Goal: Find specific page/section: Locate a particular part of the current website

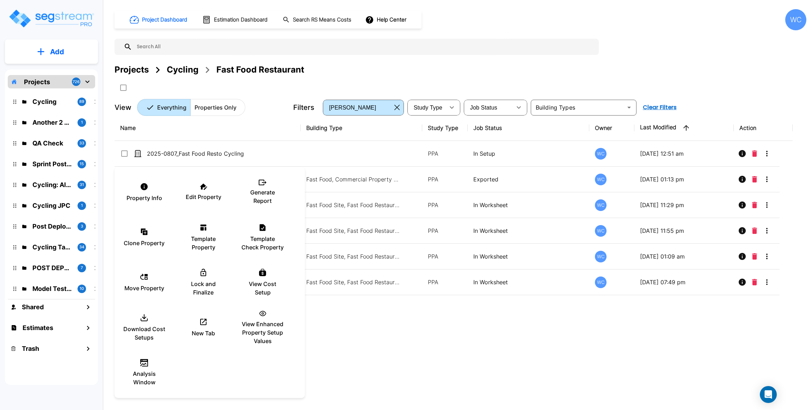
click at [327, 340] on div at bounding box center [406, 205] width 812 height 410
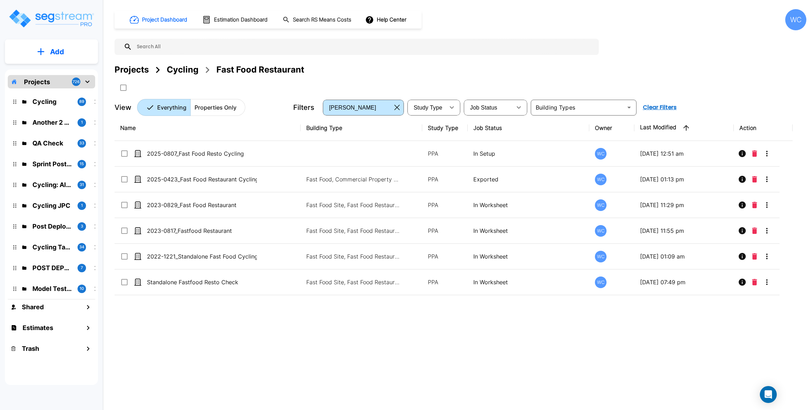
click at [224, 303] on div "Name Building Type Study Type Job Status Owner Last Modified Action 2025-0807_F…" at bounding box center [454, 242] width 678 height 254
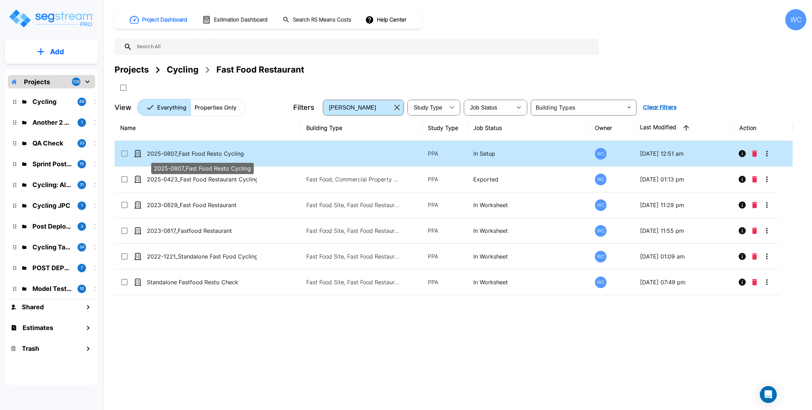
click at [210, 153] on p "2025-0807_Fast Food Resto Cycling" at bounding box center [202, 153] width 110 height 8
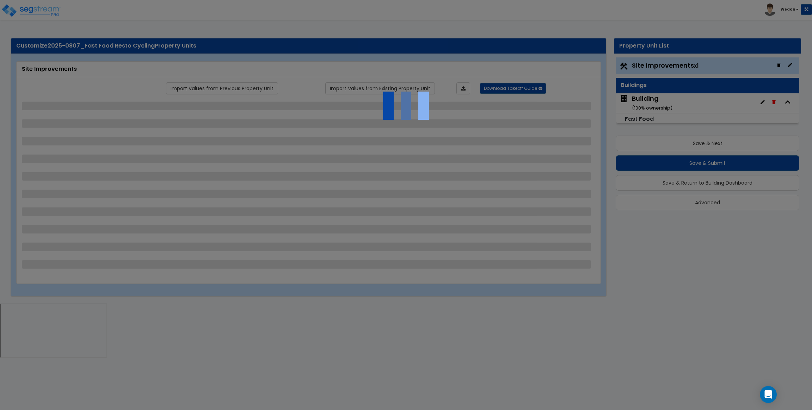
select select "2"
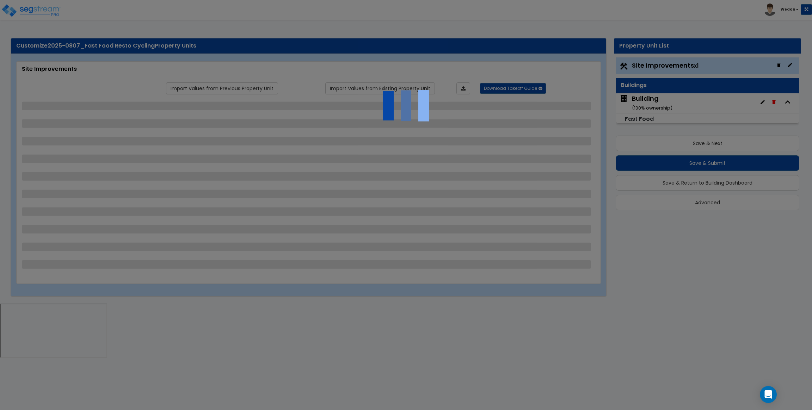
select select "2"
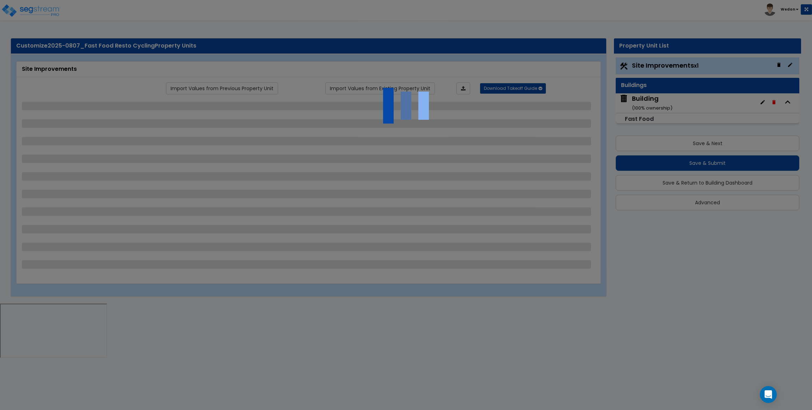
select select "2"
select select "1"
select select "2"
select select "1"
select select "3"
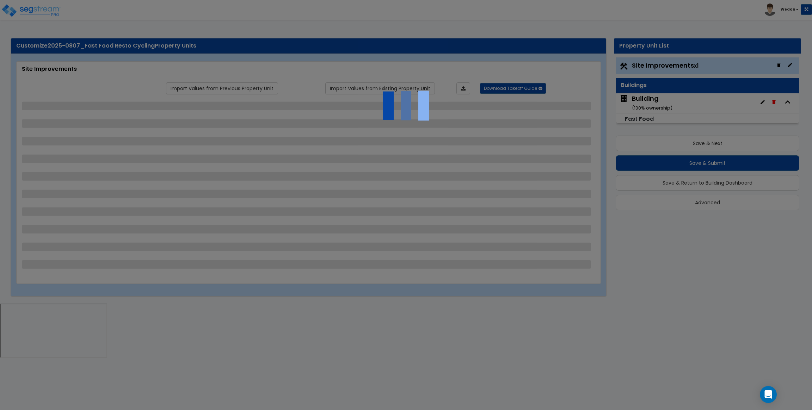
select select "2"
select select "4"
select select "8"
select select "2"
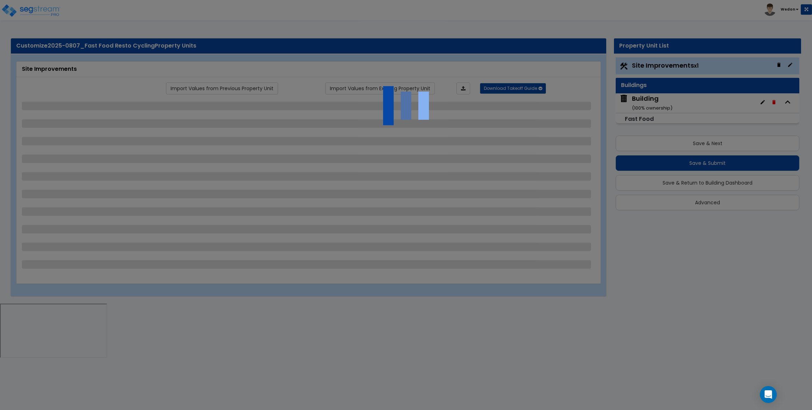
select select "2"
select select "3"
select select "2"
select select "4"
select select "3"
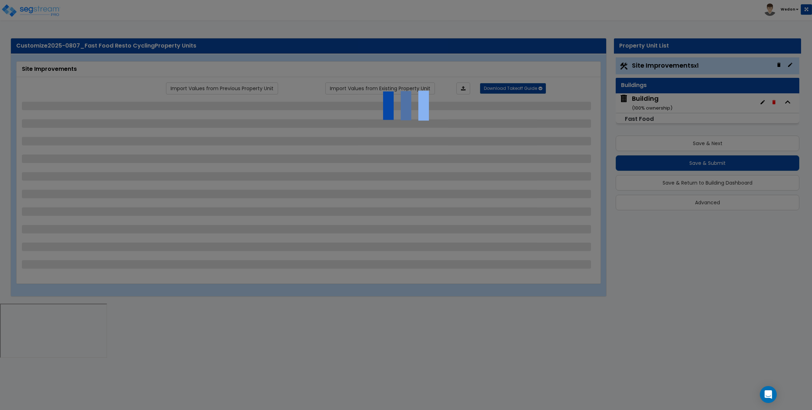
select select "3"
select select "7"
select select "8"
select select "9"
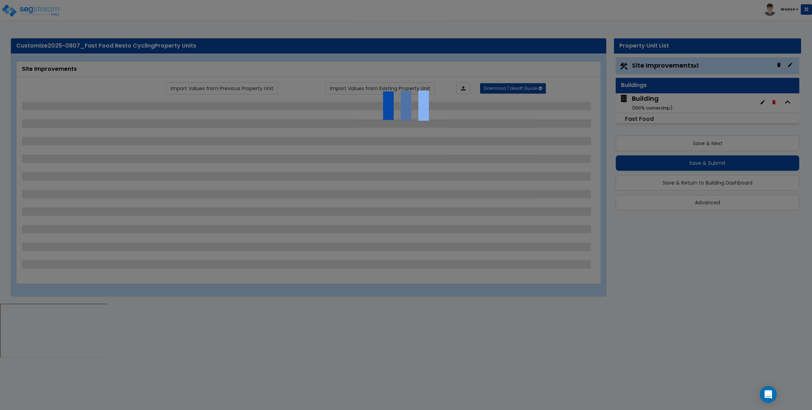
select select "2"
select select "3"
select select "1"
select select "2"
select select "3"
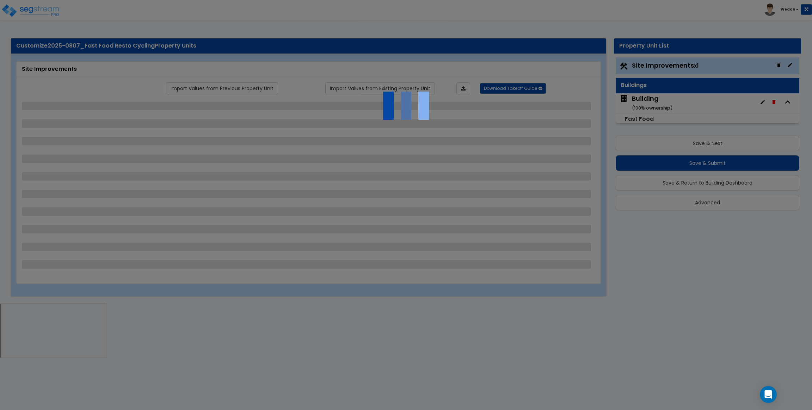
select select "2"
select select "1"
select select "5"
select select "1"
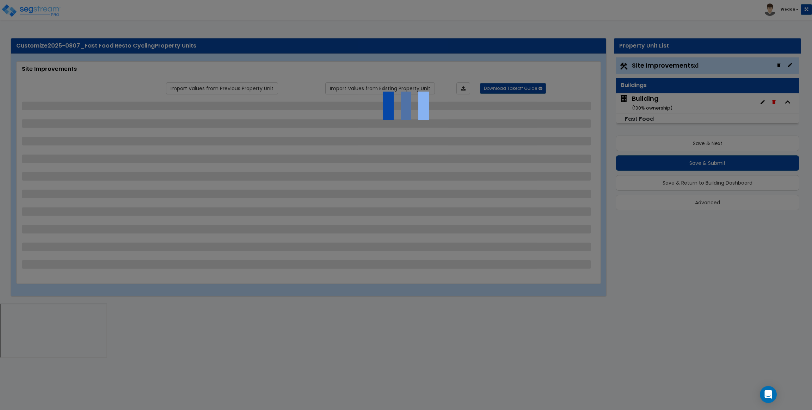
select select "2"
select select "1"
select select "2"
select select "8"
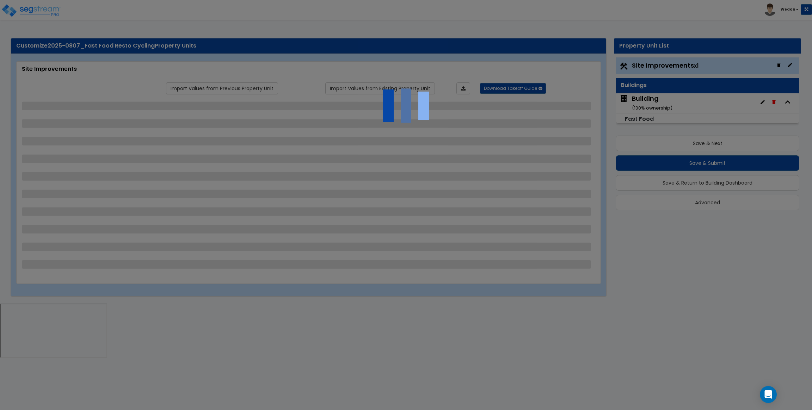
select select "2"
select select "1"
select select "3"
select select "11"
select select "12"
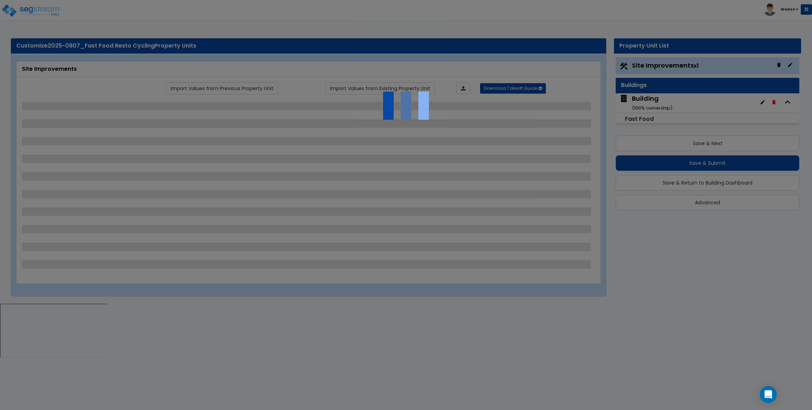
select select "13"
select select "2"
select select "1"
select select "3"
select select "1"
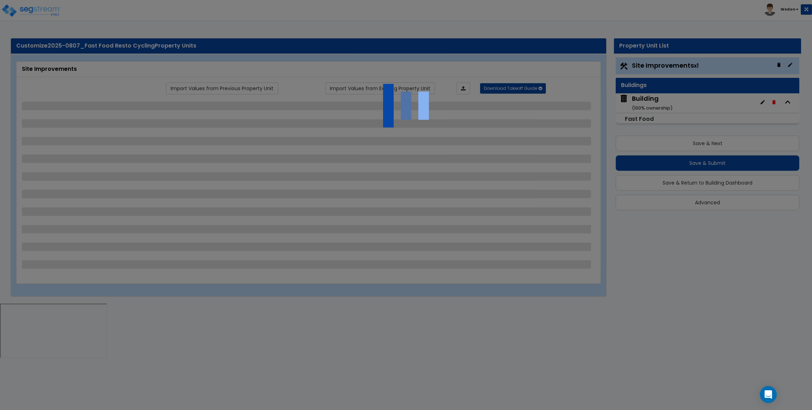
select select "2"
select select "3"
select select "2"
select select "1"
select select "2"
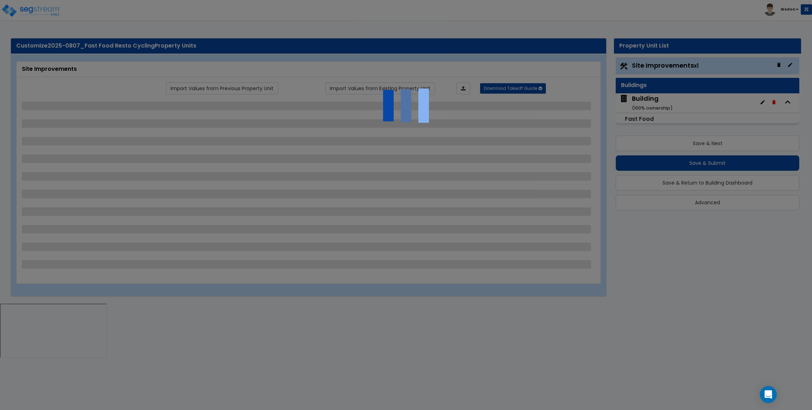
select select "3"
select select "5"
select select "1"
select select "2"
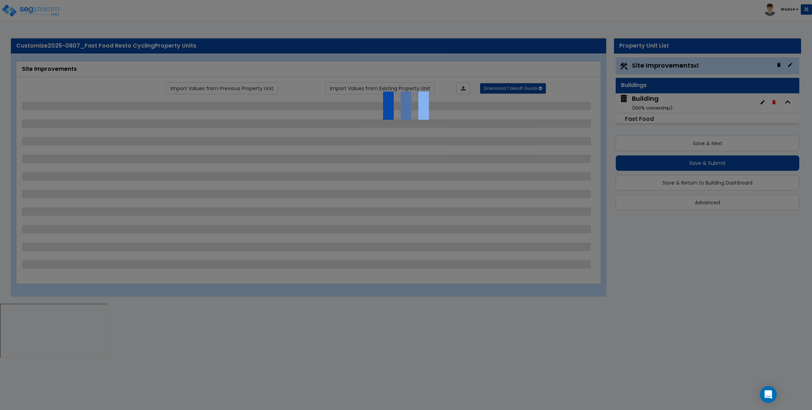
select select "1"
select select "3"
select select "2"
select select "3"
select select "1"
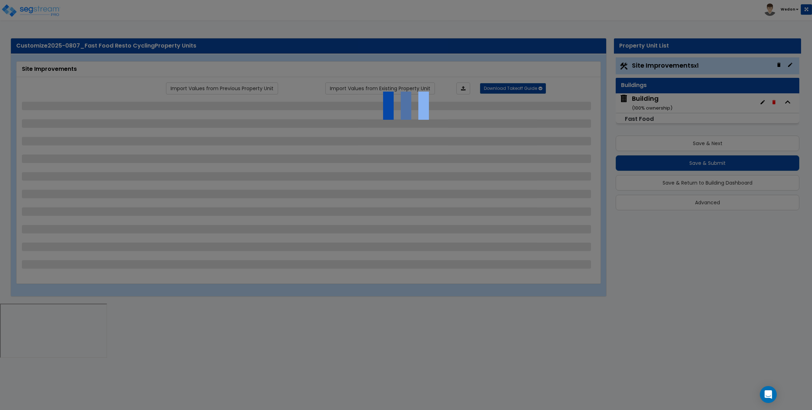
select select "1"
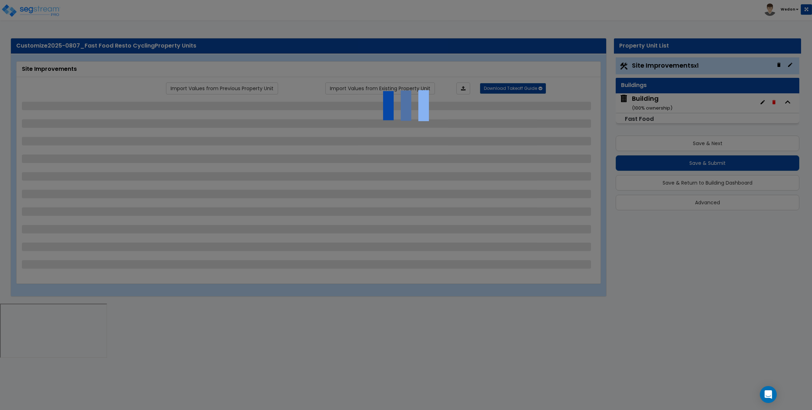
select select "1"
select select "3"
select select "4"
select select "5"
select select "6"
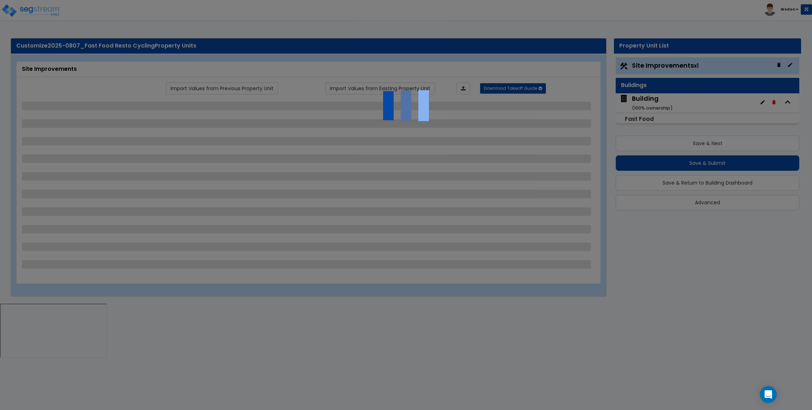
select select "3"
select select "1"
select select "2"
select select "3"
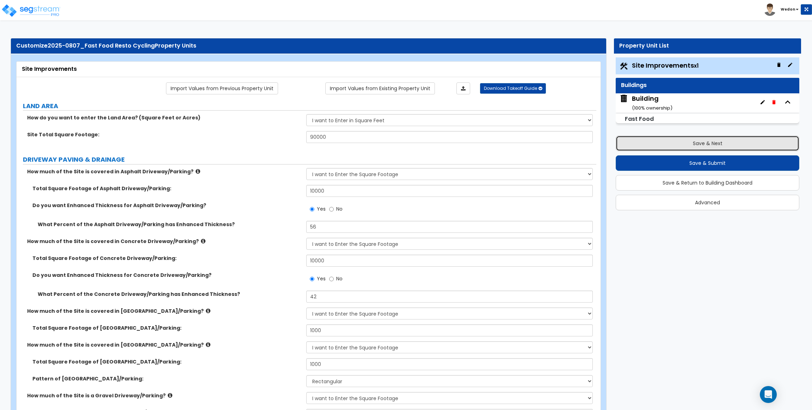
click at [654, 143] on button "Save & Next" at bounding box center [708, 144] width 184 height 16
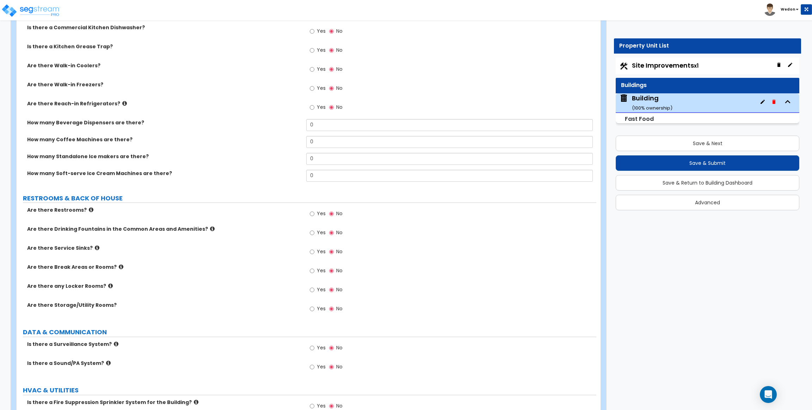
scroll to position [1453, 0]
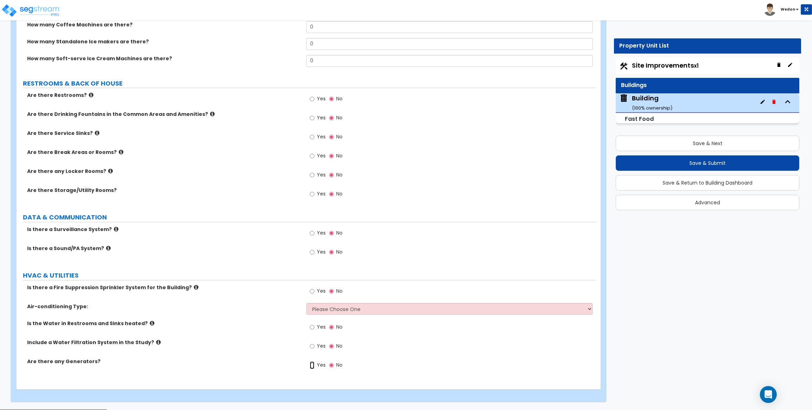
click at [314, 367] on input "Yes" at bounding box center [312, 366] width 5 height 8
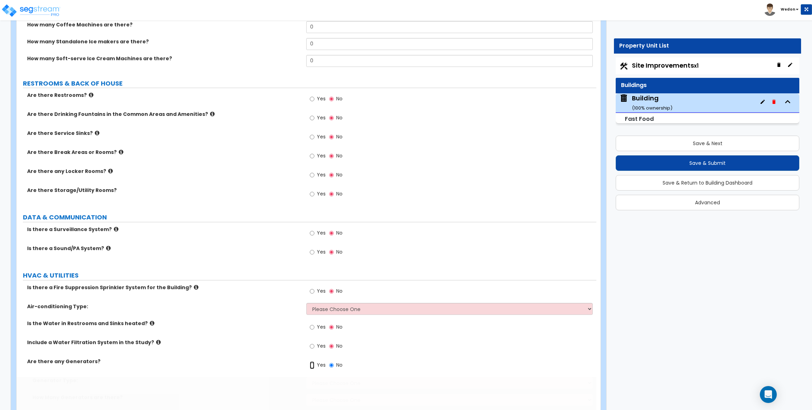
radio input "true"
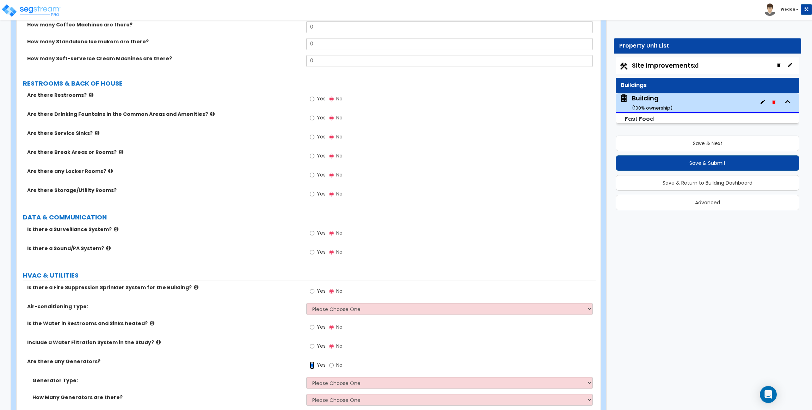
scroll to position [1487, 0]
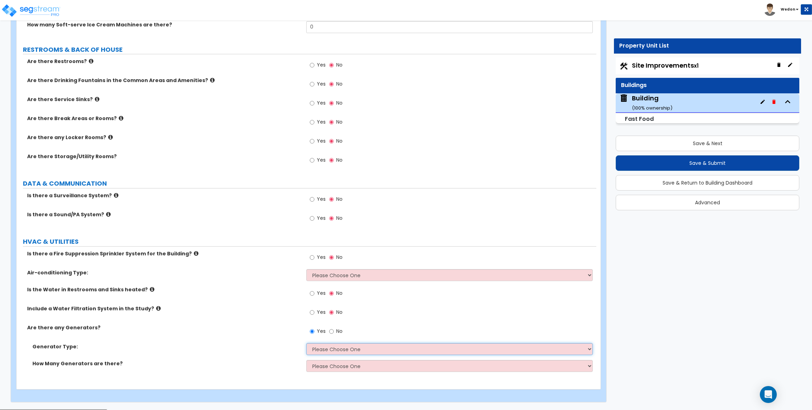
click at [344, 350] on select "Please Choose One Gas Diesel" at bounding box center [449, 349] width 286 height 12
select select "2"
click at [306, 344] on select "Please Choose One Gas Diesel" at bounding box center [449, 349] width 286 height 12
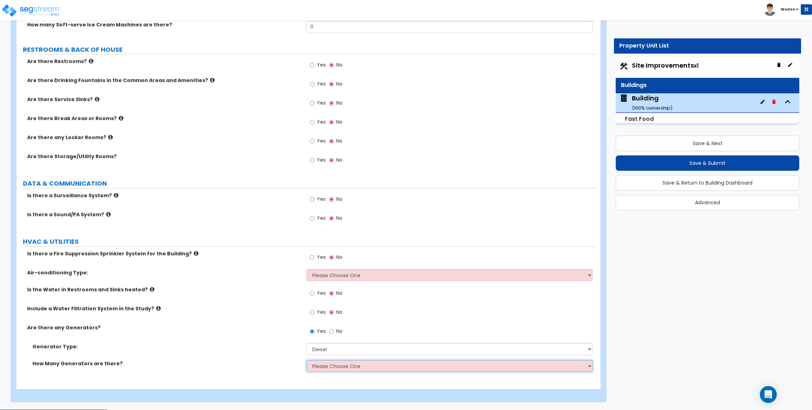
click at [343, 371] on select "Please Choose One 1 2 3" at bounding box center [449, 366] width 286 height 12
select select "3"
click at [306, 361] on select "Please Choose One 1 2 3" at bounding box center [449, 366] width 286 height 12
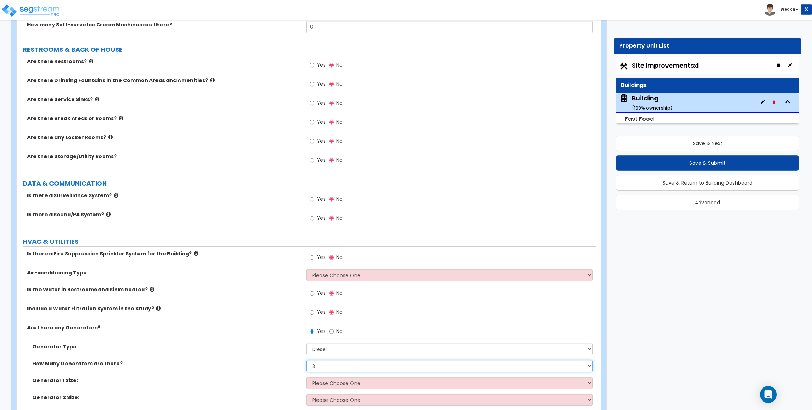
scroll to position [1538, 0]
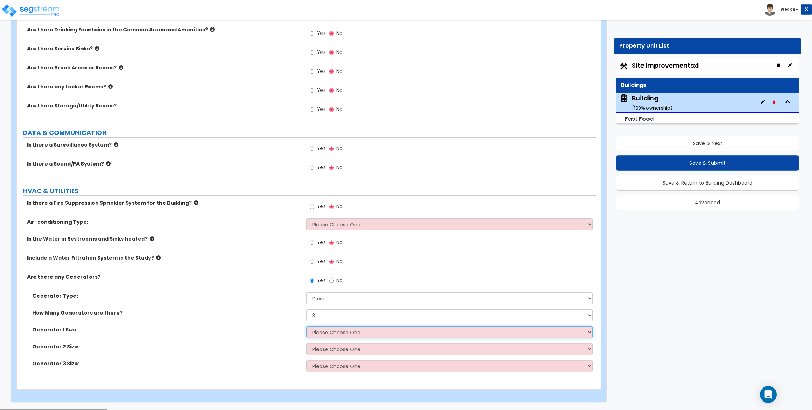
click at [348, 334] on select "Please Choose One 30kW 50kW 75kW 100kW 125 kW 150 kW 175 kW 200 kW 250 kW 300 k…" at bounding box center [449, 332] width 286 height 12
select select "1"
click at [306, 327] on select "Please Choose One 30kW 50kW 75kW 100kW 125 kW 150 kW 175 kW 200 kW 250 kW 300 k…" at bounding box center [449, 332] width 286 height 12
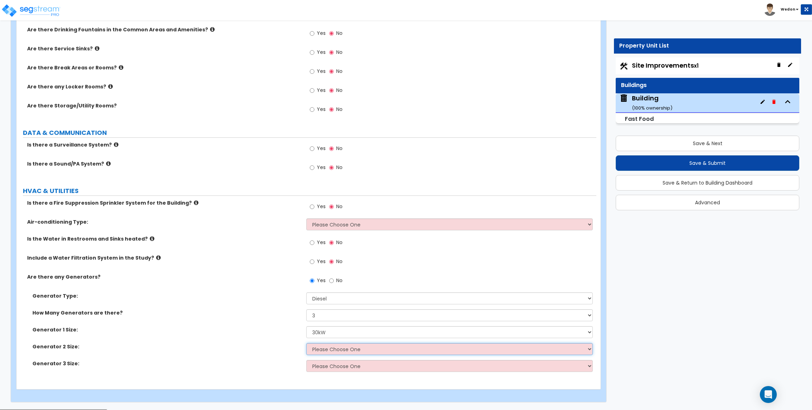
click at [355, 354] on select "Please Choose One 30kW 50kW 75kW 100kW 125 kW 150 kW 175 kW 200 kW 250 kW 300 k…" at bounding box center [449, 349] width 286 height 12
select select "2"
click at [306, 344] on select "Please Choose One 30kW 50kW 75kW 100kW 125 kW 150 kW 175 kW 200 kW 250 kW 300 k…" at bounding box center [449, 349] width 286 height 12
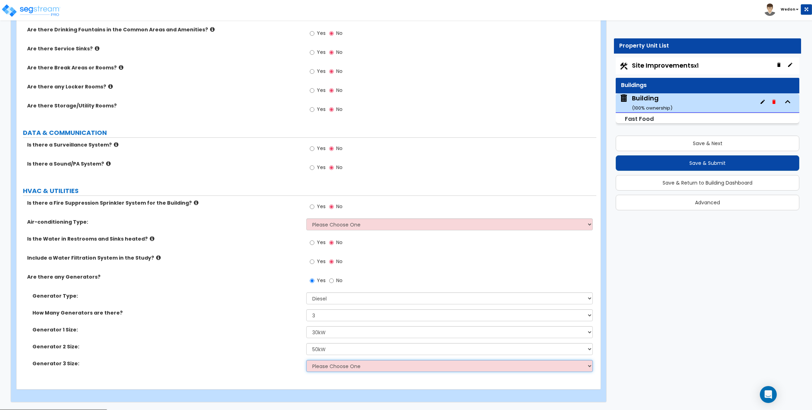
click at [339, 364] on select "Please Choose One 30kW 50kW 75kW 100kW 125 kW 150 kW 175 kW 200 kW 250 kW 300 k…" at bounding box center [449, 366] width 286 height 12
select select "3"
click at [306, 361] on select "Please Choose One 30kW 50kW 75kW 100kW 125 kW 150 kW 175 kW 200 kW 250 kW 300 k…" at bounding box center [449, 366] width 286 height 12
click at [250, 333] on label "Generator 1 Size:" at bounding box center [166, 329] width 269 height 7
click at [339, 237] on div "Yes No" at bounding box center [326, 243] width 40 height 16
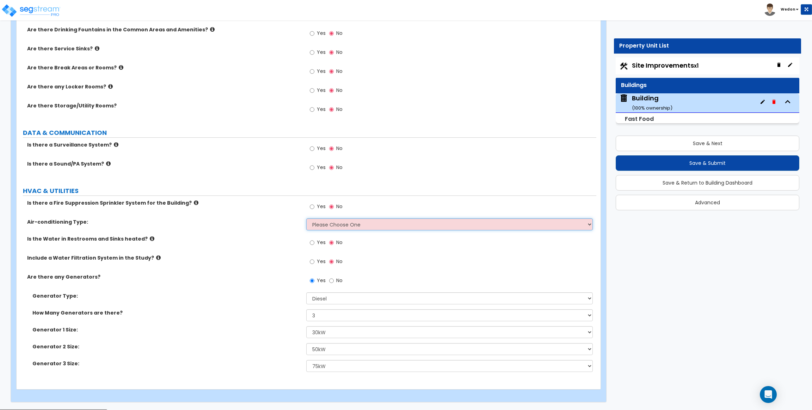
click at [356, 229] on select "Please Choose One Rooftop Unit Furnace-Condenser Forced Air Split Heating/Cooli…" at bounding box center [449, 224] width 286 height 12
select select "2"
click at [306, 219] on select "Please Choose One Rooftop Unit Furnace-Condenser Forced Air Split Heating/Cooli…" at bounding box center [449, 224] width 286 height 12
click at [309, 258] on div "Yes No" at bounding box center [326, 262] width 40 height 16
click at [313, 260] on input "Yes" at bounding box center [312, 262] width 5 height 8
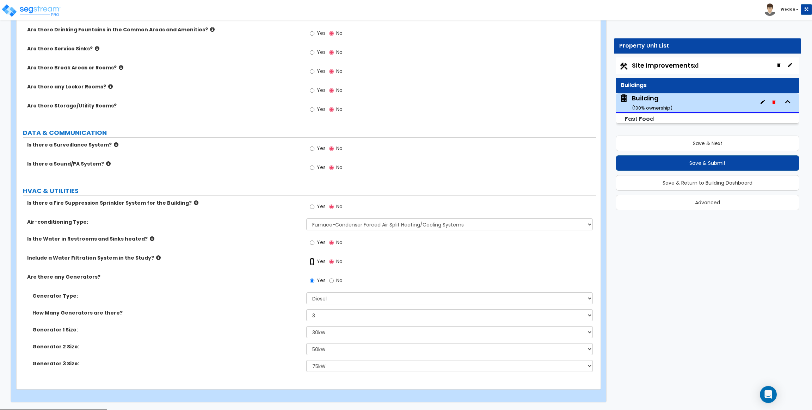
radio input "true"
click at [317, 241] on span "Yes" at bounding box center [321, 242] width 9 height 7
click at [314, 241] on input "Yes" at bounding box center [312, 243] width 5 height 8
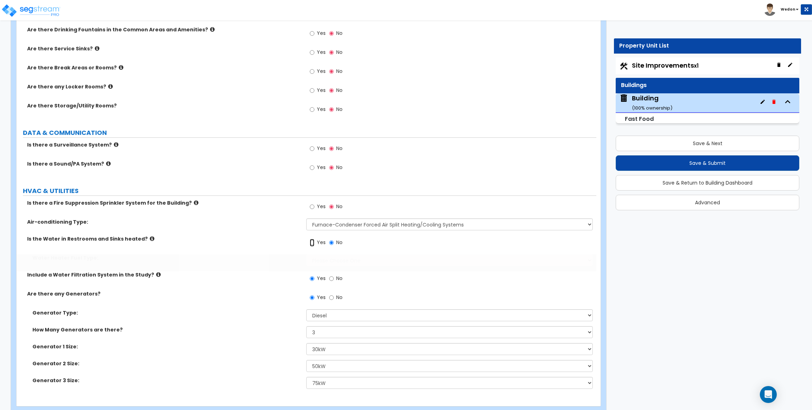
radio input "true"
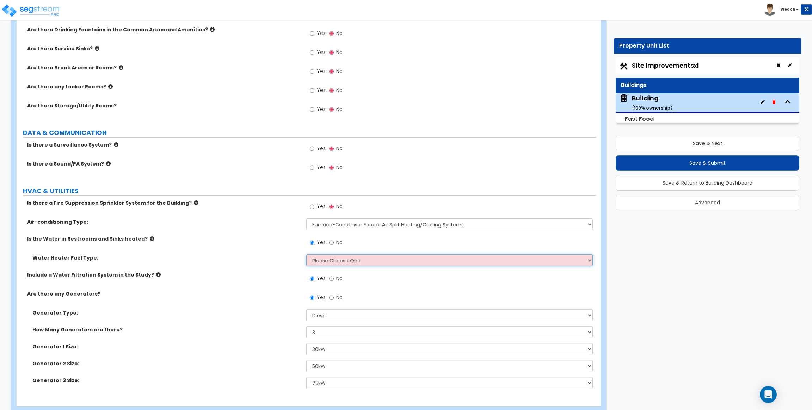
click at [333, 264] on select "Please Choose One Gas Electric" at bounding box center [449, 260] width 286 height 12
select select "2"
click at [306, 255] on select "Please Choose One Gas Electric" at bounding box center [449, 260] width 286 height 12
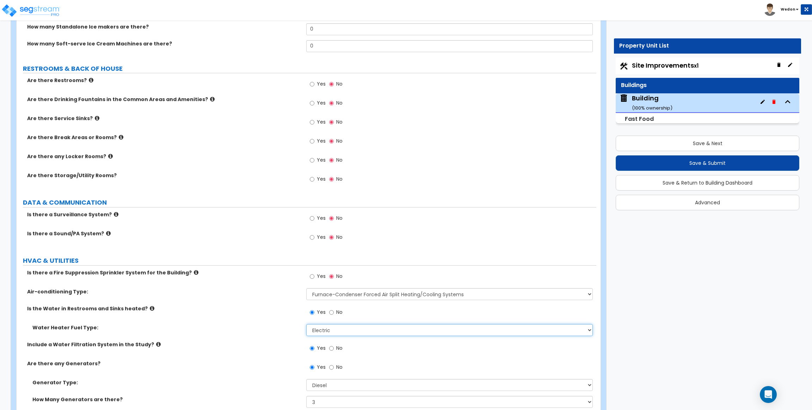
scroll to position [1467, 0]
click at [312, 280] on input "Yes" at bounding box center [312, 277] width 5 height 8
radio input "true"
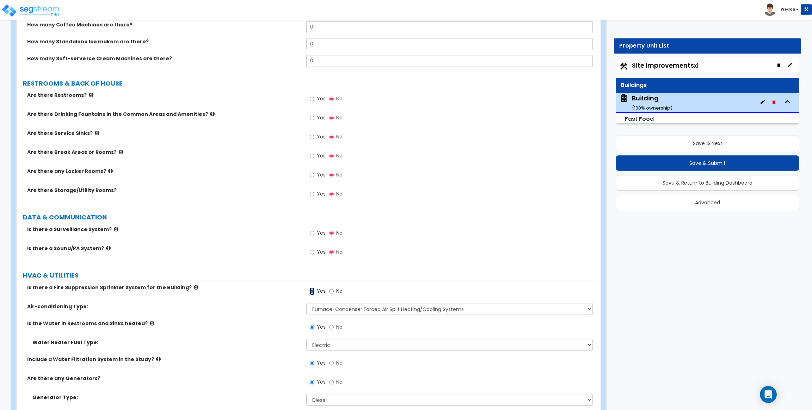
scroll to position [1453, 0]
click at [312, 254] on input "Yes" at bounding box center [312, 253] width 5 height 8
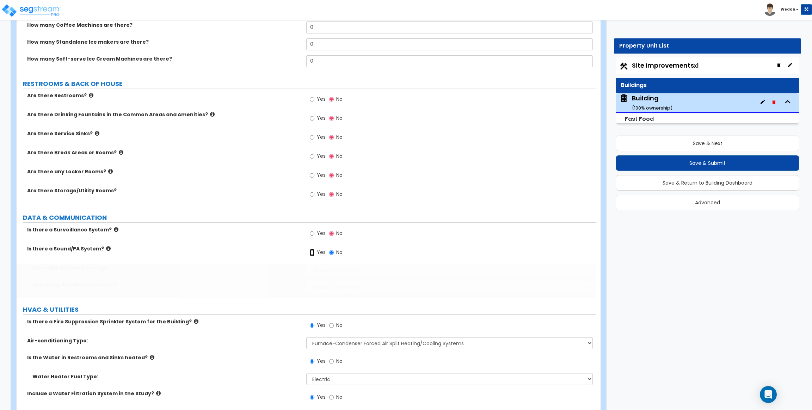
radio input "true"
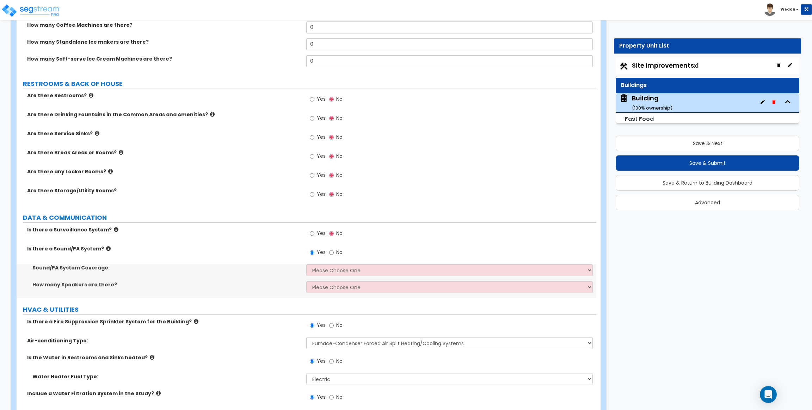
click at [319, 235] on span "Yes" at bounding box center [321, 233] width 9 height 7
click at [314, 235] on input "Yes" at bounding box center [312, 234] width 5 height 8
radio input "true"
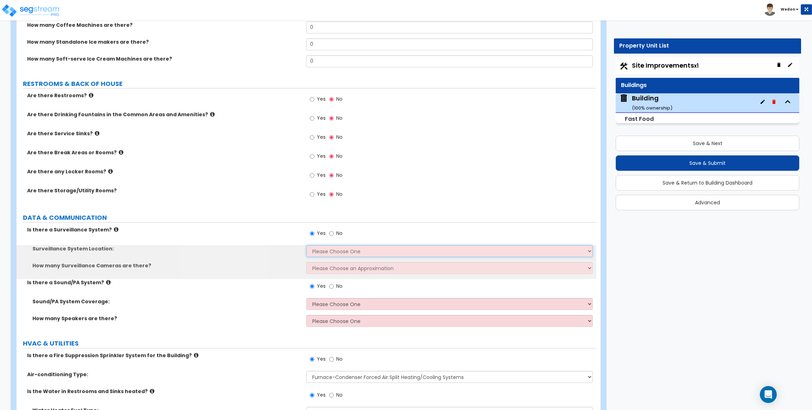
click at [337, 250] on select "Please Choose One Inside the Building Outside the Building Both Inside & Outside" at bounding box center [449, 251] width 286 height 12
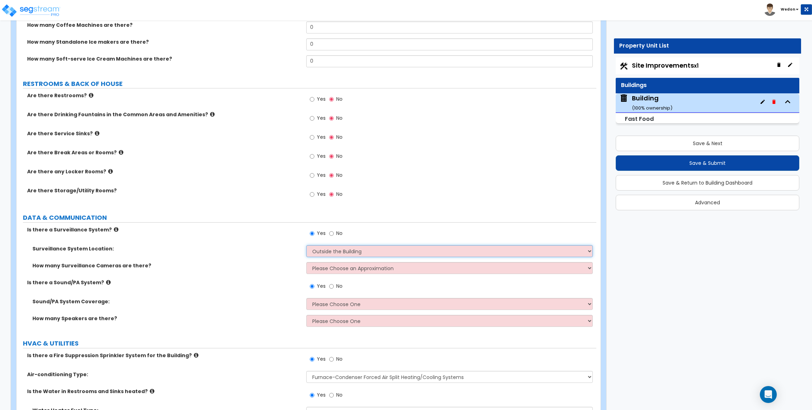
click at [306, 246] on select "Please Choose One Inside the Building Outside the Building Both Inside & Outside" at bounding box center [449, 251] width 286 height 12
click at [344, 244] on div "Yes No" at bounding box center [451, 235] width 290 height 19
click at [354, 249] on select "Please Choose One Inside the Building Outside the Building Both Inside & Outside" at bounding box center [449, 251] width 286 height 12
select select "3"
click at [306, 246] on select "Please Choose One Inside the Building Outside the Building Both Inside & Outside" at bounding box center [449, 251] width 286 height 12
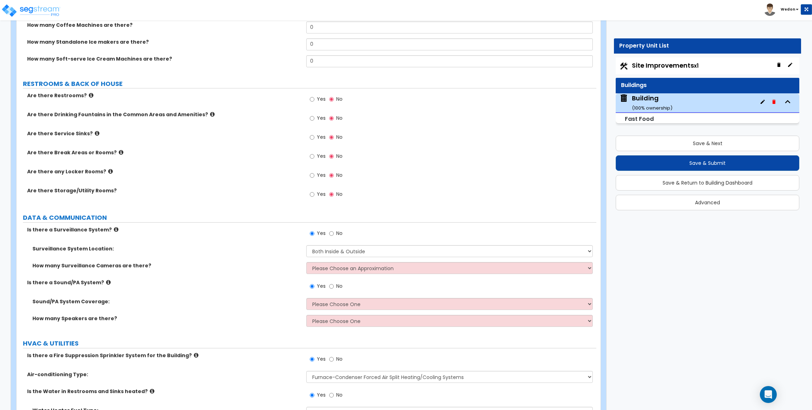
click at [362, 276] on div "How many Surveillance Cameras are there? Please Choose an Approximation Barely …" at bounding box center [307, 270] width 580 height 17
click at [393, 267] on select "Please Choose an Approximation Barely Noticed Any Noticed a Couple Frequently S…" at bounding box center [449, 268] width 286 height 12
click at [306, 263] on select "Please Choose an Approximation Barely Noticed Any Noticed a Couple Frequently S…" at bounding box center [449, 268] width 286 height 12
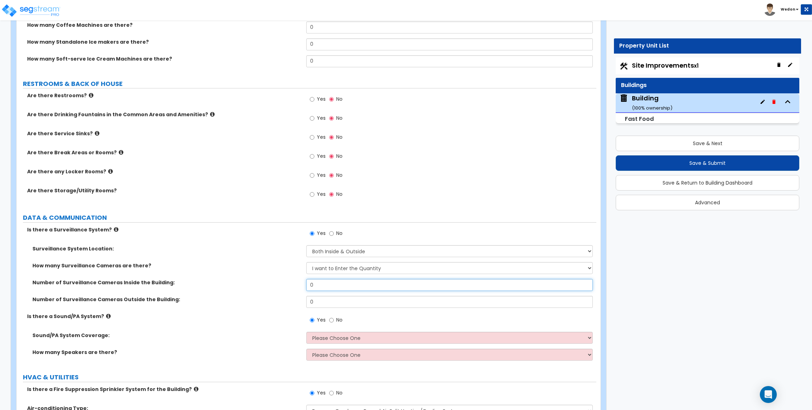
click at [339, 282] on input "0" at bounding box center [449, 285] width 286 height 12
click at [356, 274] on select "Please Choose an Approximation Barely Noticed Any Noticed a Couple Frequently S…" at bounding box center [449, 268] width 286 height 12
select select "1"
click at [306, 263] on select "Please Choose an Approximation Barely Noticed Any Noticed a Couple Frequently S…" at bounding box center [449, 268] width 286 height 12
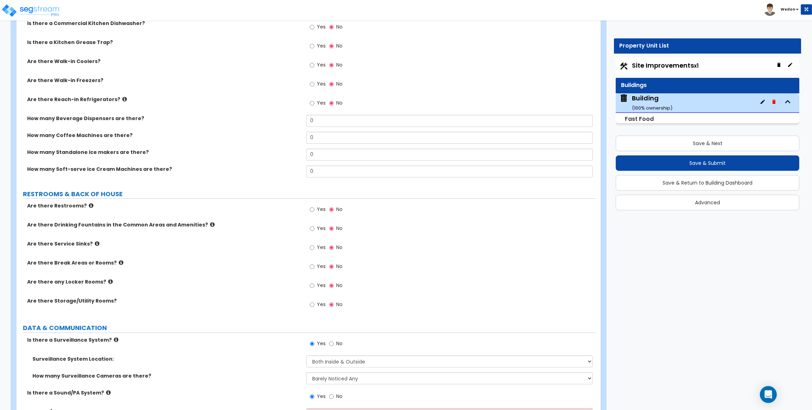
scroll to position [1342, 0]
click at [312, 211] on input "Yes" at bounding box center [312, 210] width 5 height 8
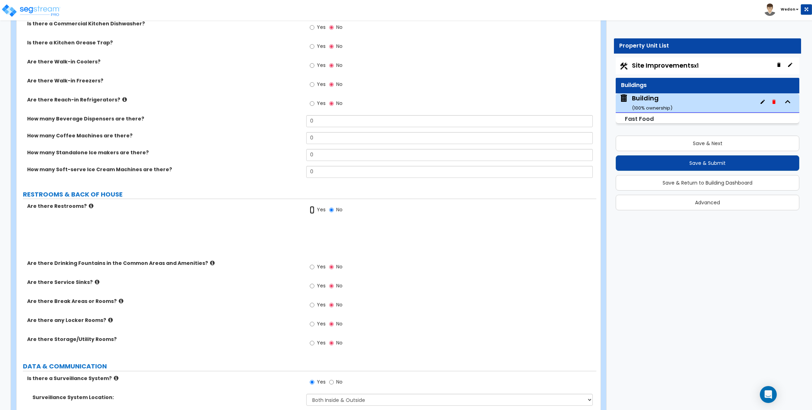
radio input "true"
click at [327, 235] on div "Yes No" at bounding box center [326, 230] width 40 height 16
click at [323, 232] on span "Yes" at bounding box center [321, 228] width 9 height 7
click at [314, 232] on input "Yes" at bounding box center [312, 229] width 5 height 8
radio input "true"
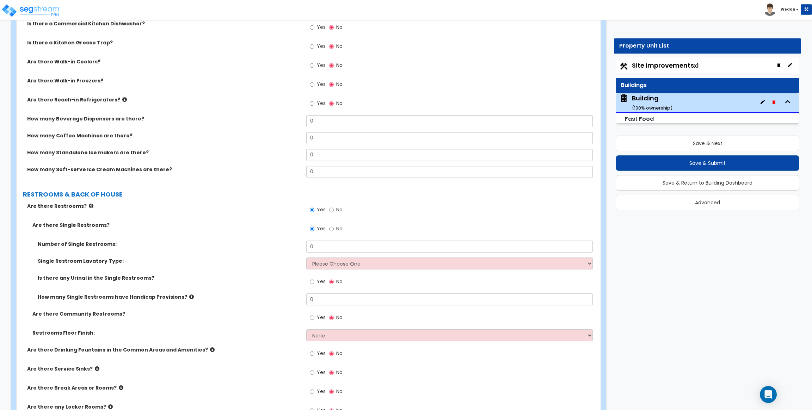
click at [331, 239] on div "Yes No" at bounding box center [451, 231] width 290 height 19
click at [333, 244] on input "0" at bounding box center [449, 247] width 286 height 12
type input "4"
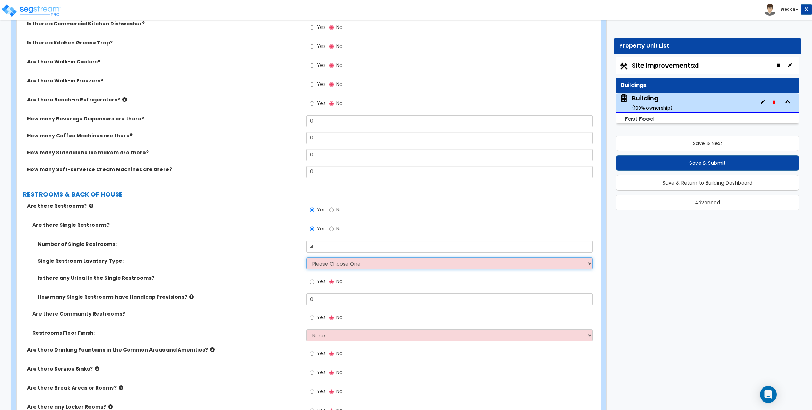
click at [335, 263] on select "Please Choose One Wall-mounted Vanity-mounted" at bounding box center [449, 264] width 286 height 12
select select "1"
click at [306, 258] on select "Please Choose One Wall-mounted Vanity-mounted" at bounding box center [449, 264] width 286 height 12
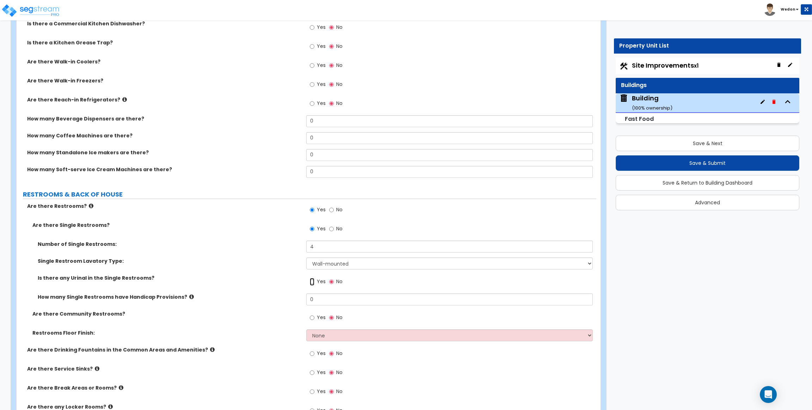
click at [310, 282] on input "Yes" at bounding box center [312, 282] width 5 height 8
radio input "true"
click at [318, 298] on input "0" at bounding box center [449, 300] width 286 height 12
type input "2"
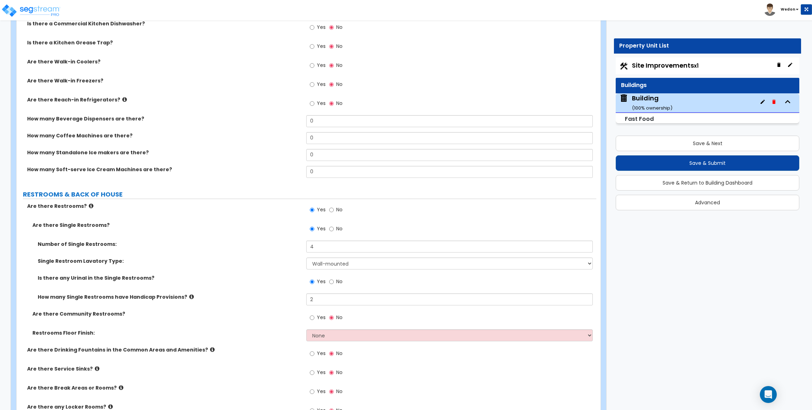
click at [318, 315] on span "Yes" at bounding box center [321, 317] width 9 height 7
click at [314, 315] on input "Yes" at bounding box center [312, 318] width 5 height 8
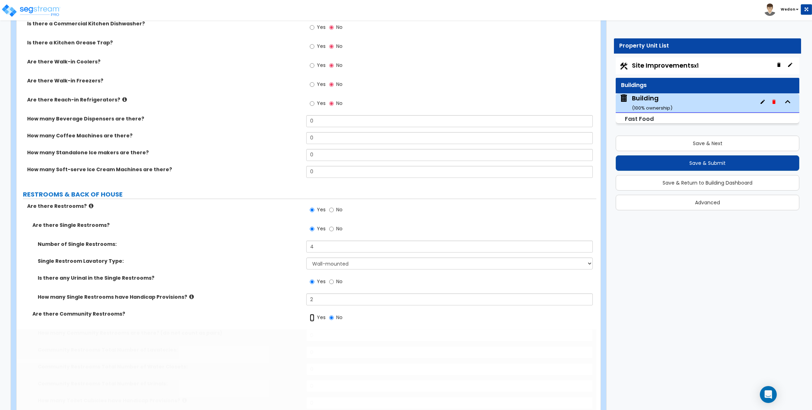
radio input "true"
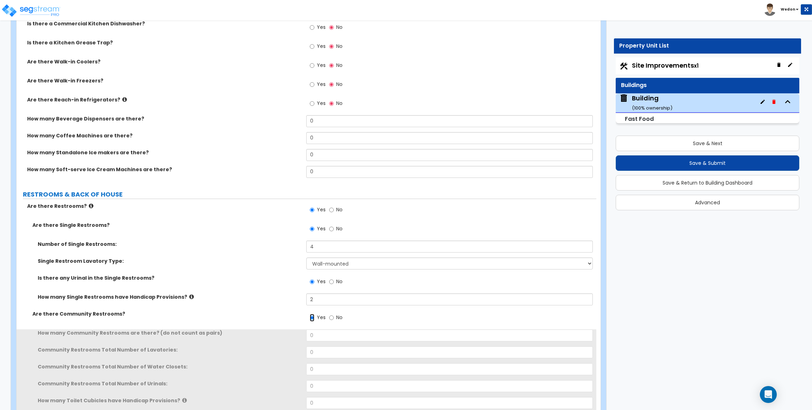
scroll to position [1383, 0]
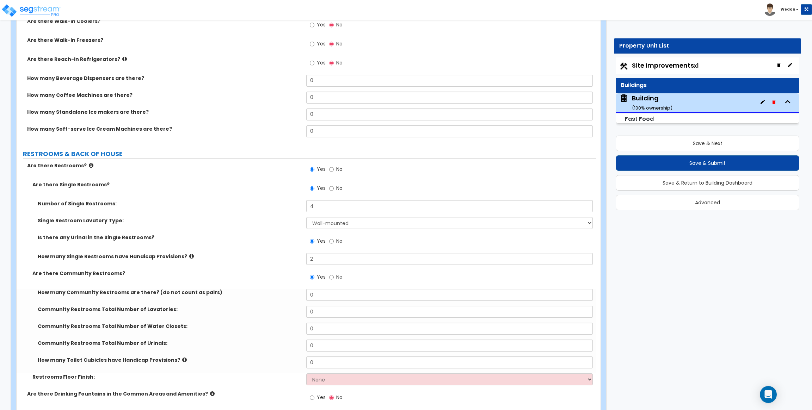
click at [318, 288] on div "Yes No" at bounding box center [451, 279] width 290 height 19
click at [318, 293] on input "0" at bounding box center [449, 295] width 286 height 12
type input "4"
type input "8"
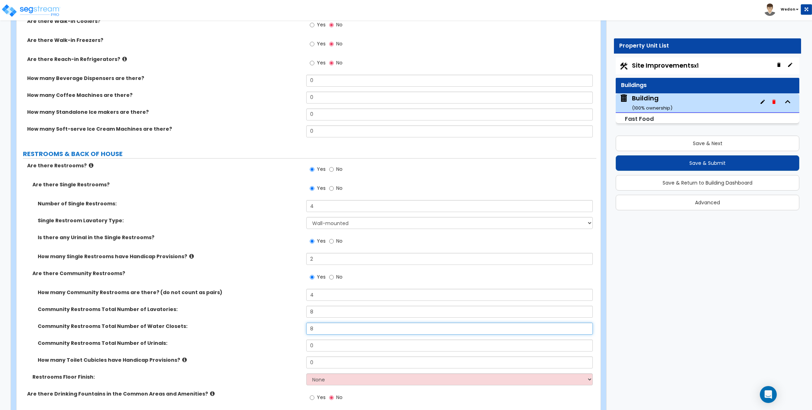
type input "8"
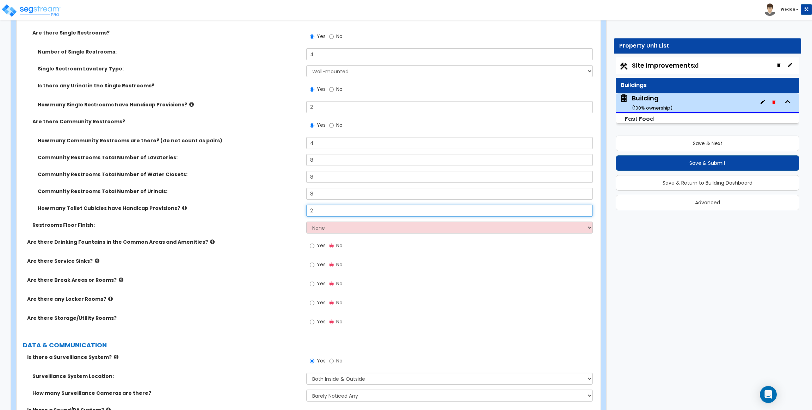
scroll to position [1537, 0]
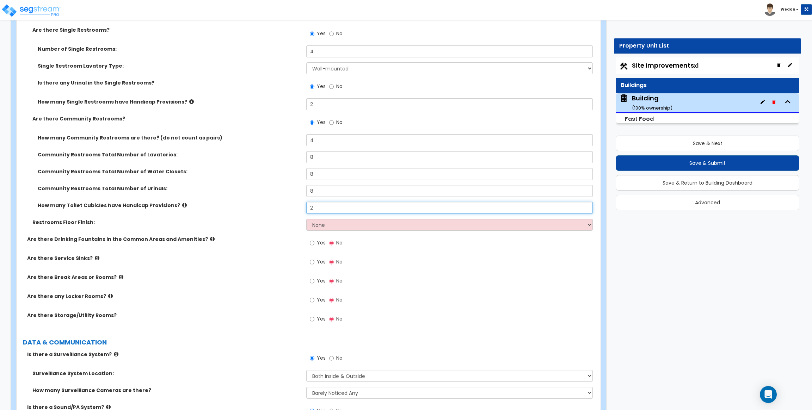
type input "2"
click at [280, 220] on label "Restrooms Floor Finish:" at bounding box center [166, 222] width 269 height 7
click at [326, 227] on select "None Tile Flooring Resilient Laminate Flooring VCT Flooring Sheet Vinyl Flooring" at bounding box center [449, 225] width 286 height 12
select select "2"
click at [306, 220] on select "None Tile Flooring Resilient Laminate Flooring VCT Flooring Sheet Vinyl Flooring" at bounding box center [449, 225] width 286 height 12
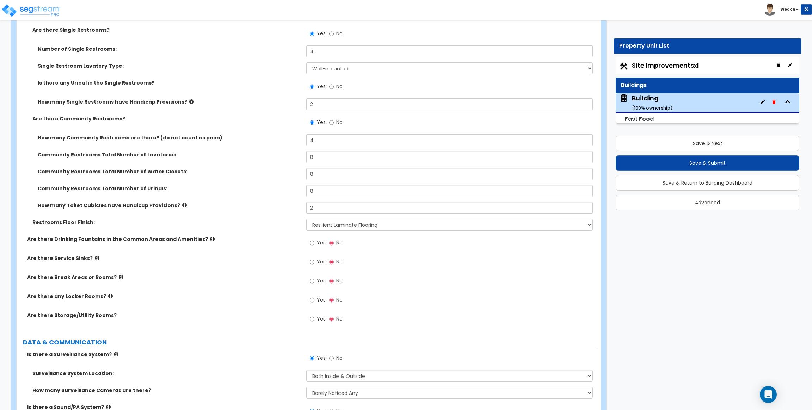
click at [321, 318] on span "Yes" at bounding box center [321, 318] width 9 height 7
click at [314, 318] on input "Yes" at bounding box center [312, 319] width 5 height 8
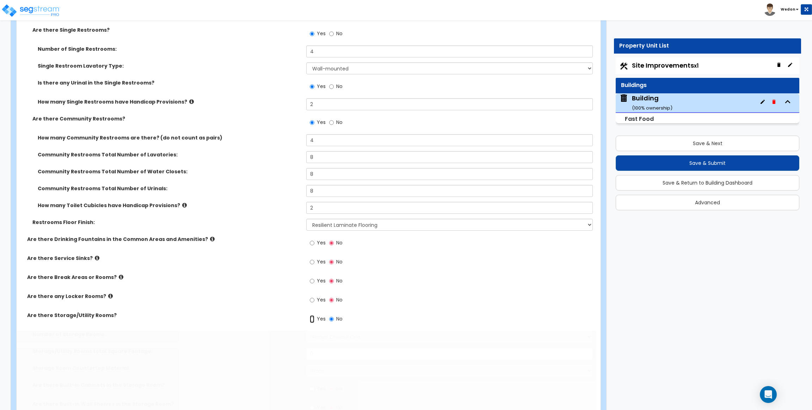
radio input "true"
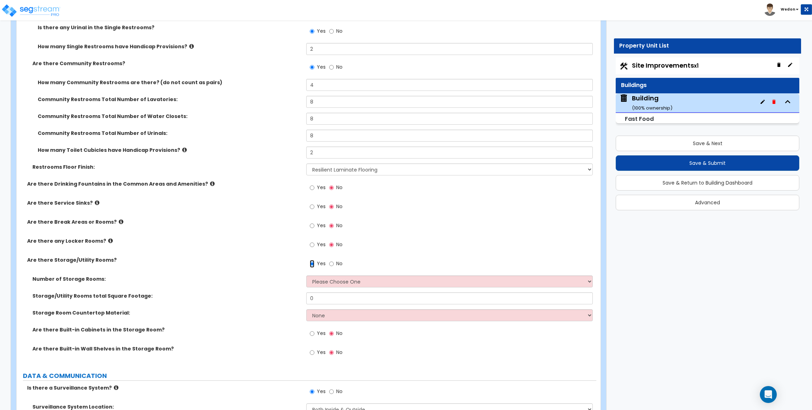
scroll to position [1595, 0]
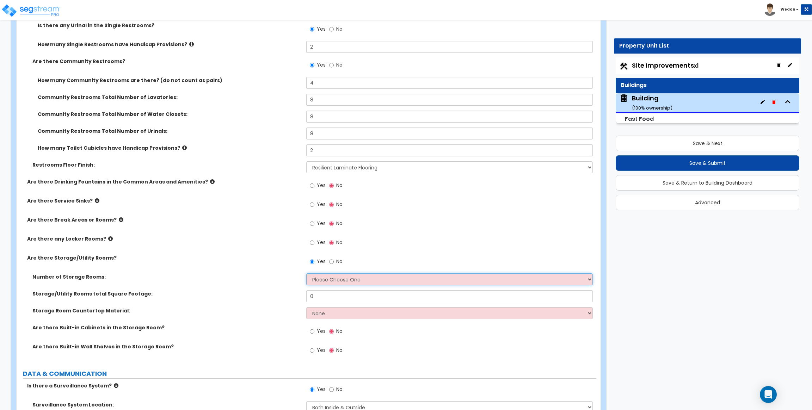
click at [329, 285] on select "Please Choose One 1 2 3" at bounding box center [449, 279] width 286 height 12
click at [283, 302] on div "Storage/Utility Rooms total Square Footage: 0" at bounding box center [307, 298] width 580 height 17
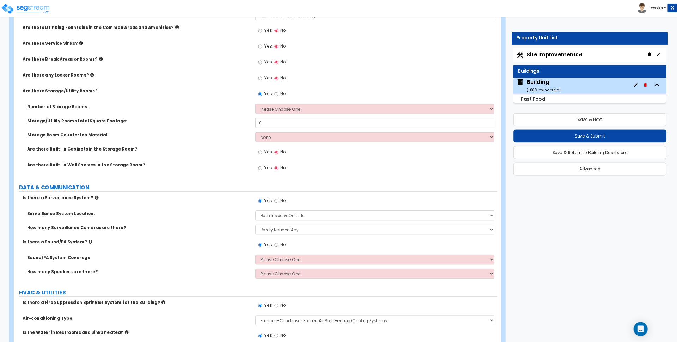
scroll to position [1744, 0]
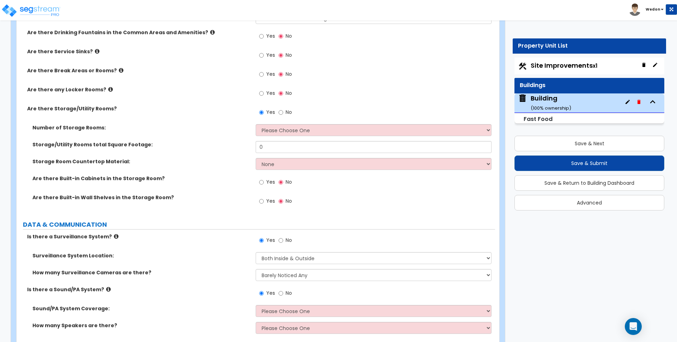
click at [214, 165] on div "Storage Room Countertop Material: None Plastic Laminate Solid Surface Stone Qua…" at bounding box center [256, 166] width 478 height 17
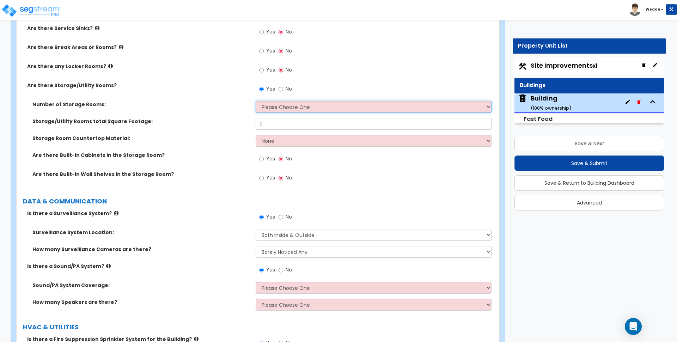
click at [333, 109] on select "Please Choose One 1 2 3" at bounding box center [372, 107] width 235 height 12
click at [339, 158] on div "Yes No" at bounding box center [374, 161] width 239 height 19
click at [314, 114] on div "Number of Storage Rooms: Please Choose One 1 2 3" at bounding box center [256, 109] width 478 height 17
click at [311, 109] on select "Please Choose One 1 2 3" at bounding box center [372, 107] width 235 height 12
select select "3"
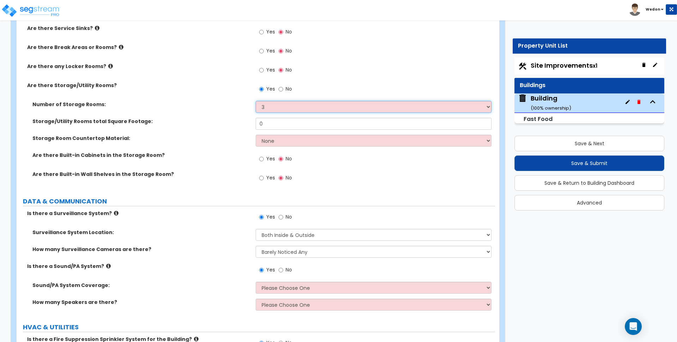
click at [255, 101] on select "Please Choose One 1 2 3" at bounding box center [372, 107] width 235 height 12
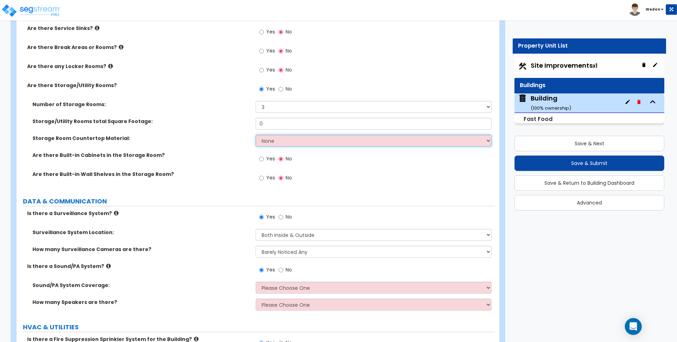
click at [308, 137] on select "None Plastic Laminate Solid Surface Stone Quartz Marble Tile Wood Stainless Ste…" at bounding box center [372, 141] width 235 height 12
select select "5"
click at [255, 135] on select "None Plastic Laminate Solid Surface Stone Quartz Marble Tile Wood Stainless Ste…" at bounding box center [372, 141] width 235 height 12
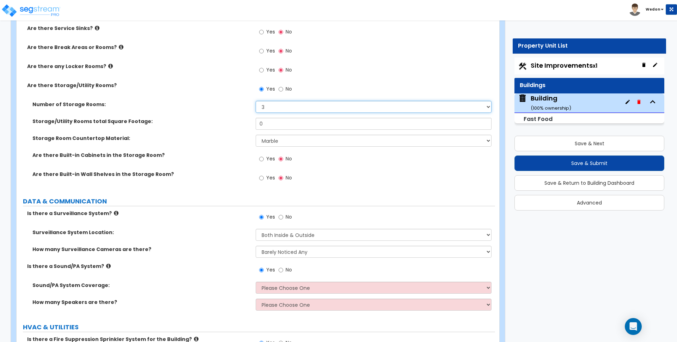
click at [295, 105] on select "Please Choose One 1 2 3" at bounding box center [372, 107] width 235 height 12
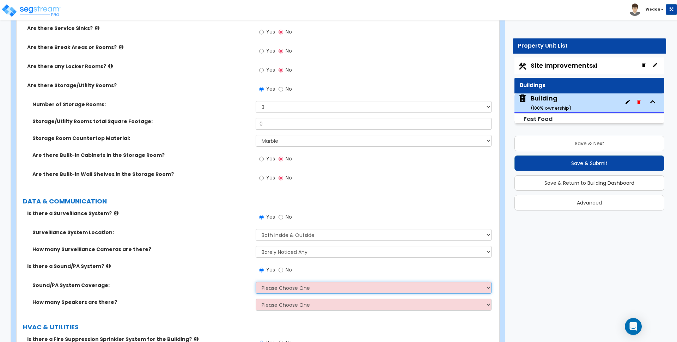
click at [302, 288] on select "Please Choose One All Areas Enter Percent Coverage" at bounding box center [372, 288] width 235 height 12
select select "1"
click at [255, 282] on select "Please Choose One All Areas Enter Percent Coverage" at bounding box center [372, 288] width 235 height 12
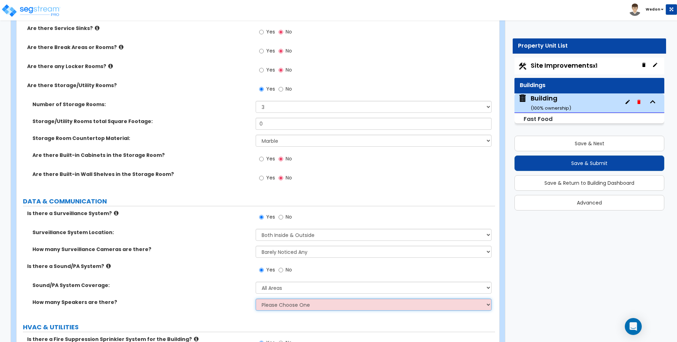
click at [304, 303] on select "Please Choose One Enter Number of Speakers Please Estimate for me" at bounding box center [372, 304] width 235 height 12
select select "1"
click at [255, 298] on select "Please Choose One Enter Number of Speakers Please Estimate for me" at bounding box center [372, 304] width 235 height 12
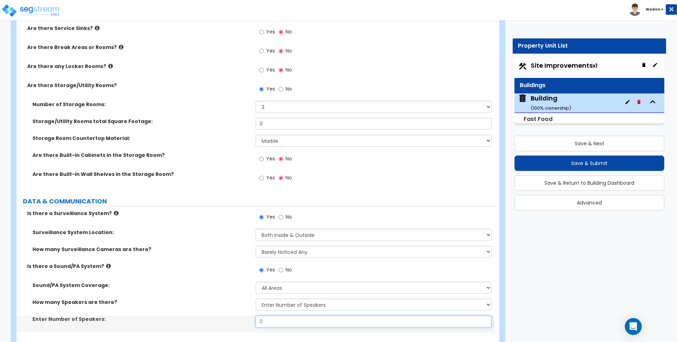
click at [272, 323] on input "0" at bounding box center [372, 321] width 235 height 12
type input "1"
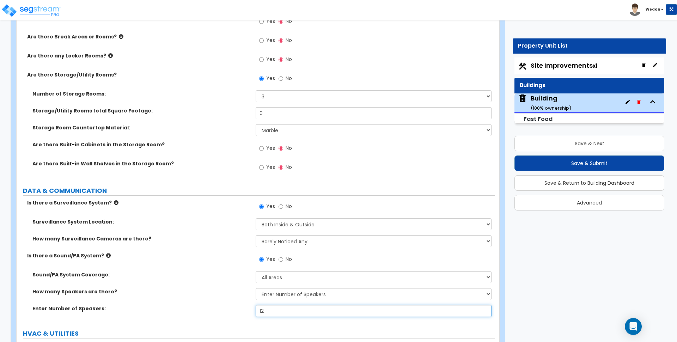
scroll to position [1776, 0]
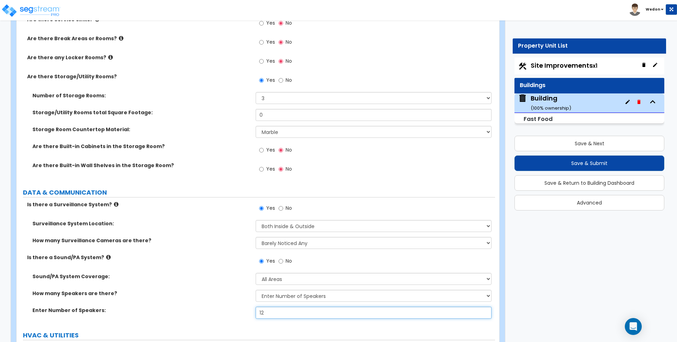
type input "12"
click at [267, 172] on span "Yes" at bounding box center [270, 168] width 9 height 7
click at [264, 172] on input "Yes" at bounding box center [261, 169] width 5 height 8
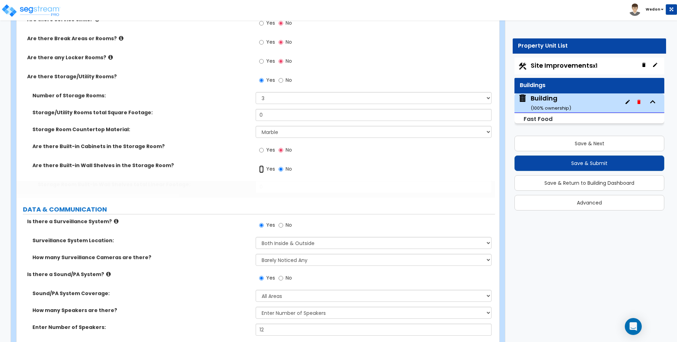
radio input "true"
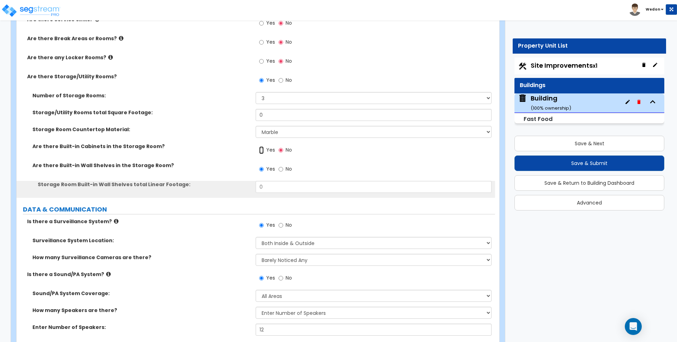
click at [261, 152] on input "Yes" at bounding box center [261, 150] width 5 height 8
radio input "true"
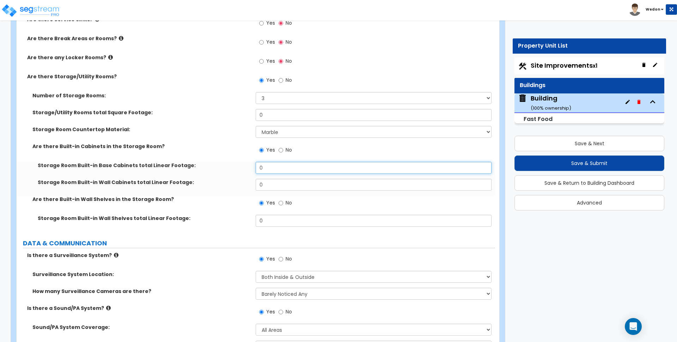
click at [276, 167] on input "0" at bounding box center [372, 168] width 235 height 12
type input "12"
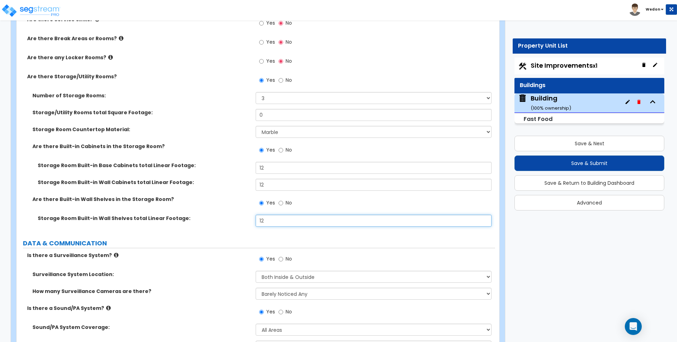
type input "12"
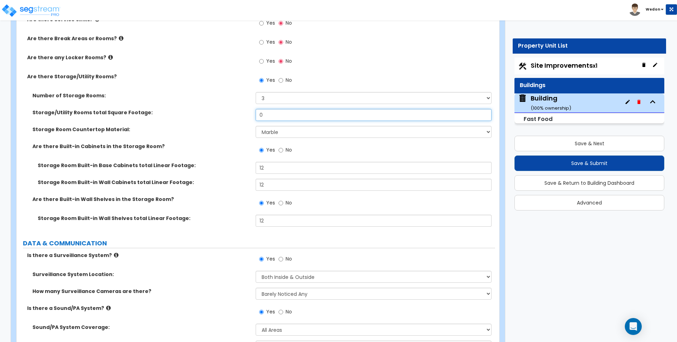
click at [277, 113] on input "0" at bounding box center [372, 115] width 235 height 12
type input "300"
click at [208, 147] on label "Are there Built-in Cabinets in the Storage Room?" at bounding box center [141, 146] width 218 height 7
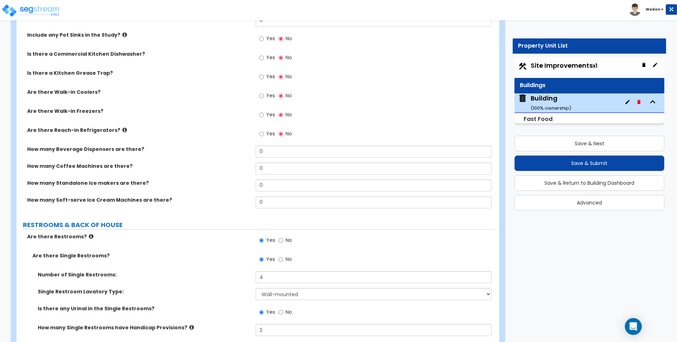
scroll to position [1311, 0]
click at [282, 151] on input "0" at bounding box center [372, 152] width 235 height 12
type input "3"
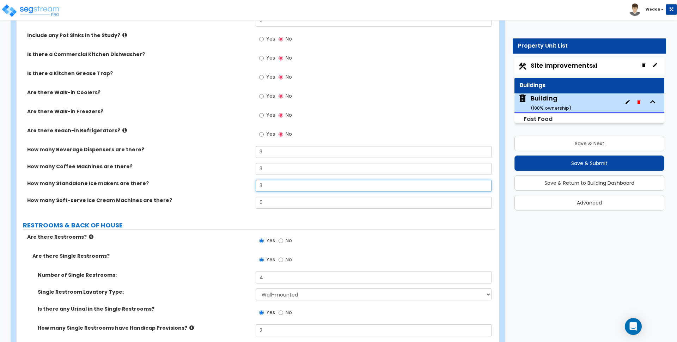
type input "3"
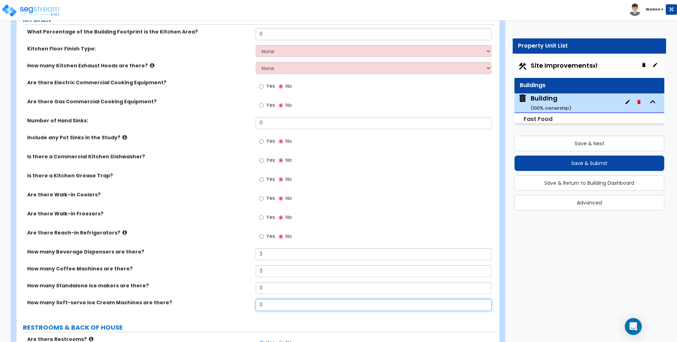
scroll to position [1206, 0]
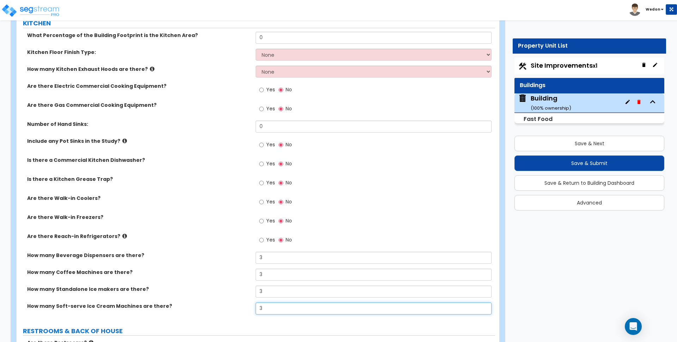
type input "3"
click at [266, 237] on span "Yes" at bounding box center [270, 239] width 9 height 7
click at [264, 237] on input "Yes" at bounding box center [261, 240] width 5 height 8
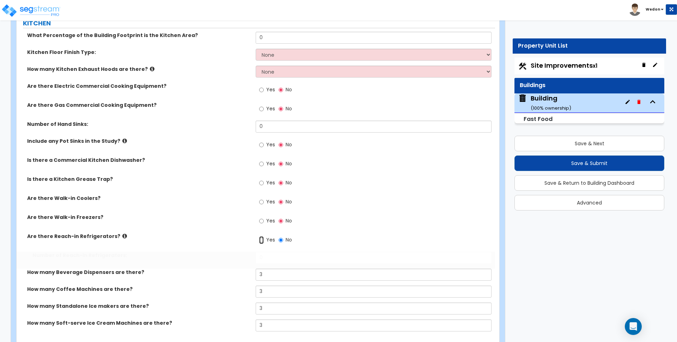
radio input "true"
click at [279, 261] on input "0" at bounding box center [372, 258] width 235 height 12
type input "3"
click at [266, 220] on span "Yes" at bounding box center [270, 220] width 9 height 7
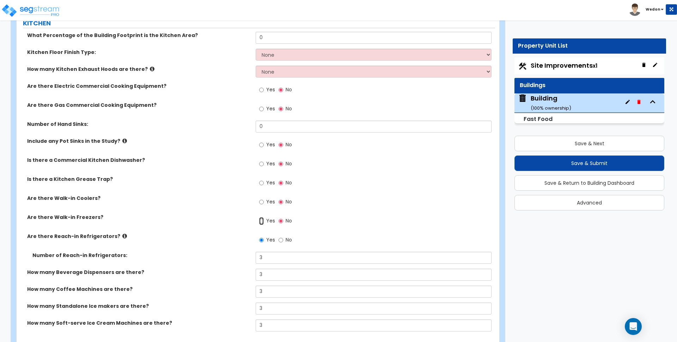
click at [264, 220] on input "Yes" at bounding box center [261, 221] width 5 height 8
radio input "true"
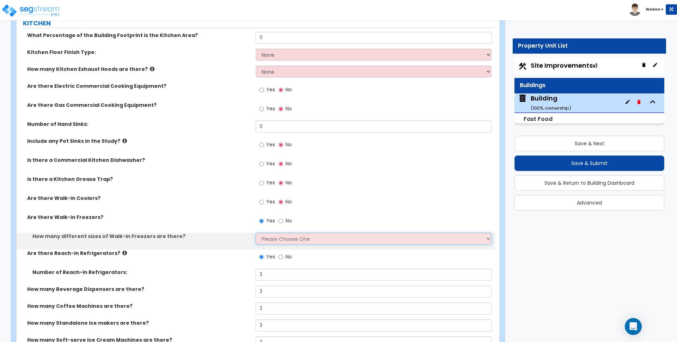
click at [274, 240] on select "Please Choose One 1 2 3 4" at bounding box center [372, 239] width 235 height 12
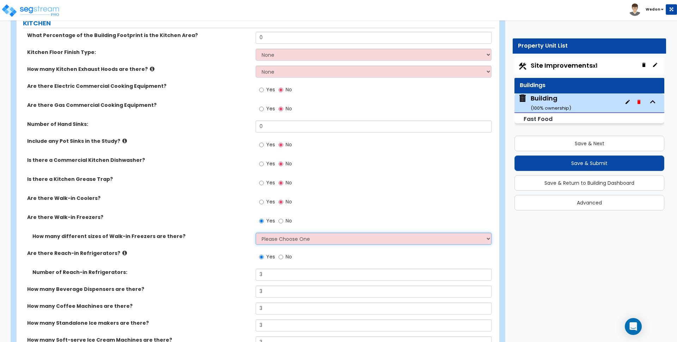
select select "1"
click at [255, 233] on select "Please Choose One 1 2 3 4" at bounding box center [372, 239] width 235 height 12
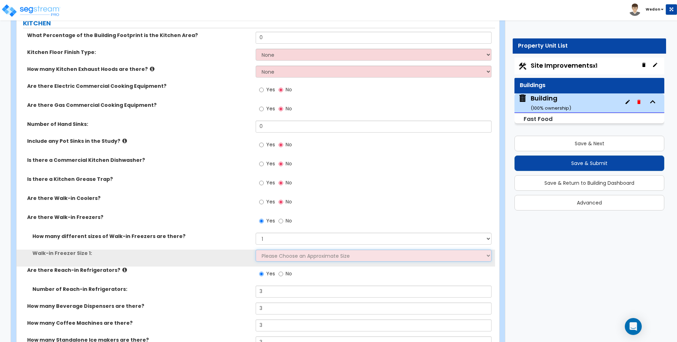
click at [275, 255] on select "Please Choose an Approximate Size 8' x 8' 8' x 12' 8' x 16' 8' x 20' I want to …" at bounding box center [372, 256] width 235 height 12
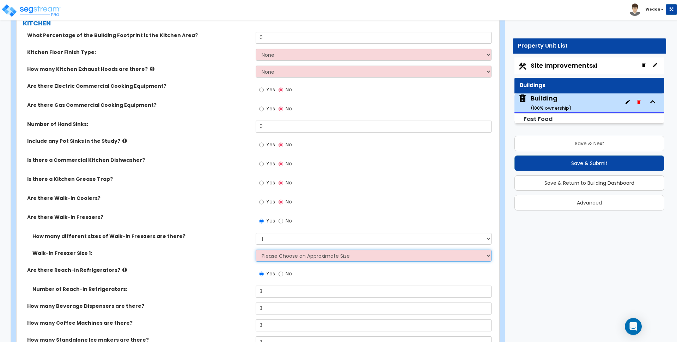
select select "1"
click at [255, 250] on select "Please Choose an Approximate Size 8' x 8' 8' x 12' 8' x 16' 8' x 20' I want to …" at bounding box center [372, 256] width 235 height 12
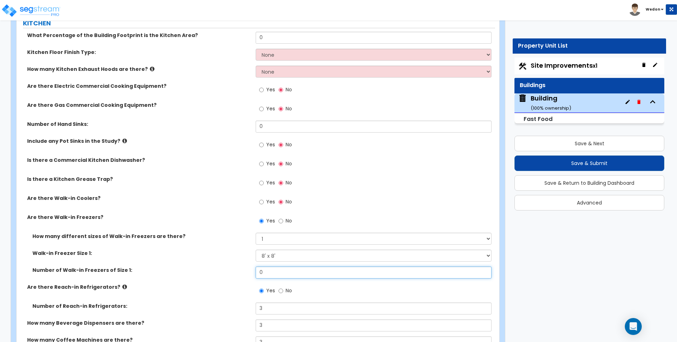
click at [276, 270] on input "0" at bounding box center [372, 272] width 235 height 12
type input "2"
click at [267, 203] on span "Yes" at bounding box center [270, 201] width 9 height 7
click at [264, 203] on input "Yes" at bounding box center [261, 202] width 5 height 8
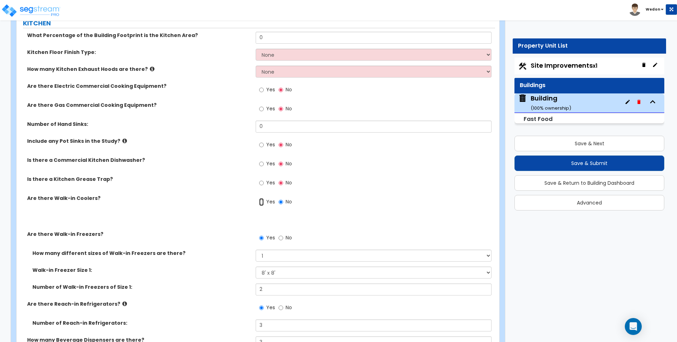
radio input "true"
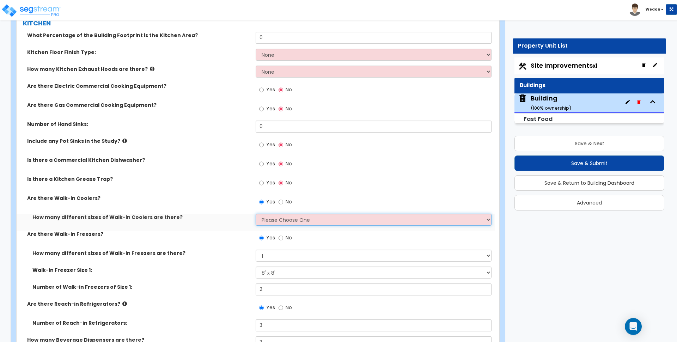
click at [271, 224] on select "Please Choose One 1 2 3 4" at bounding box center [372, 220] width 235 height 12
select select "1"
click at [255, 214] on select "Please Choose One 1 2 3 4" at bounding box center [372, 220] width 235 height 12
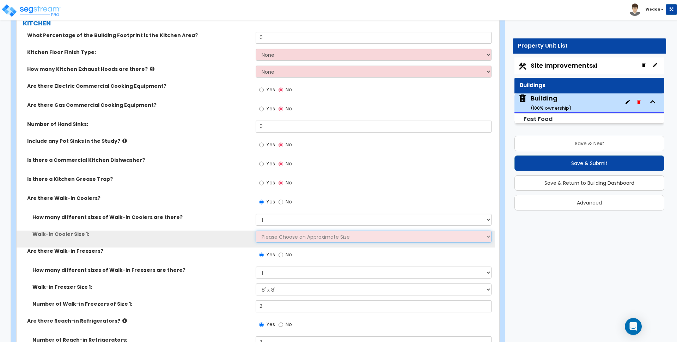
click at [278, 236] on select "Please Choose an Approximate Size 6' x 6' 10' x 6' 12' x 14' 12' x 20' I want t…" at bounding box center [372, 236] width 235 height 12
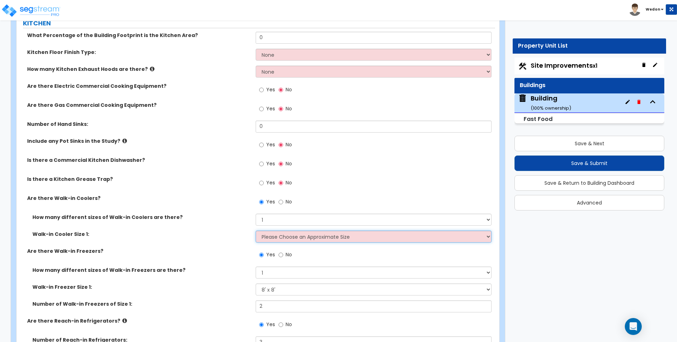
select select "1"
click at [255, 230] on select "Please Choose an Approximate Size 6' x 6' 10' x 6' 12' x 14' 12' x 20' I want t…" at bounding box center [372, 236] width 235 height 12
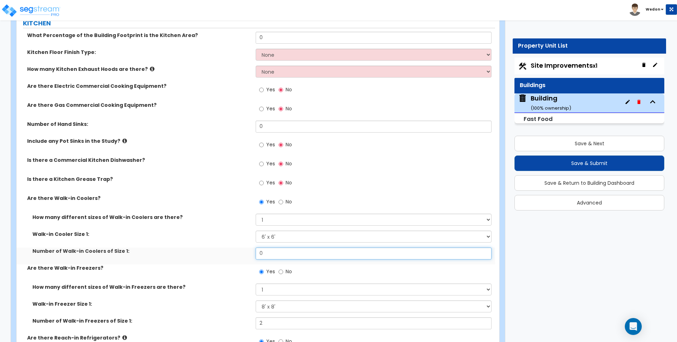
click at [274, 257] on input "0" at bounding box center [372, 253] width 235 height 12
type input "1"
click at [267, 182] on span "Yes" at bounding box center [270, 182] width 9 height 7
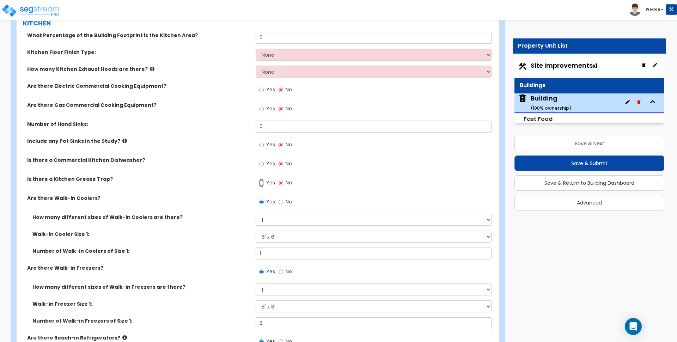
click at [264, 182] on input "Yes" at bounding box center [261, 183] width 5 height 8
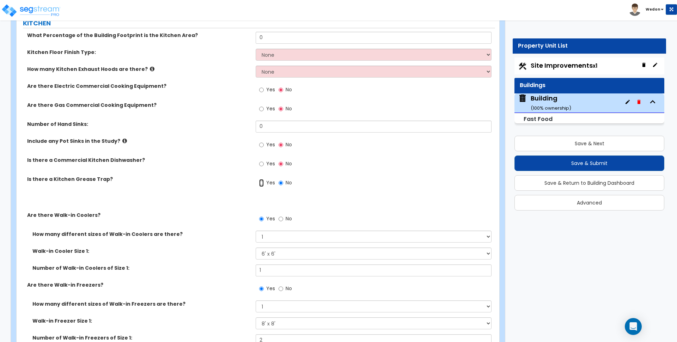
radio input "true"
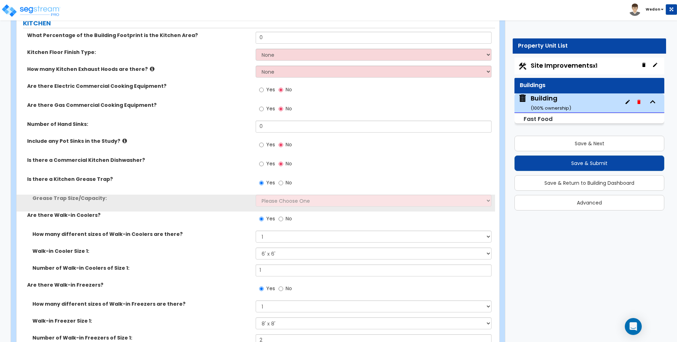
click at [281, 210] on div "Grease Trap Size/Capacity: Please Choose One Small Medium Large" at bounding box center [256, 203] width 478 height 17
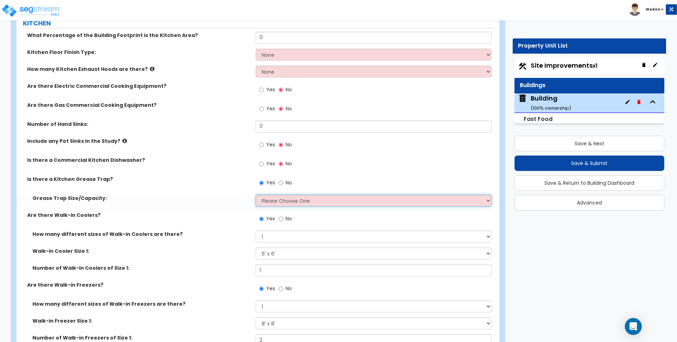
click at [304, 200] on select "Please Choose One Small Medium Large" at bounding box center [372, 201] width 235 height 12
click at [330, 204] on select "Please Choose One Small Medium Large" at bounding box center [372, 201] width 235 height 12
select select "1"
click at [255, 195] on select "Please Choose One Small Medium Large" at bounding box center [372, 201] width 235 height 12
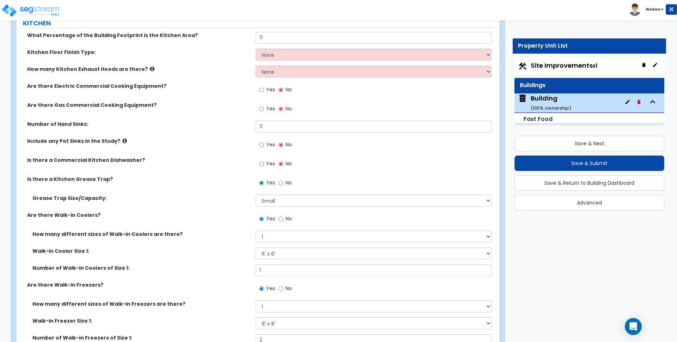
click at [265, 169] on label "Yes" at bounding box center [267, 165] width 16 height 12
click at [264, 168] on input "Yes" at bounding box center [261, 164] width 5 height 8
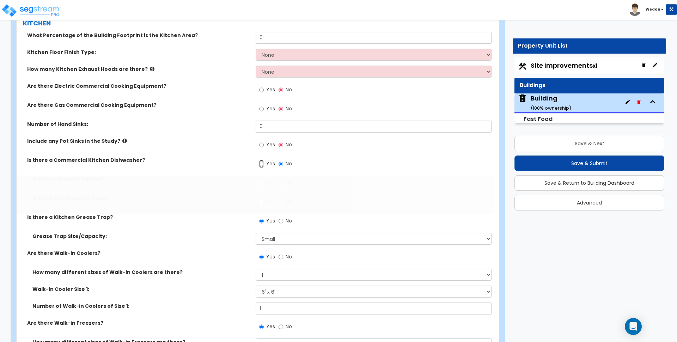
radio input "true"
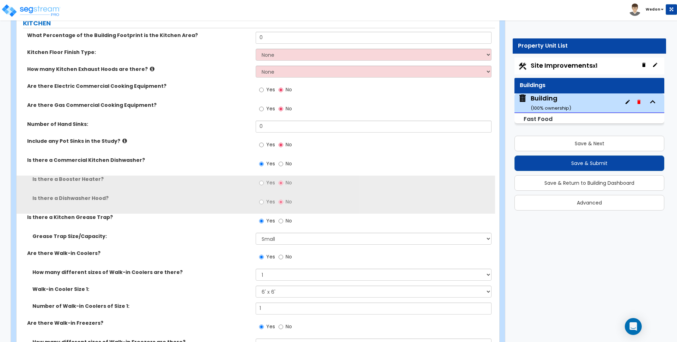
click at [268, 181] on span "Yes" at bounding box center [270, 182] width 9 height 7
click at [264, 181] on input "Yes" at bounding box center [261, 183] width 5 height 8
radio input "true"
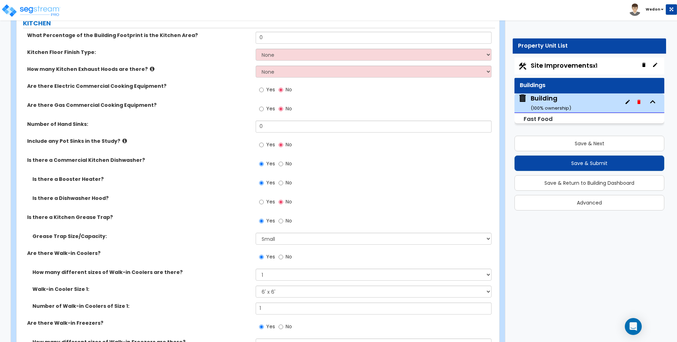
click at [269, 203] on span "Yes" at bounding box center [270, 201] width 9 height 7
click at [264, 203] on input "Yes" at bounding box center [261, 202] width 5 height 8
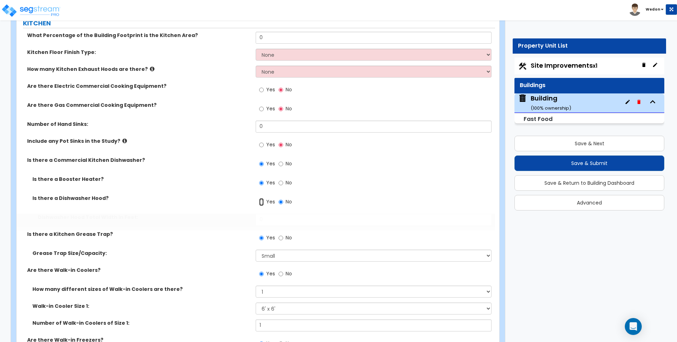
radio input "true"
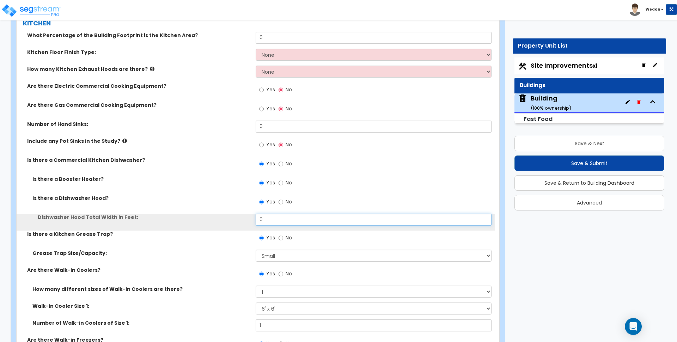
click at [272, 216] on input "0" at bounding box center [372, 220] width 235 height 12
type input "12"
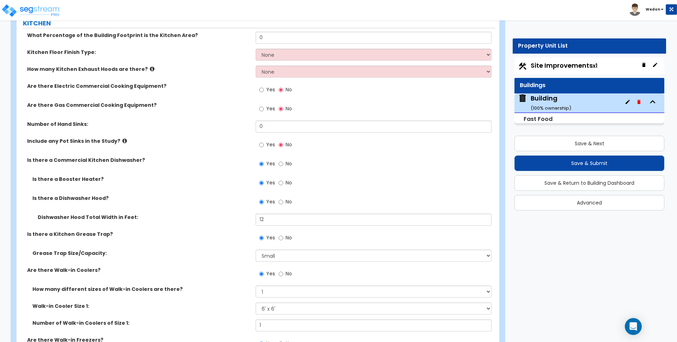
click at [269, 140] on label "Yes" at bounding box center [267, 146] width 16 height 12
click at [264, 141] on input "Yes" at bounding box center [261, 145] width 5 height 8
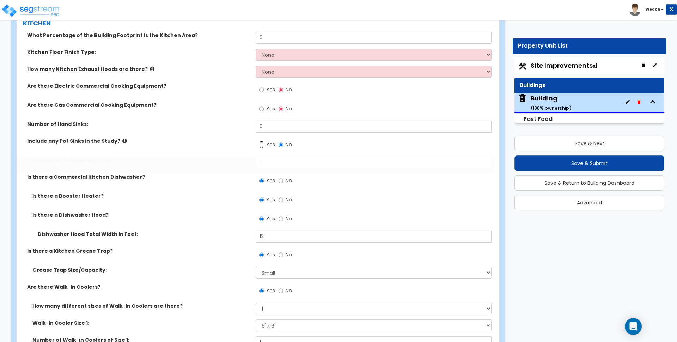
radio input "true"
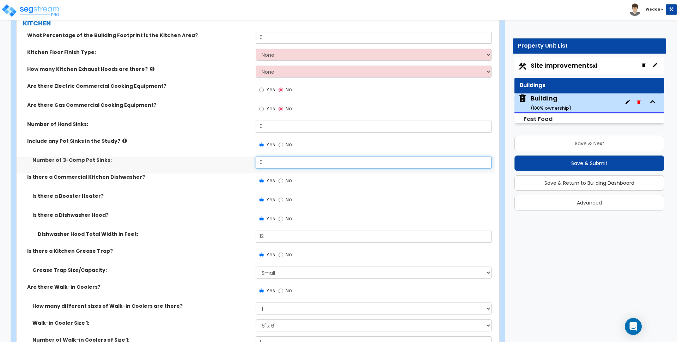
click at [277, 161] on input "0" at bounding box center [372, 162] width 235 height 12
type input "2"
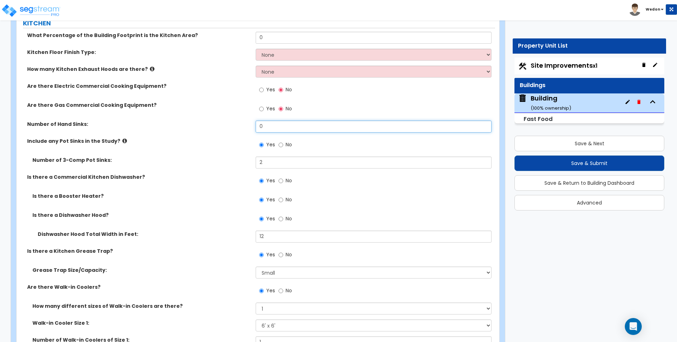
click at [267, 131] on input "0" at bounding box center [372, 127] width 235 height 12
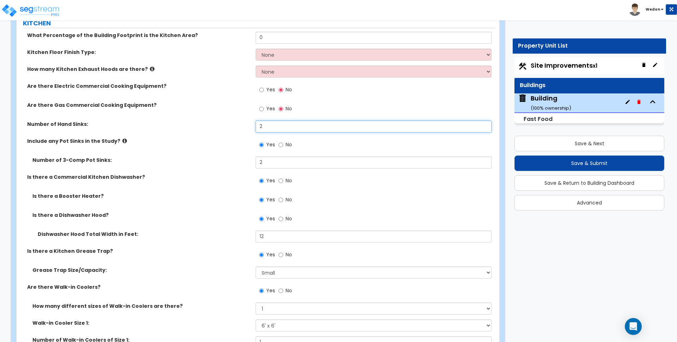
type input "2"
click at [267, 104] on label "Yes" at bounding box center [267, 110] width 16 height 12
click at [264, 105] on input "Yes" at bounding box center [261, 109] width 5 height 8
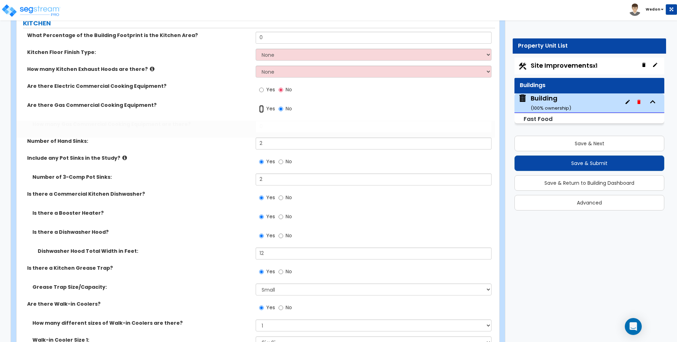
radio input "true"
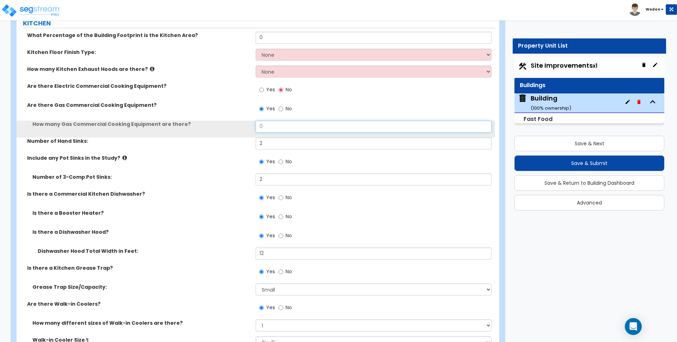
click at [278, 124] on input "0" at bounding box center [372, 127] width 235 height 12
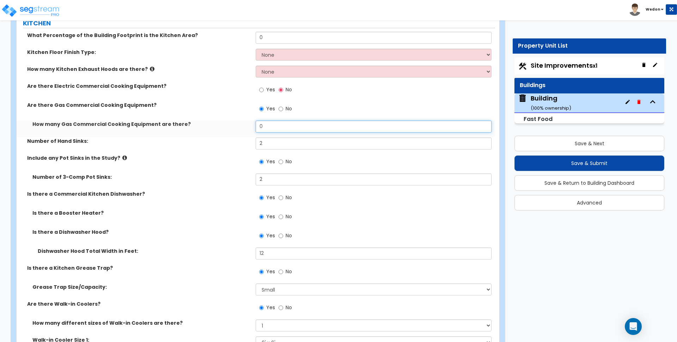
click at [278, 124] on input "0" at bounding box center [372, 127] width 235 height 12
type input "3"
click at [269, 92] on span "Yes" at bounding box center [270, 89] width 9 height 7
click at [264, 92] on input "Yes" at bounding box center [261, 90] width 5 height 8
radio input "true"
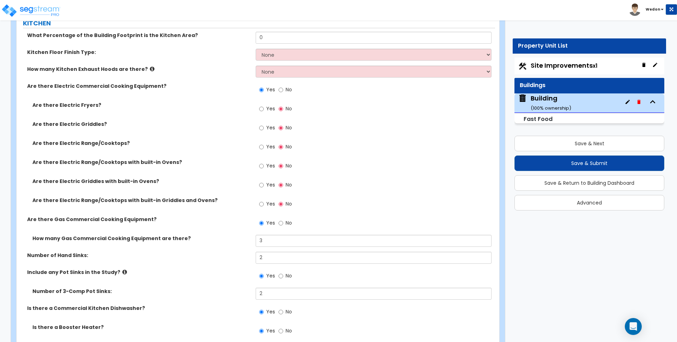
click at [266, 201] on span "Yes" at bounding box center [270, 203] width 9 height 7
click at [264, 201] on input "Yes" at bounding box center [261, 204] width 5 height 8
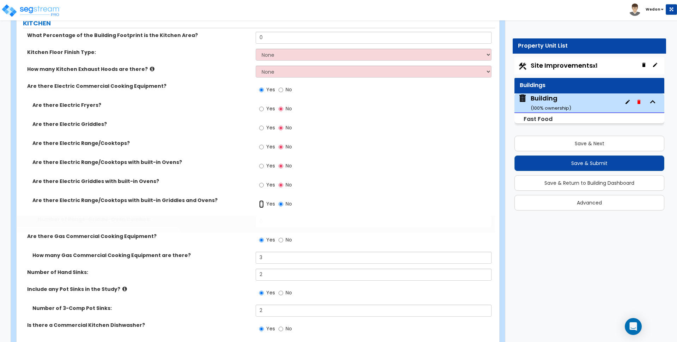
radio input "true"
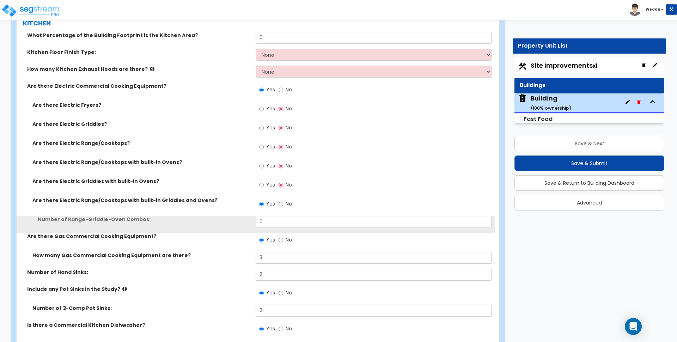
click at [266, 184] on span "Yes" at bounding box center [270, 184] width 9 height 7
click at [264, 184] on input "Yes" at bounding box center [261, 185] width 5 height 8
radio input "true"
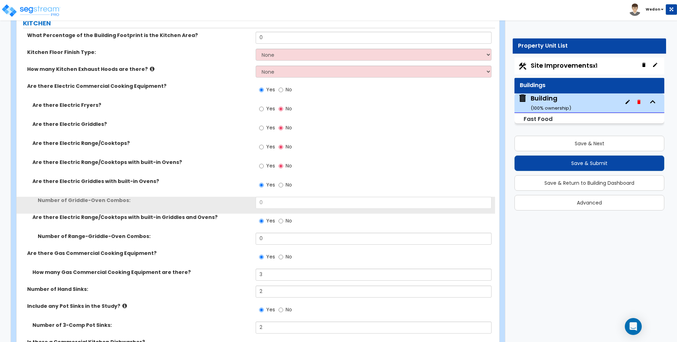
click at [266, 168] on span "Yes" at bounding box center [270, 165] width 9 height 7
click at [264, 168] on input "Yes" at bounding box center [261, 166] width 5 height 8
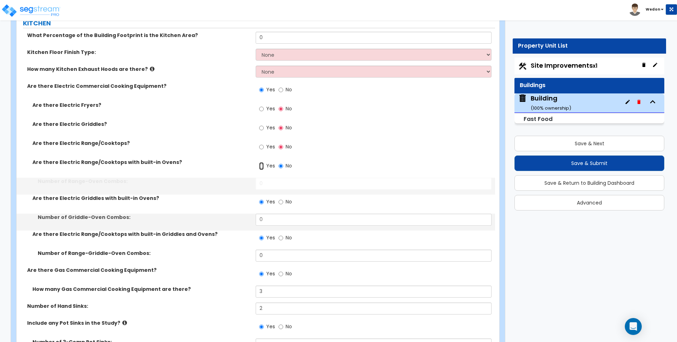
radio input "true"
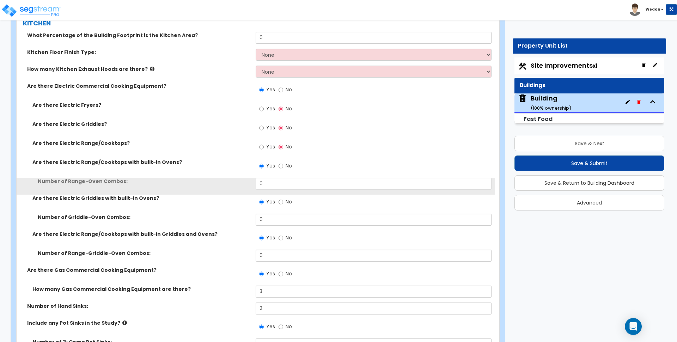
click at [266, 144] on label "Yes" at bounding box center [267, 148] width 16 height 12
click at [264, 144] on input "Yes" at bounding box center [261, 147] width 5 height 8
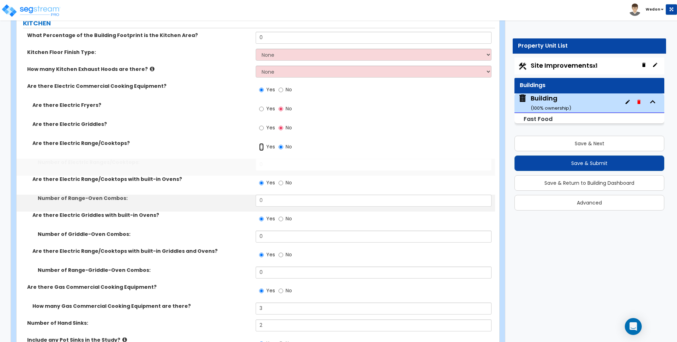
radio input "true"
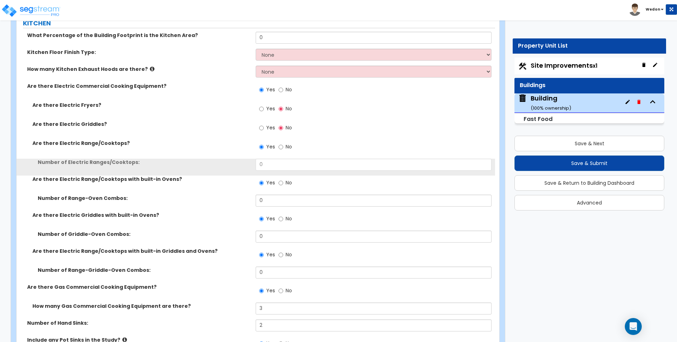
click at [266, 121] on div "Yes No" at bounding box center [275, 129] width 40 height 16
click at [265, 127] on label "Yes" at bounding box center [267, 129] width 16 height 12
click at [264, 127] on input "Yes" at bounding box center [261, 128] width 5 height 8
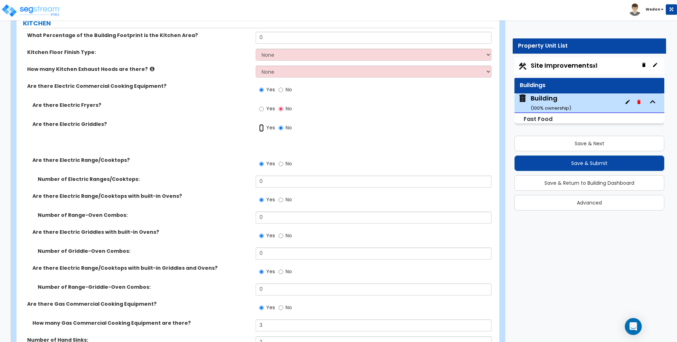
radio input "true"
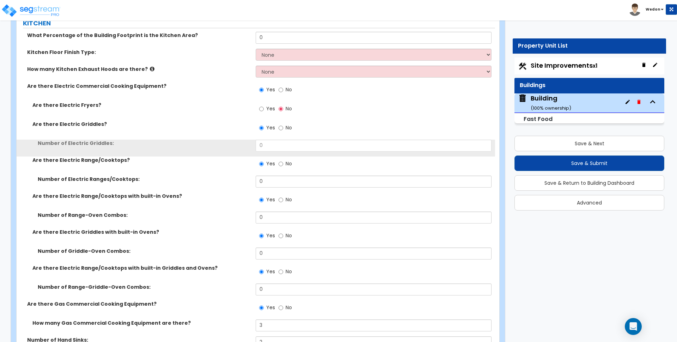
click at [264, 108] on label "Yes" at bounding box center [267, 110] width 16 height 12
click at [264, 108] on input "Yes" at bounding box center [261, 109] width 5 height 8
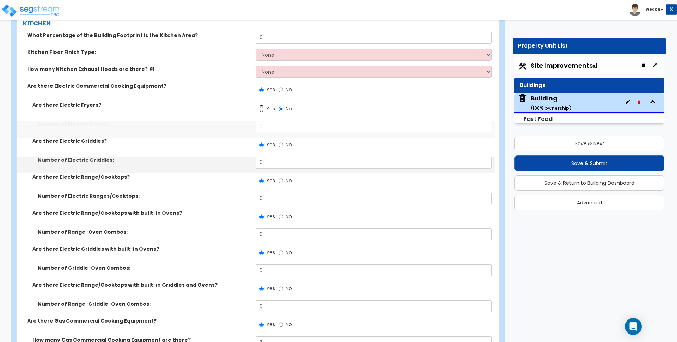
radio input "true"
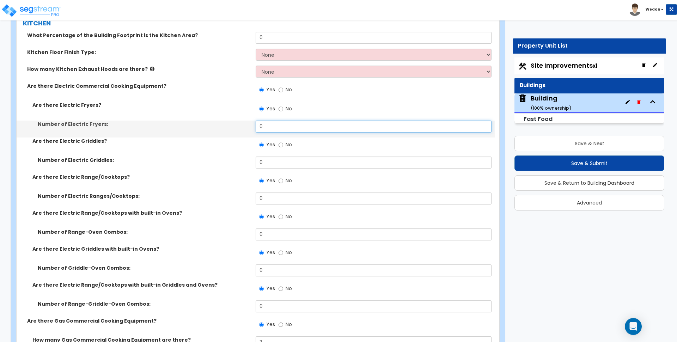
click at [272, 128] on input "0" at bounding box center [372, 127] width 235 height 12
type input "2"
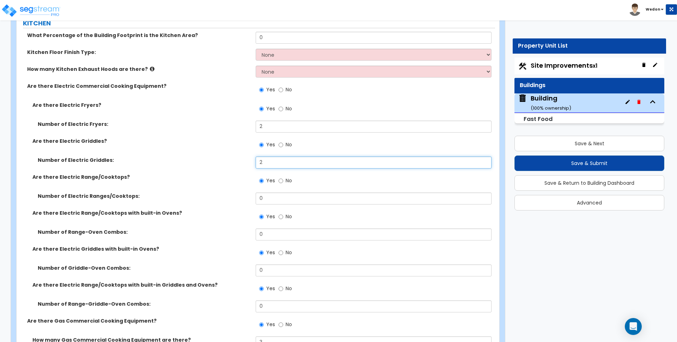
type input "2"
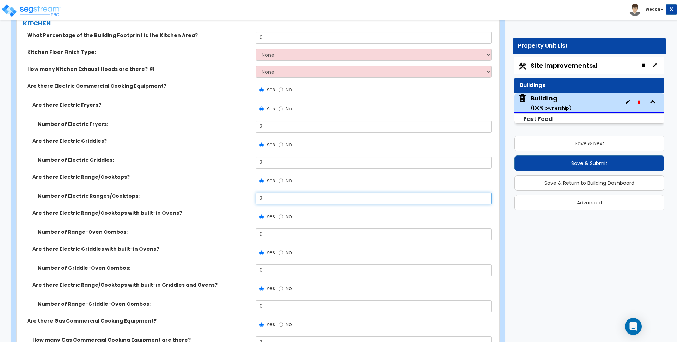
type input "2"
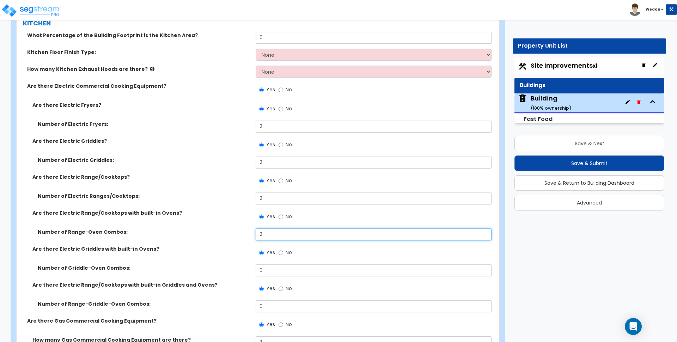
type input "2"
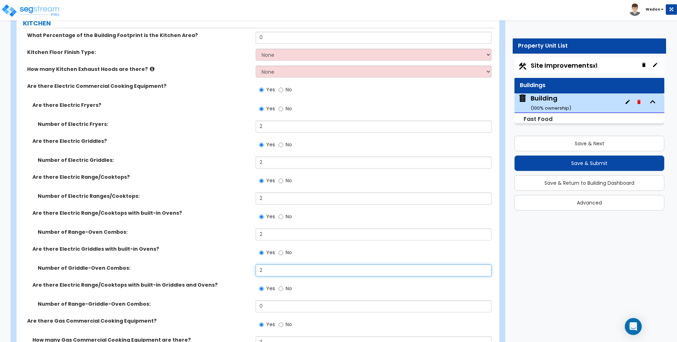
type input "2"
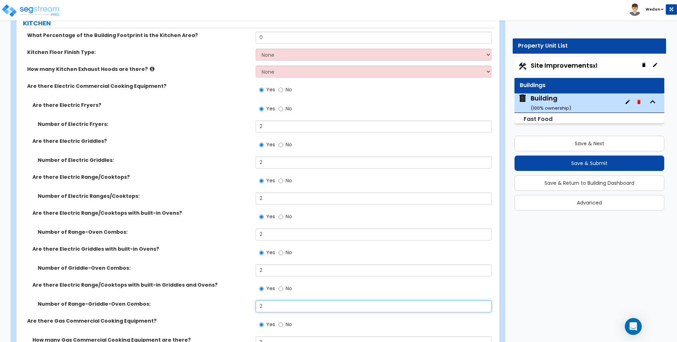
type input "2"
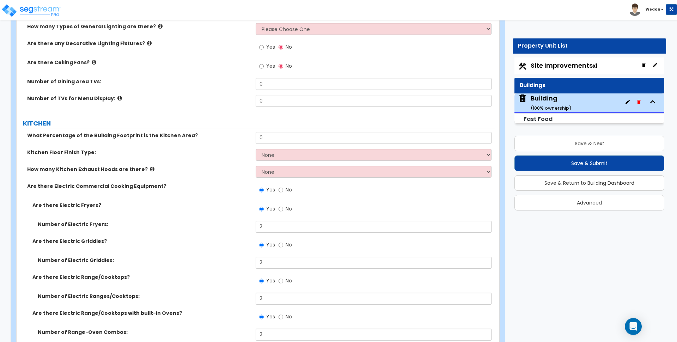
scroll to position [1105, 0]
click at [273, 141] on input "0" at bounding box center [372, 139] width 235 height 12
type input "30"
click at [285, 154] on select "None Tile Flooring VCT Flooring Sheet Vinyl Flooring" at bounding box center [372, 155] width 235 height 12
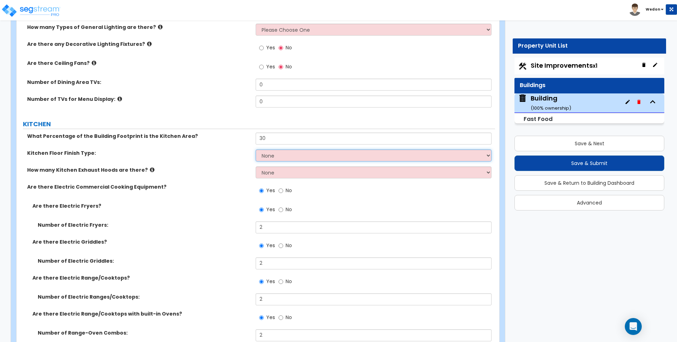
select select "4"
click at [255, 149] on select "None Tile Flooring VCT Flooring Sheet Vinyl Flooring" at bounding box center [372, 155] width 235 height 12
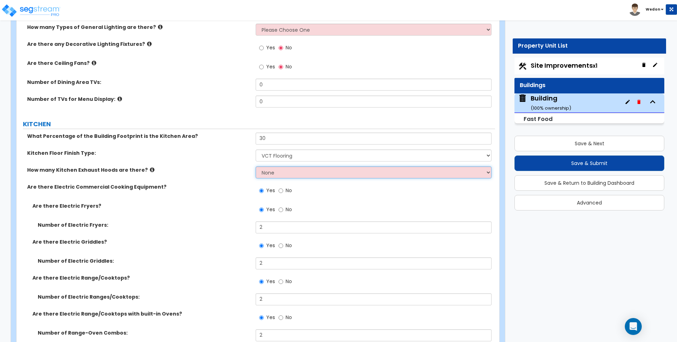
click at [295, 175] on select "None 1 2 3" at bounding box center [372, 172] width 235 height 12
select select "3"
click at [255, 166] on select "None 1 2 3" at bounding box center [372, 172] width 235 height 12
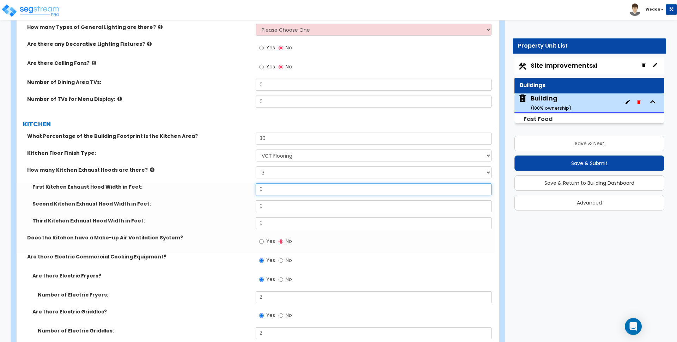
click at [270, 185] on input "0" at bounding box center [372, 189] width 235 height 12
type input "4"
type input "8"
type input "12"
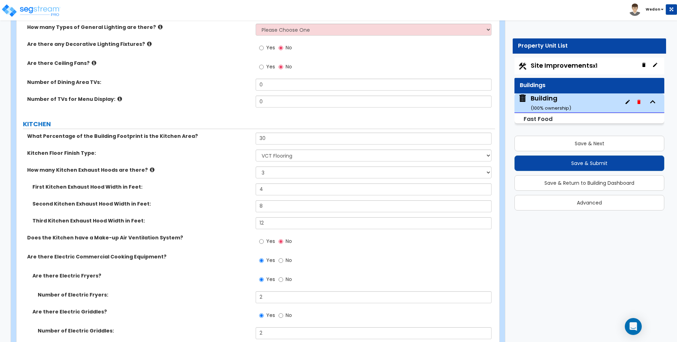
click at [266, 236] on label "Yes" at bounding box center [267, 242] width 16 height 12
click at [264, 238] on input "Yes" at bounding box center [261, 242] width 5 height 8
radio input "true"
click at [266, 246] on label "Yes" at bounding box center [267, 242] width 16 height 12
click at [264, 245] on input "Yes" at bounding box center [261, 242] width 5 height 8
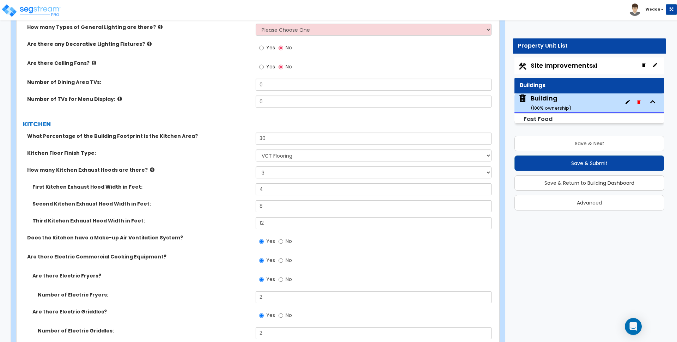
click at [219, 200] on label "Second Kitchen Exhaust Hood Width in Feet:" at bounding box center [141, 203] width 218 height 7
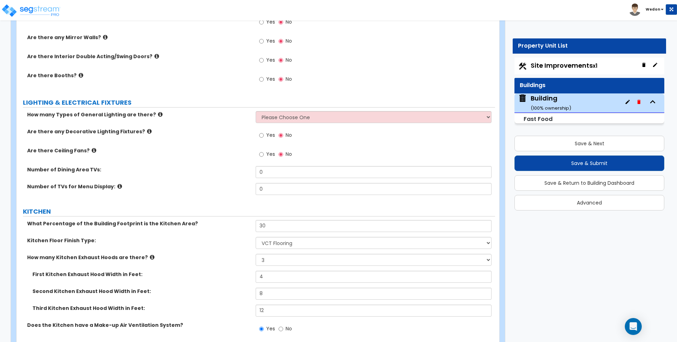
scroll to position [1017, 0]
click at [296, 119] on select "Please Choose One 1 2 3" at bounding box center [372, 118] width 235 height 12
select select "3"
click at [255, 112] on select "Please Choose One 1 2 3" at bounding box center [372, 118] width 235 height 12
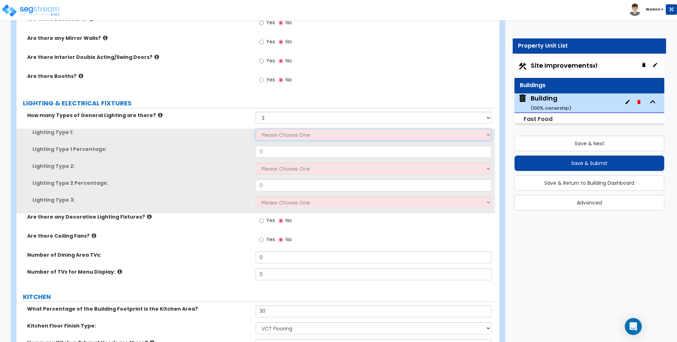
click at [306, 136] on select "Please Choose One LED Surface-Mounted LED Recessed Fluorescent Surface-Mounted …" at bounding box center [372, 135] width 235 height 12
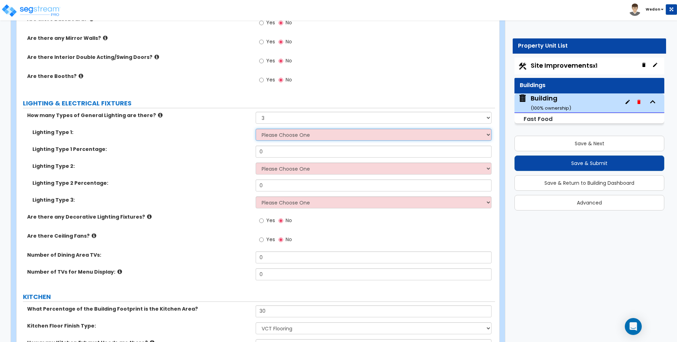
select select "1"
click at [255, 129] on select "Please Choose One LED Surface-Mounted LED Recessed Fluorescent Surface-Mounted …" at bounding box center [372, 135] width 235 height 12
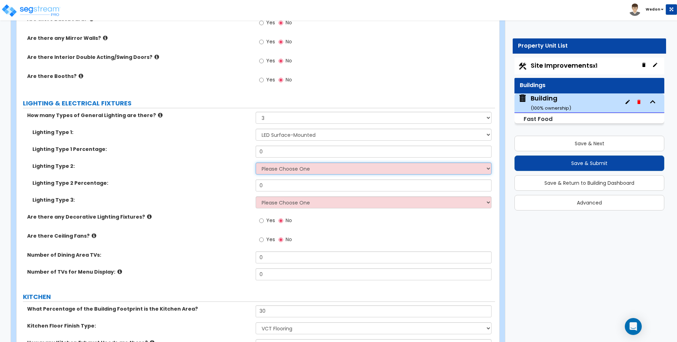
click at [294, 171] on select "Please Choose One LED Surface-Mounted LED Recessed Fluorescent Surface-Mounted …" at bounding box center [372, 168] width 235 height 12
select select "2"
click at [255, 162] on select "Please Choose One LED Surface-Mounted LED Recessed Fluorescent Surface-Mounted …" at bounding box center [372, 168] width 235 height 12
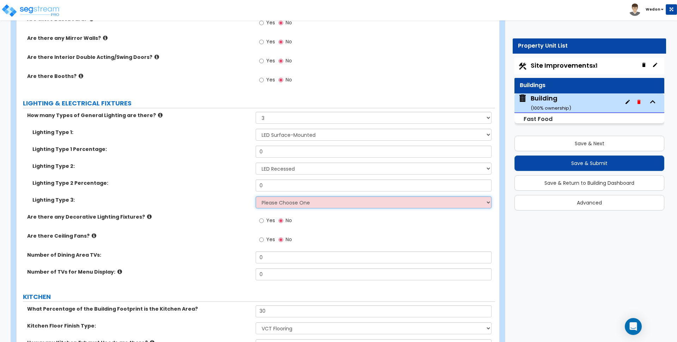
click at [318, 199] on select "Please Choose One LED Surface-Mounted LED Recessed Fluorescent Surface-Mounted …" at bounding box center [372, 202] width 235 height 12
select select "3"
click at [255, 196] on select "Please Choose One LED Surface-Mounted LED Recessed Fluorescent Surface-Mounted …" at bounding box center [372, 202] width 235 height 12
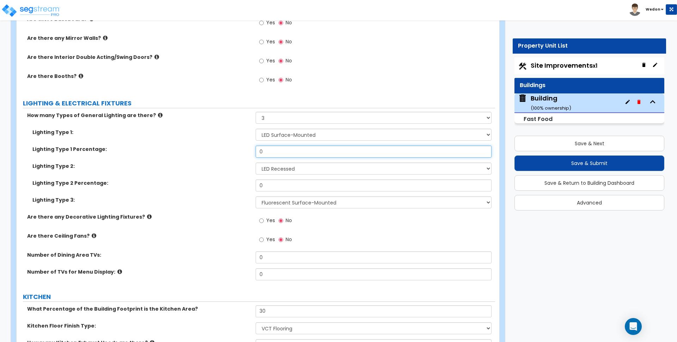
click at [287, 152] on input "0" at bounding box center [372, 152] width 235 height 12
type input "25"
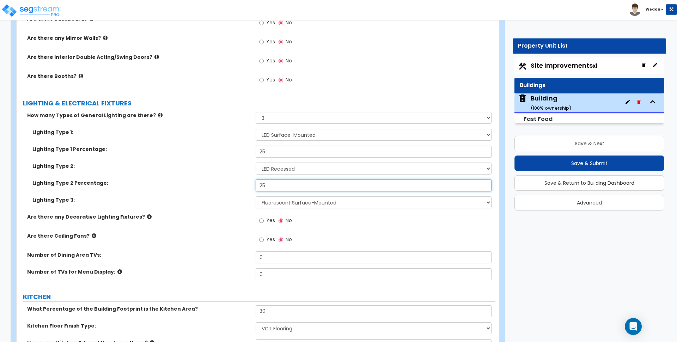
type input "25"
click at [269, 222] on span "Yes" at bounding box center [270, 220] width 9 height 7
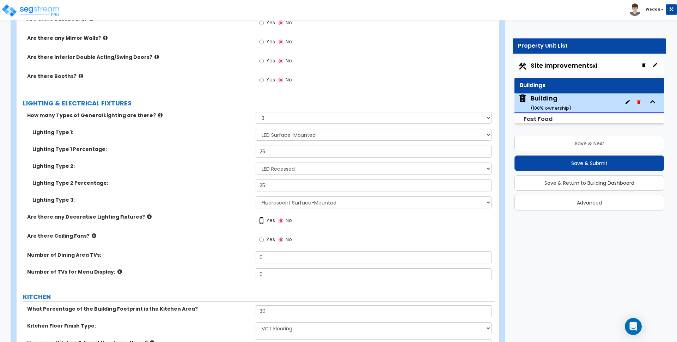
click at [264, 222] on input "Yes" at bounding box center [261, 221] width 5 height 8
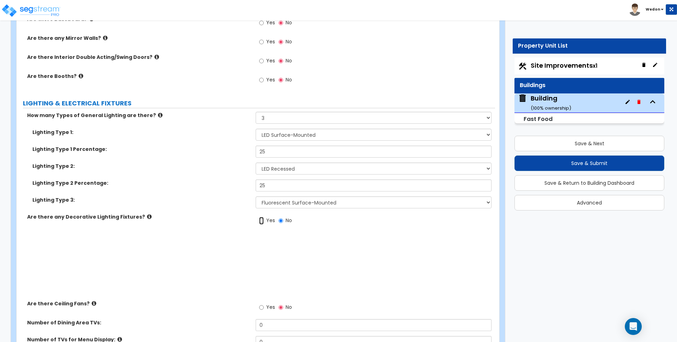
radio input "true"
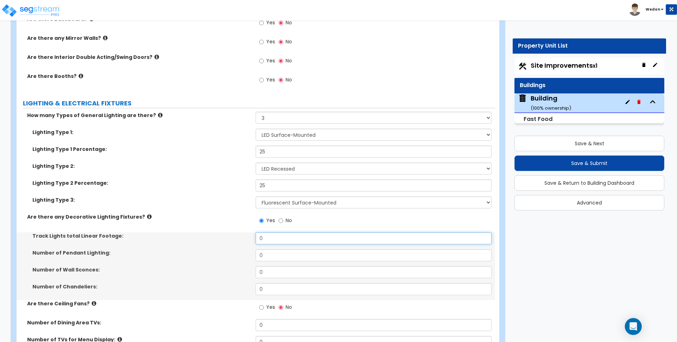
click at [267, 242] on input "0" at bounding box center [372, 238] width 235 height 12
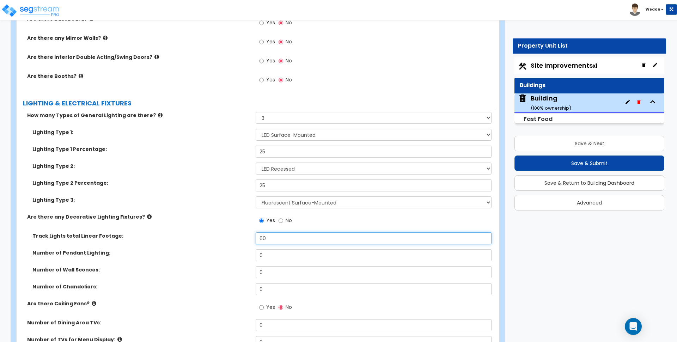
type input "60"
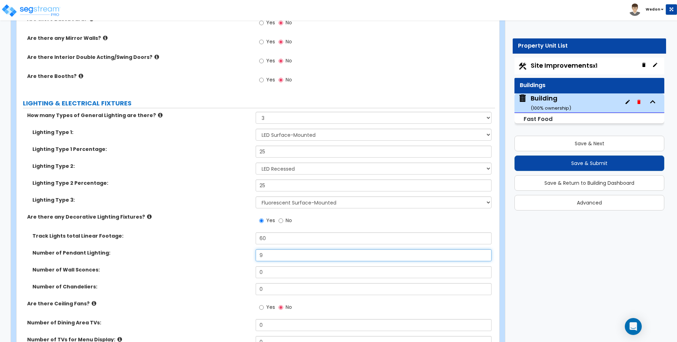
type input "9"
type input "6"
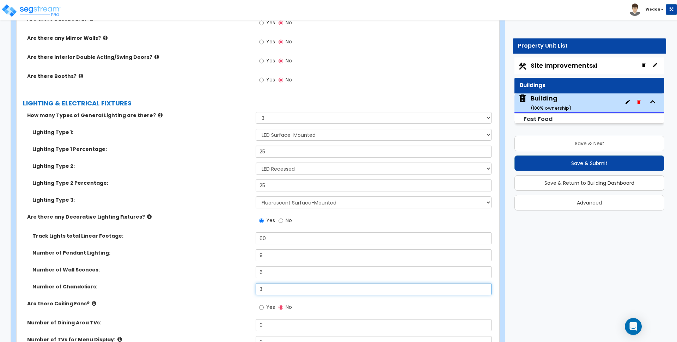
type input "3"
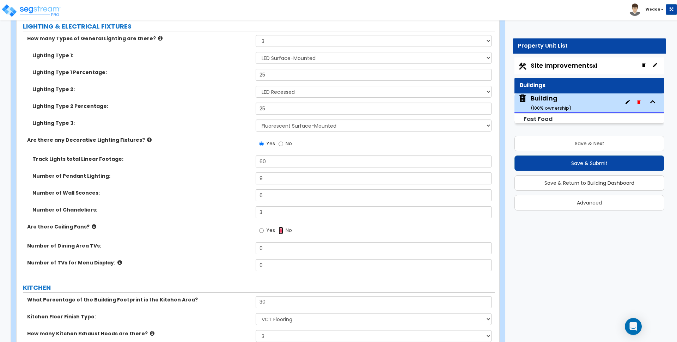
scroll to position [1094, 0]
click at [262, 233] on input "Yes" at bounding box center [261, 230] width 5 height 8
radio input "true"
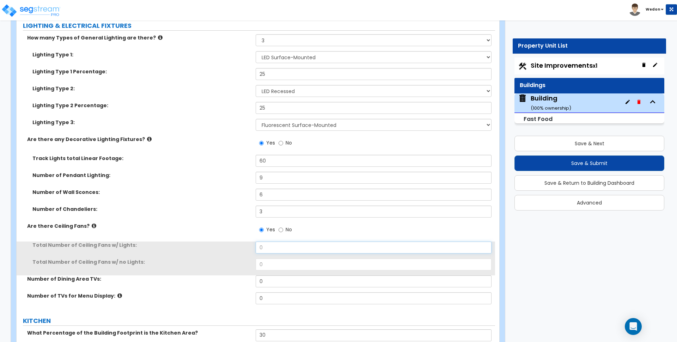
click at [267, 244] on input "0" at bounding box center [372, 247] width 235 height 12
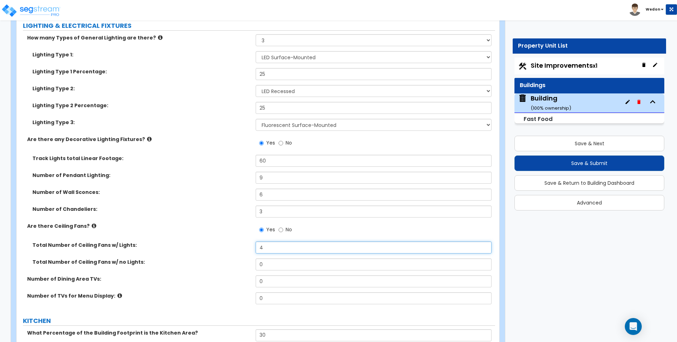
type input "4"
type input "5"
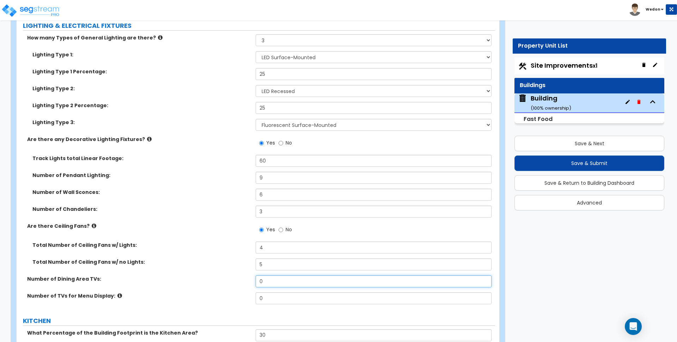
click at [271, 283] on input "0" at bounding box center [372, 281] width 235 height 12
type input "3"
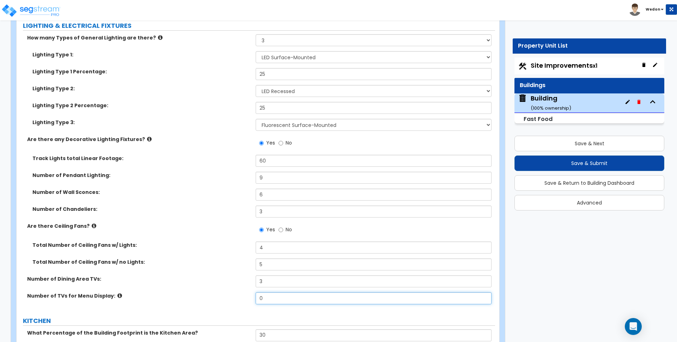
click at [274, 295] on input "0" at bounding box center [372, 298] width 235 height 12
type input "4"
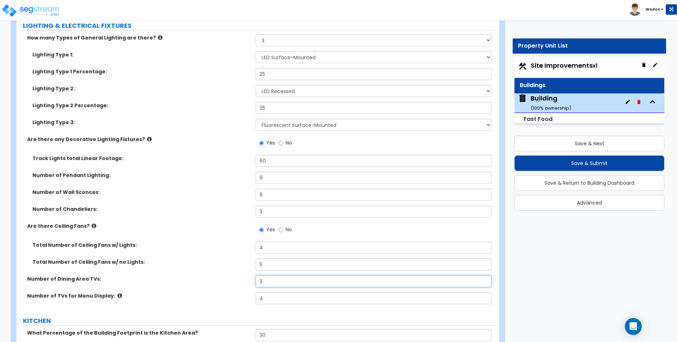
click at [260, 275] on input "3" at bounding box center [372, 281] width 235 height 12
click at [238, 256] on div "Total Number of Ceiling Fans w/ Lights: 4" at bounding box center [256, 249] width 478 height 17
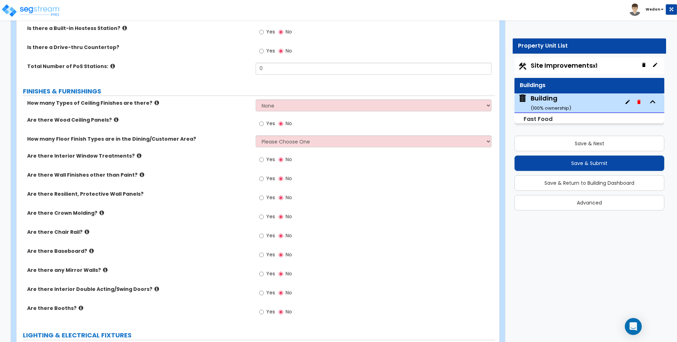
scroll to position [942, 0]
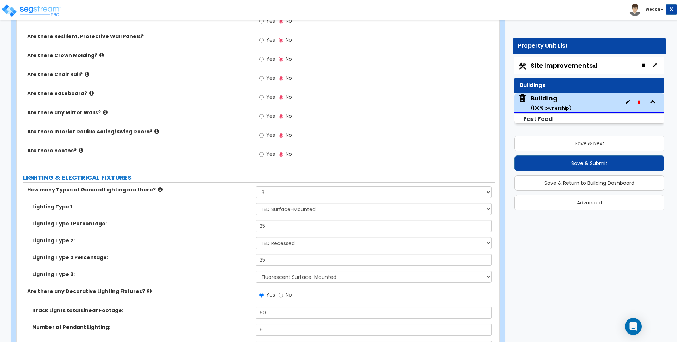
click at [265, 150] on label "Yes" at bounding box center [267, 155] width 16 height 12
click at [264, 150] on input "Yes" at bounding box center [261, 154] width 5 height 8
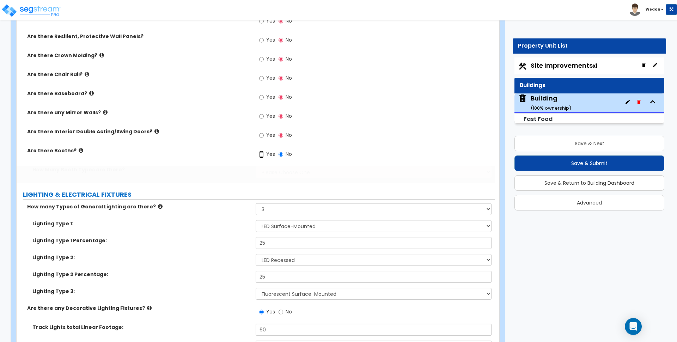
radio input "true"
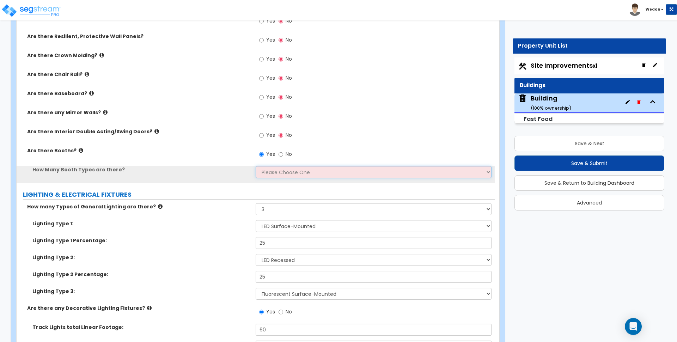
click at [276, 171] on select "Please Choose One 1 2 3" at bounding box center [372, 172] width 235 height 12
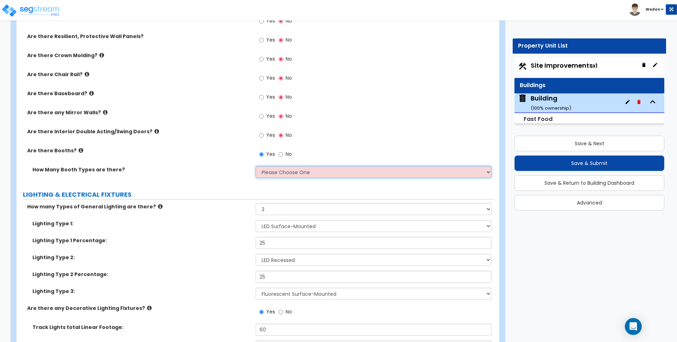
select select "3"
click at [255, 166] on select "Please Choose One 1 2 3" at bounding box center [372, 172] width 235 height 12
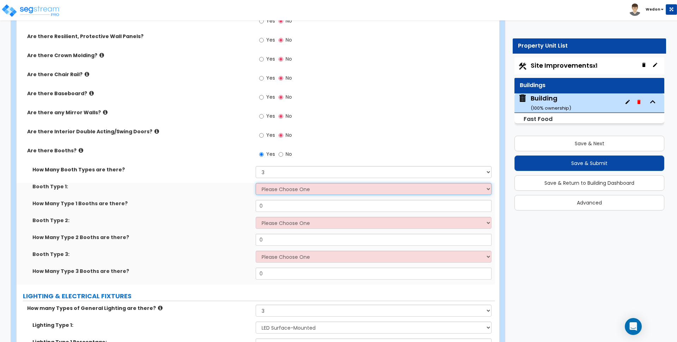
click at [291, 191] on select "Please Choose One Plastic, 2-Seater Plastic, 4-Seater Upholstered, 4-Seater Uph…" at bounding box center [372, 189] width 235 height 12
select select "1"
click at [255, 183] on select "Please Choose One Plastic, 2-Seater Plastic, 4-Seater Upholstered, 4-Seater Uph…" at bounding box center [372, 189] width 235 height 12
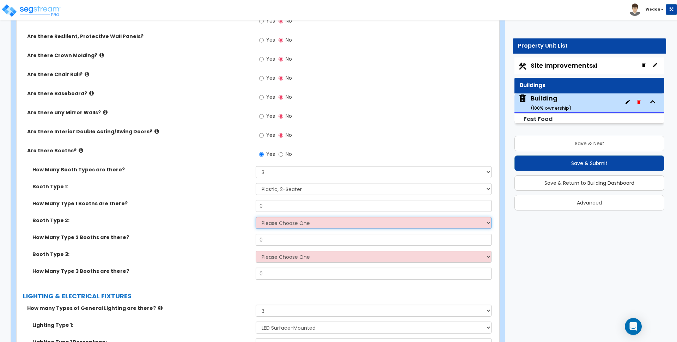
click at [292, 227] on select "Please Choose One Plastic, 2-Seater Plastic, 4-Seater Upholstered, 4-Seater Uph…" at bounding box center [372, 223] width 235 height 12
select select "2"
click at [255, 217] on select "Please Choose One Plastic, 2-Seater Plastic, 4-Seater Upholstered, 4-Seater Uph…" at bounding box center [372, 223] width 235 height 12
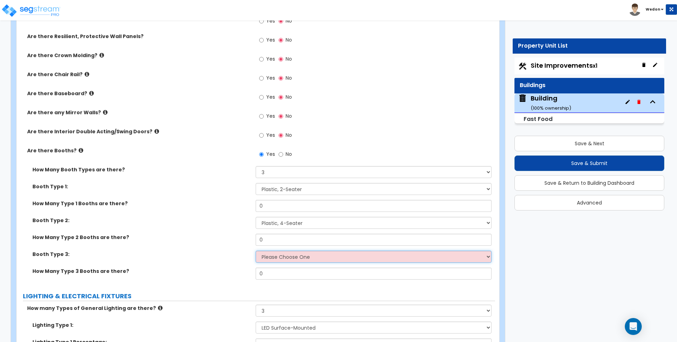
click at [306, 254] on select "Please Choose One Plastic, 2-Seater Plastic, 4-Seater Upholstered, 4-Seater Uph…" at bounding box center [372, 257] width 235 height 12
select select "3"
click at [255, 251] on select "Please Choose One Plastic, 2-Seater Plastic, 4-Seater Upholstered, 4-Seater Uph…" at bounding box center [372, 257] width 235 height 12
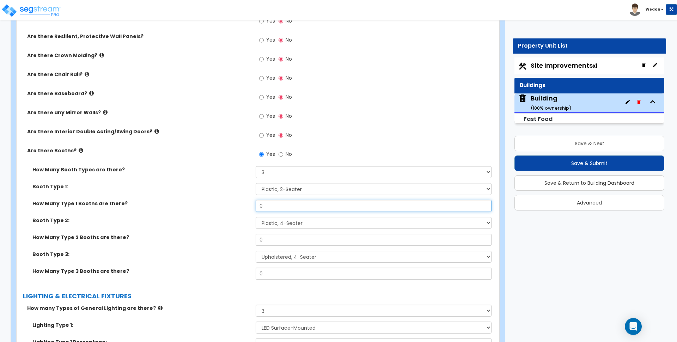
click at [299, 209] on input "0" at bounding box center [372, 206] width 235 height 12
type input "25"
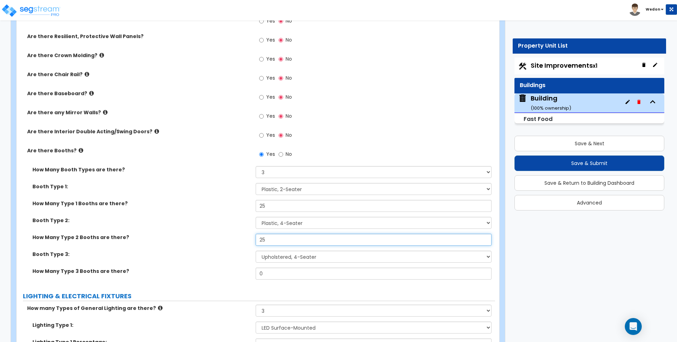
type input "25"
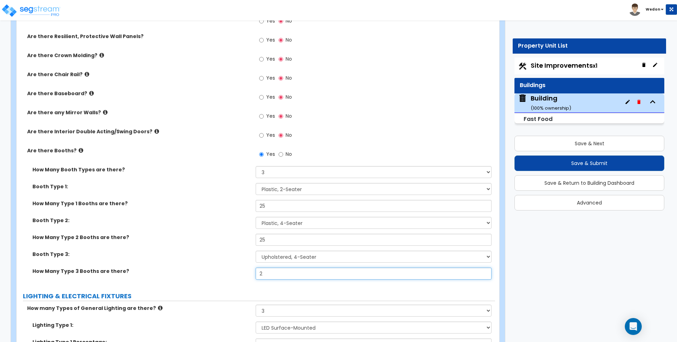
type input "2"
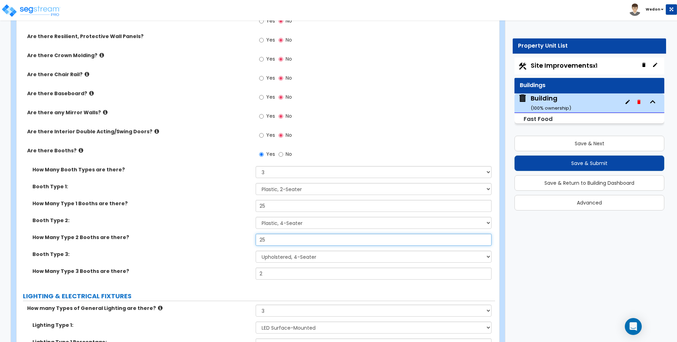
click at [283, 239] on input "25" at bounding box center [372, 240] width 235 height 12
type input "4"
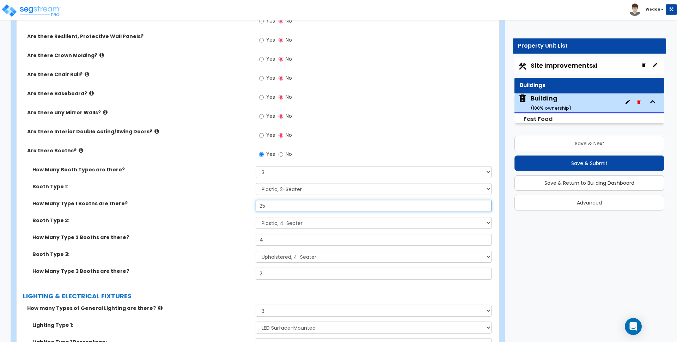
click at [274, 206] on input "25" at bounding box center [372, 206] width 235 height 12
click at [274, 206] on input "6" at bounding box center [372, 206] width 235 height 12
type input "6"
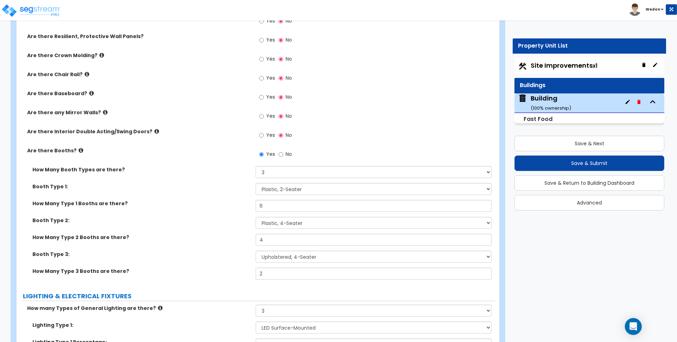
click at [233, 174] on div "How Many Booth Types are there? Please Choose One 1 2 3" at bounding box center [256, 174] width 478 height 17
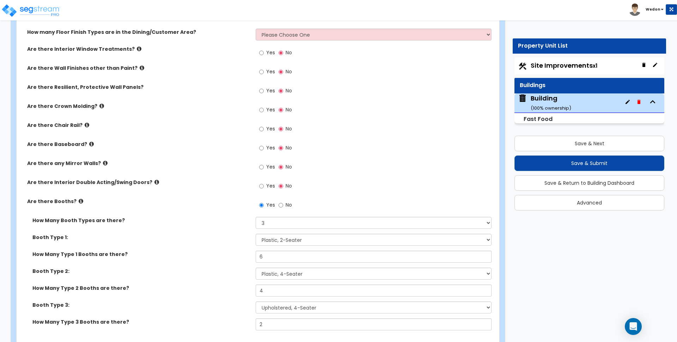
scroll to position [889, 0]
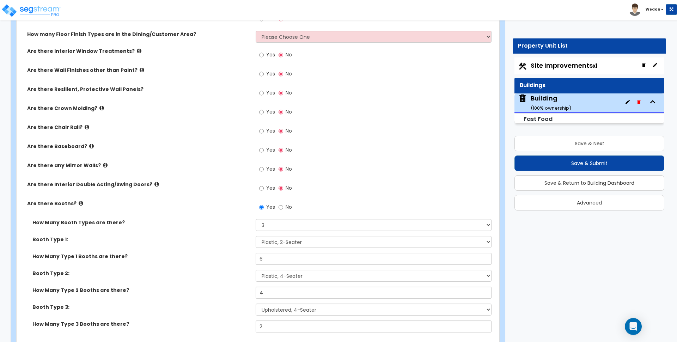
click at [258, 188] on div "Yes No" at bounding box center [275, 189] width 40 height 16
click at [265, 188] on label "Yes" at bounding box center [267, 189] width 16 height 12
click at [264, 188] on input "Yes" at bounding box center [261, 188] width 5 height 8
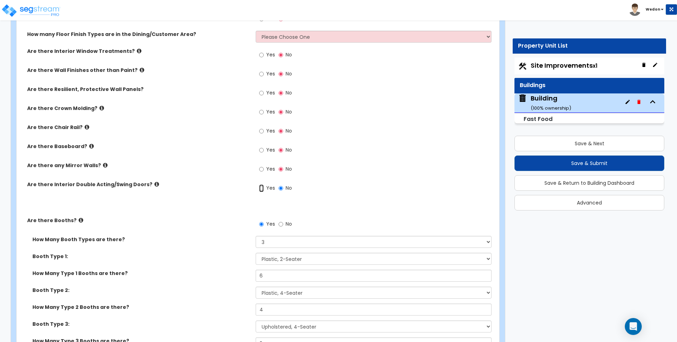
radio input "true"
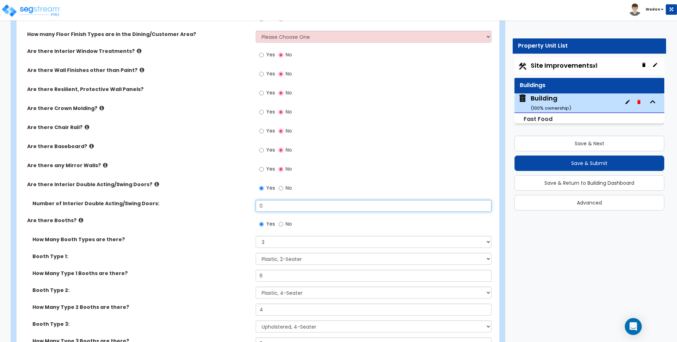
click at [278, 202] on input "0" at bounding box center [372, 206] width 235 height 12
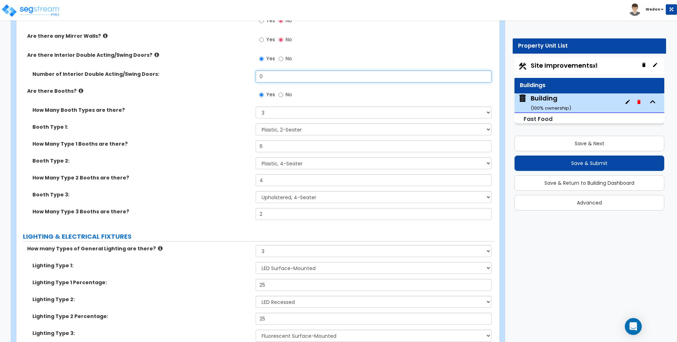
scroll to position [934, 0]
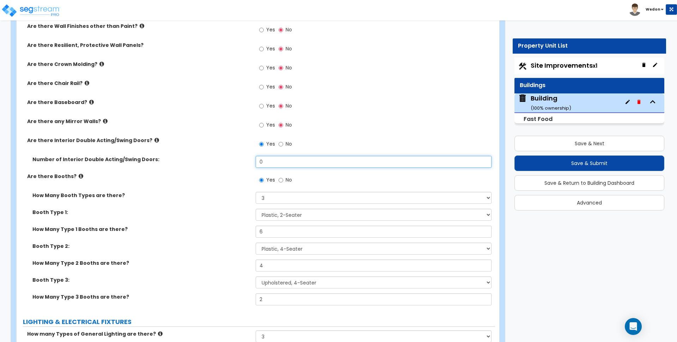
click at [278, 157] on input "0" at bounding box center [372, 162] width 235 height 12
type input "4"
click at [269, 123] on span "Yes" at bounding box center [270, 124] width 9 height 7
click at [264, 123] on input "Yes" at bounding box center [261, 125] width 5 height 8
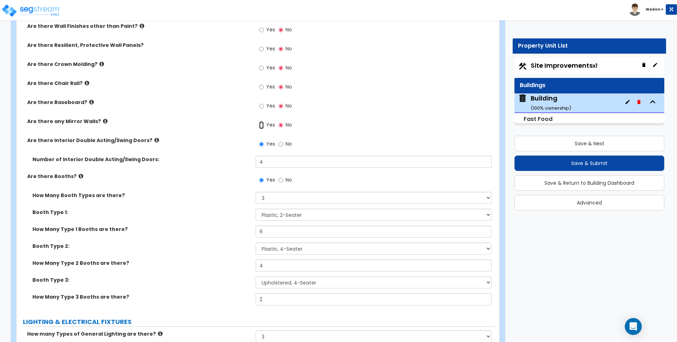
radio input "true"
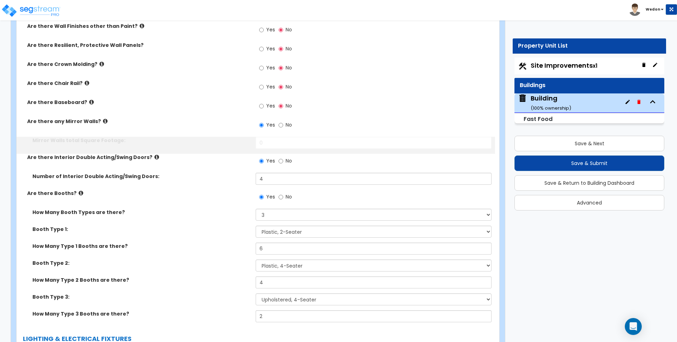
click at [270, 135] on div "Yes No" at bounding box center [374, 127] width 239 height 19
click at [270, 142] on input "0" at bounding box center [372, 143] width 235 height 12
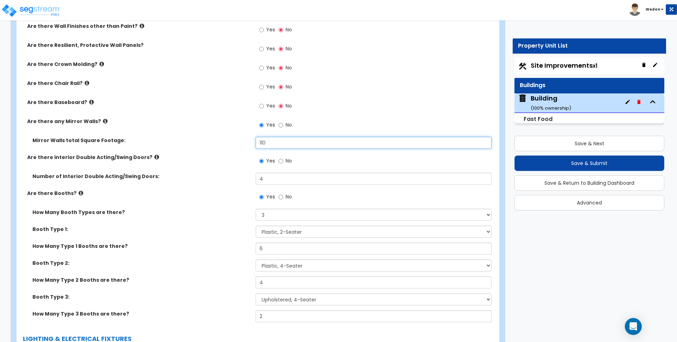
type input "110"
click at [267, 107] on span "Yes" at bounding box center [270, 105] width 9 height 7
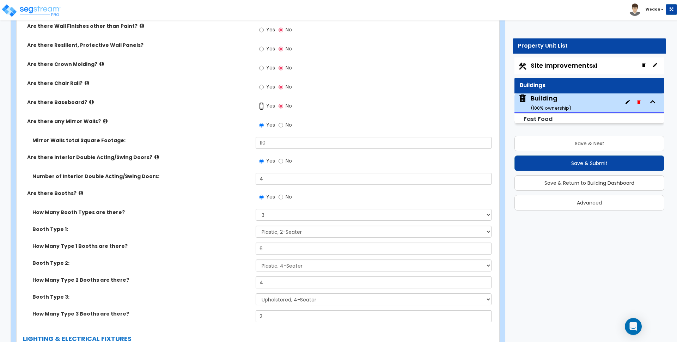
click at [264, 107] on input "Yes" at bounding box center [261, 106] width 5 height 8
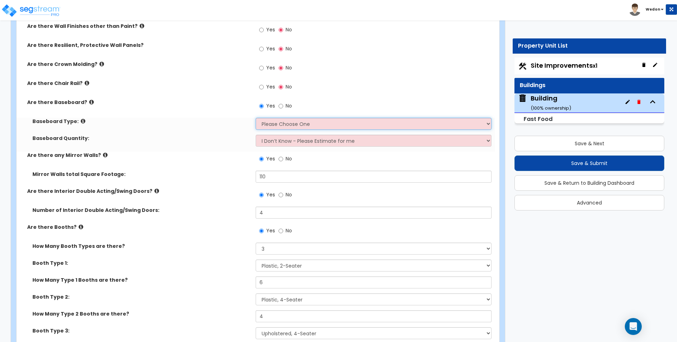
click at [282, 121] on select "Please Choose One Wood Vinyl Carpet Tile" at bounding box center [372, 124] width 235 height 12
click at [255, 118] on select "Please Choose One Wood Vinyl Carpet Tile" at bounding box center [372, 124] width 235 height 12
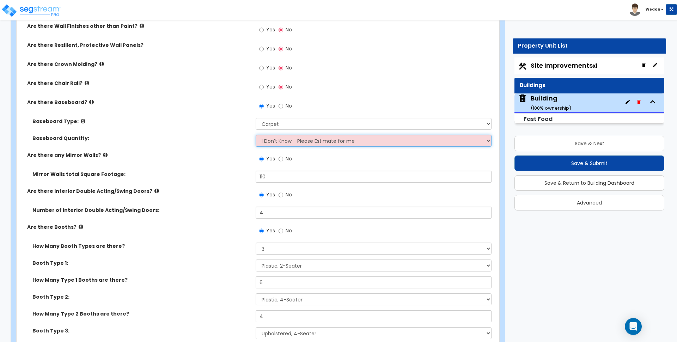
click at [284, 140] on select "I Don’t Know - Please Estimate for me I want to Enter the Linear Footage" at bounding box center [372, 141] width 235 height 12
click at [255, 135] on select "I Don’t Know - Please Estimate for me I want to Enter the Linear Footage" at bounding box center [372, 141] width 235 height 12
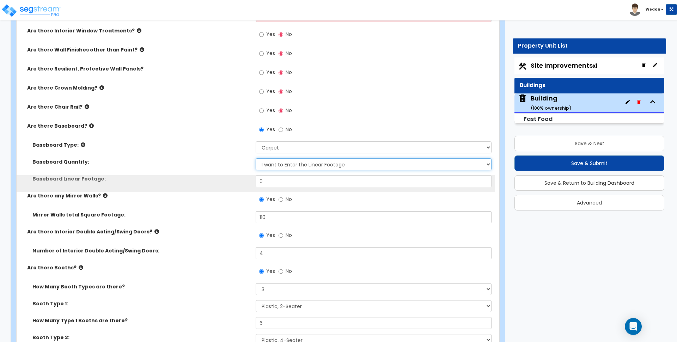
scroll to position [889, 0]
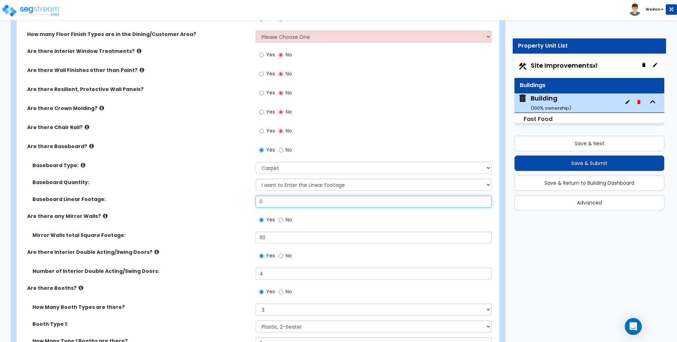
click at [278, 199] on input "0" at bounding box center [372, 202] width 235 height 12
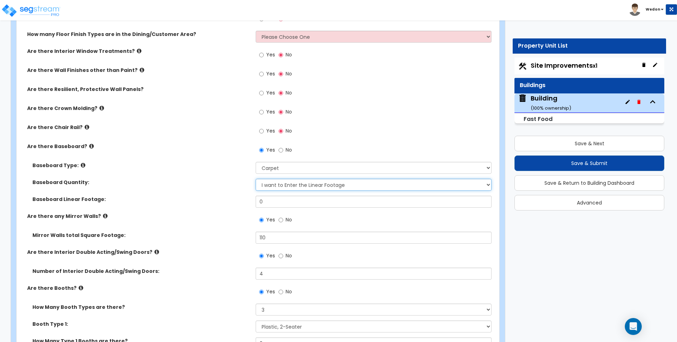
click at [283, 187] on select "I Don’t Know - Please Estimate for me I want to Enter the Linear Footage" at bounding box center [372, 185] width 235 height 12
click at [255, 179] on select "I Don’t Know - Please Estimate for me I want to Enter the Linear Footage" at bounding box center [372, 185] width 235 height 12
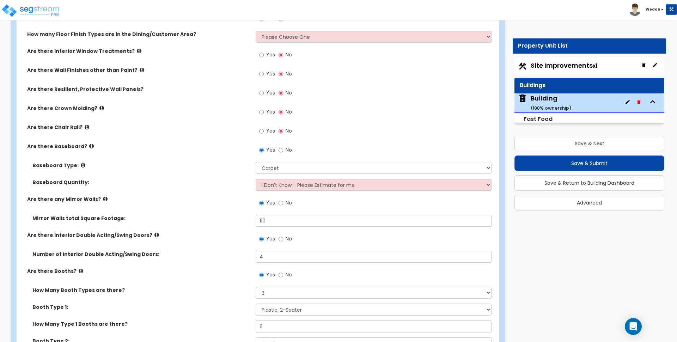
click at [270, 130] on span "Yes" at bounding box center [270, 130] width 9 height 7
click at [264, 130] on input "Yes" at bounding box center [261, 131] width 5 height 8
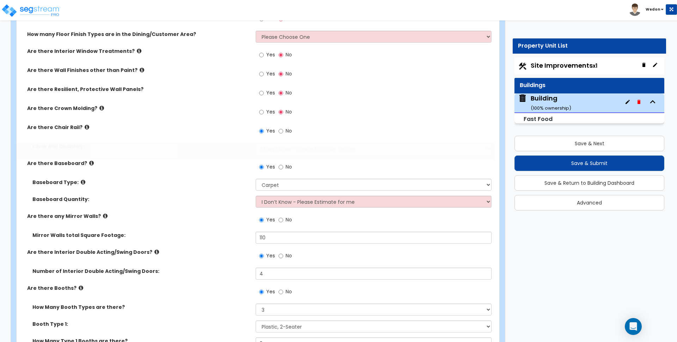
click at [265, 112] on label "Yes" at bounding box center [267, 113] width 16 height 12
click at [264, 112] on input "Yes" at bounding box center [261, 112] width 5 height 8
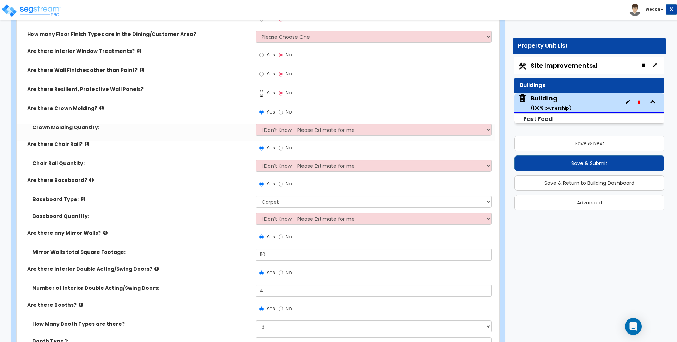
click at [261, 92] on input "Yes" at bounding box center [261, 93] width 5 height 8
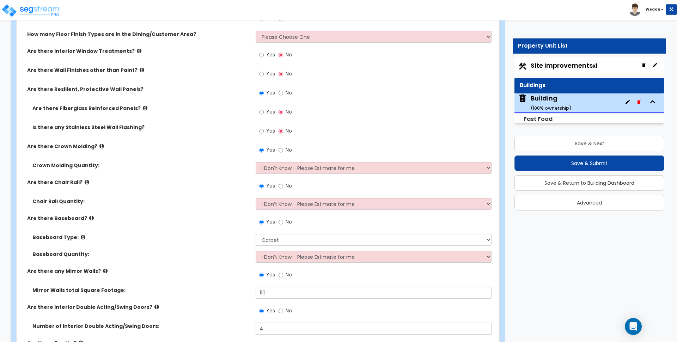
click at [270, 112] on span "Yes" at bounding box center [270, 111] width 9 height 7
click at [264, 112] on input "Yes" at bounding box center [261, 112] width 5 height 8
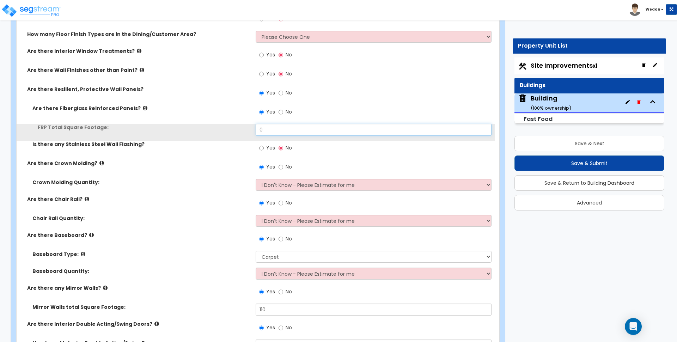
click at [280, 126] on input "0" at bounding box center [372, 130] width 235 height 12
click at [279, 126] on input "0" at bounding box center [372, 130] width 235 height 12
click at [275, 130] on input "0" at bounding box center [372, 130] width 235 height 12
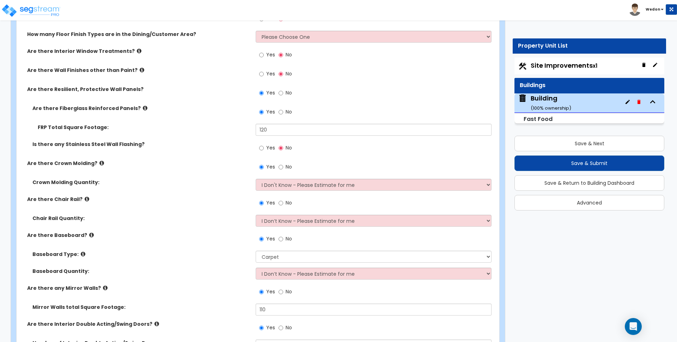
click at [269, 147] on span "Yes" at bounding box center [270, 147] width 9 height 7
click at [264, 147] on input "Yes" at bounding box center [261, 148] width 5 height 8
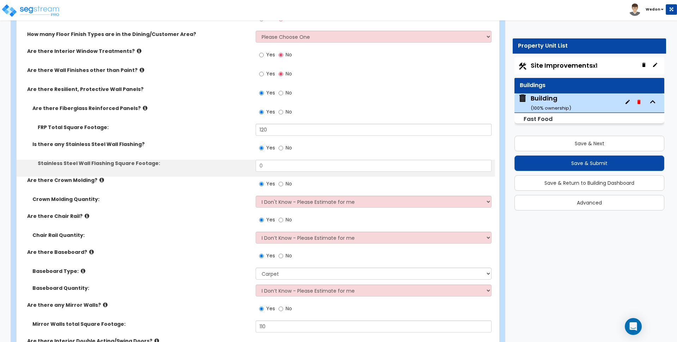
click at [273, 159] on div "Yes No" at bounding box center [374, 150] width 239 height 19
click at [272, 169] on input "0" at bounding box center [372, 166] width 235 height 12
click at [269, 73] on span "Yes" at bounding box center [270, 73] width 9 height 7
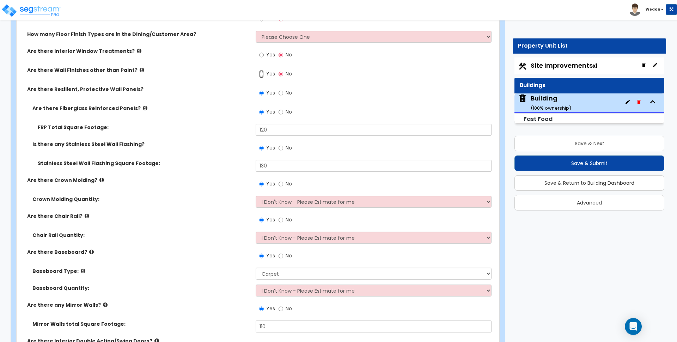
click at [264, 73] on input "Yes" at bounding box center [261, 74] width 5 height 8
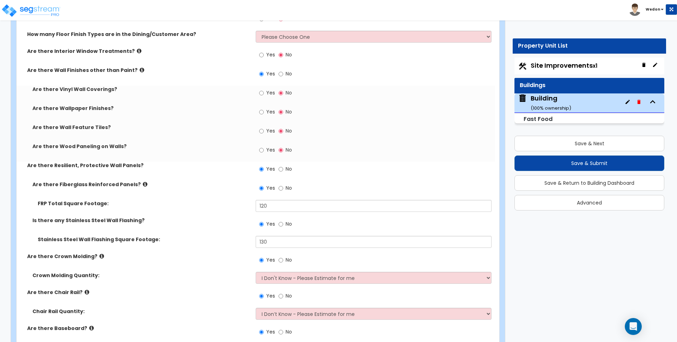
click at [267, 146] on span "Yes" at bounding box center [270, 149] width 9 height 7
click at [264, 146] on input "Yes" at bounding box center [261, 150] width 5 height 8
click at [267, 127] on span "Yes" at bounding box center [270, 130] width 9 height 7
click at [264, 127] on input "Yes" at bounding box center [261, 131] width 5 height 8
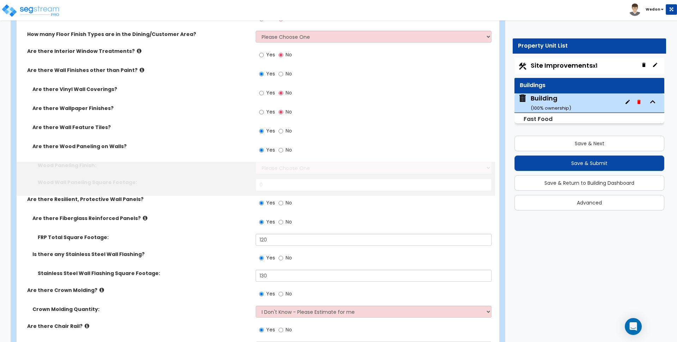
click at [266, 118] on label "Yes" at bounding box center [267, 113] width 16 height 12
click at [264, 116] on input "Yes" at bounding box center [261, 112] width 5 height 8
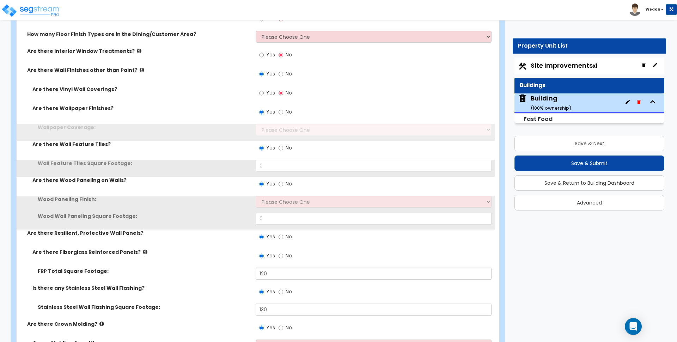
click at [267, 97] on label "Yes" at bounding box center [267, 94] width 16 height 12
click at [264, 97] on input "Yes" at bounding box center [261, 93] width 5 height 8
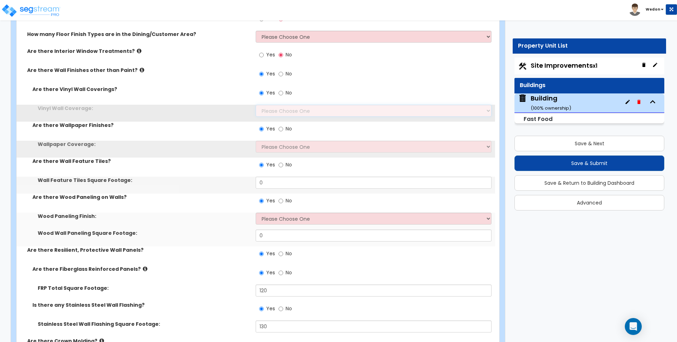
click at [287, 107] on select "Please Choose One Only a Small Portion of Walls are Covered Several Walls are C…" at bounding box center [372, 111] width 235 height 12
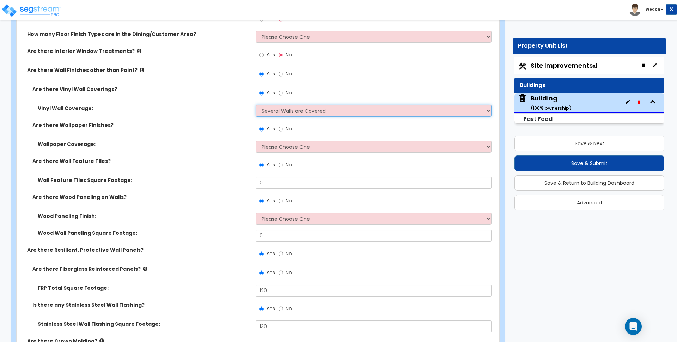
click at [255, 105] on select "Please Choose One Only a Small Portion of Walls are Covered Several Walls are C…" at bounding box center [372, 111] width 235 height 12
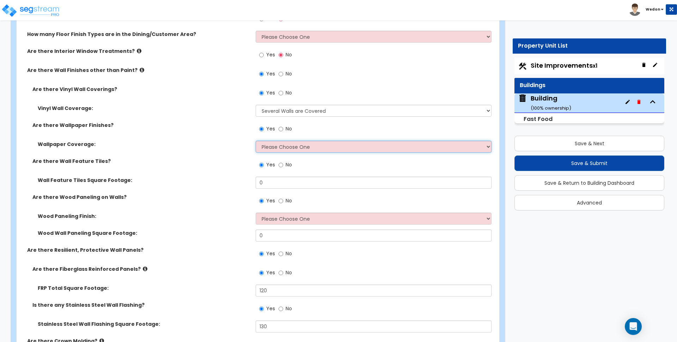
click at [290, 152] on select "Please Choose One Only a Small Portion of Walls are Covered Several Walls are C…" at bounding box center [372, 147] width 235 height 12
click at [255, 141] on select "Please Choose One Only a Small Portion of Walls are Covered Several Walls are C…" at bounding box center [372, 147] width 235 height 12
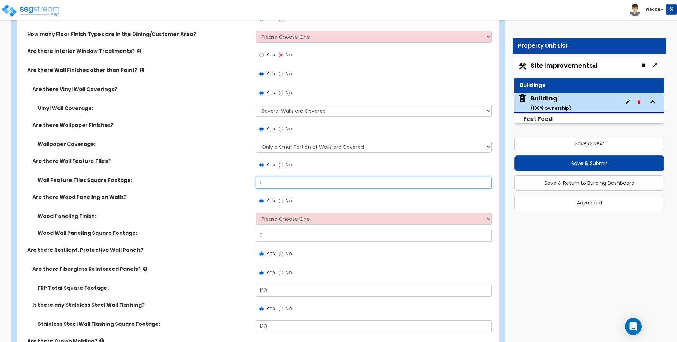
click at [270, 186] on input "0" at bounding box center [372, 183] width 235 height 12
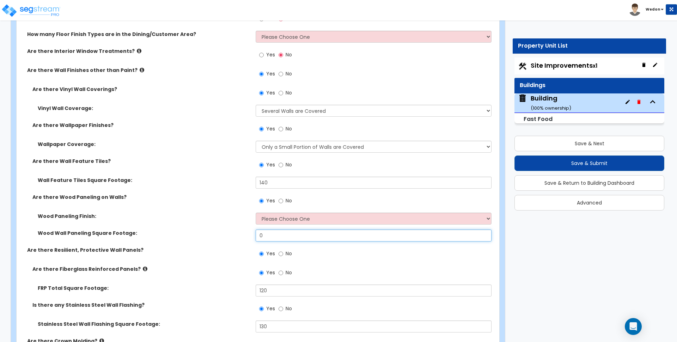
click at [289, 239] on input "0" at bounding box center [372, 235] width 235 height 12
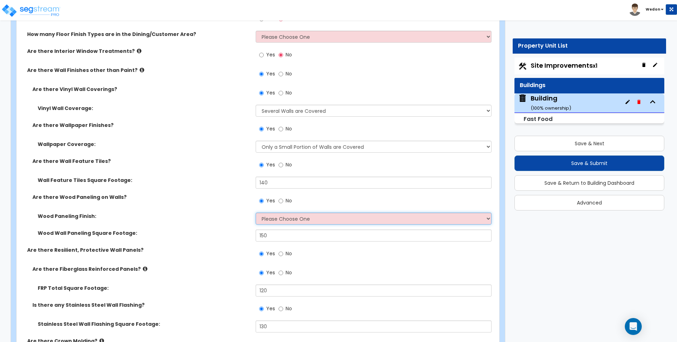
click at [320, 215] on select "Please Choose One Birch Mahogany Oak or Cherry Rosewood Teak I Don't Know, Plea…" at bounding box center [372, 219] width 235 height 12
click at [255, 213] on select "Please Choose One Birch Mahogany Oak or Cherry Rosewood Teak I Don't Know, Plea…" at bounding box center [372, 219] width 235 height 12
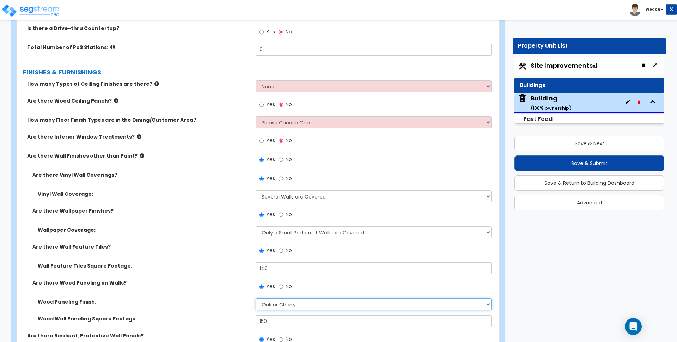
scroll to position [801, 0]
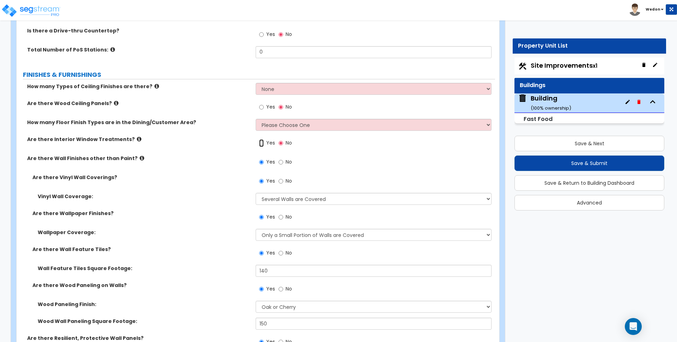
click at [261, 140] on input "Yes" at bounding box center [261, 143] width 5 height 8
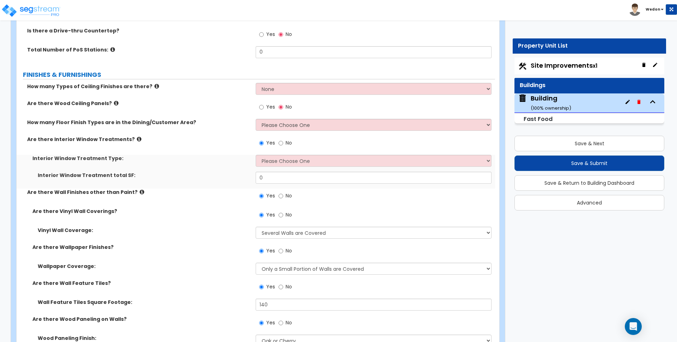
click at [273, 154] on div "Yes No" at bounding box center [374, 145] width 239 height 19
click at [281, 158] on select "Please Choose One Vertical Blinds Window Shades Venetian Blinds Wood Shutters" at bounding box center [372, 161] width 235 height 12
click at [255, 155] on select "Please Choose One Vertical Blinds Window Shades Venetian Blinds Wood Shutters" at bounding box center [372, 161] width 235 height 12
click at [279, 179] on input "0" at bounding box center [372, 178] width 235 height 12
click at [282, 180] on input "0" at bounding box center [372, 178] width 235 height 12
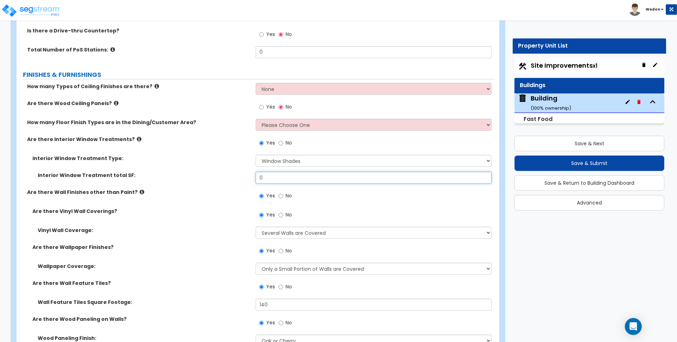
click at [282, 180] on input "0" at bounding box center [372, 178] width 235 height 12
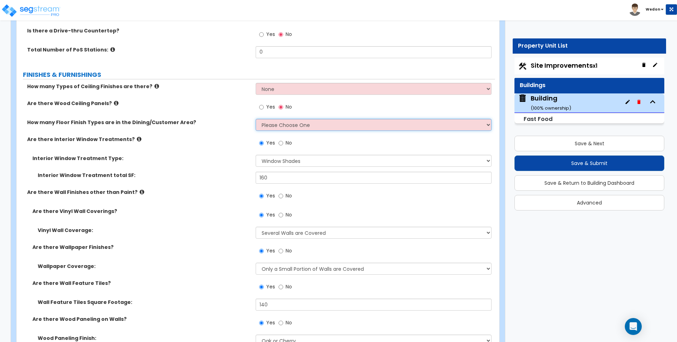
click at [306, 123] on select "Please Choose One 1 2 3" at bounding box center [372, 125] width 235 height 12
click at [255, 119] on select "Please Choose One 1 2 3" at bounding box center [372, 125] width 235 height 12
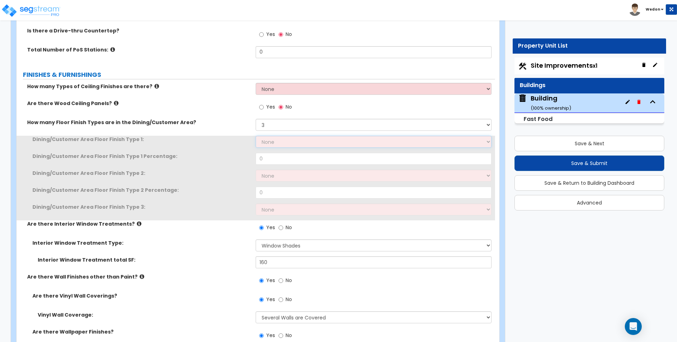
click at [284, 140] on select "None Tile Flooring Hardwood Flooring Resilient Laminate Flooring VCT Flooring S…" at bounding box center [372, 142] width 235 height 12
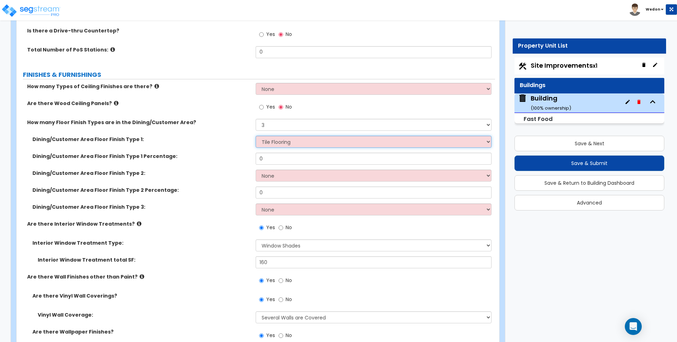
click at [255, 136] on select "None Tile Flooring Hardwood Flooring Resilient Laminate Flooring VCT Flooring S…" at bounding box center [372, 142] width 235 height 12
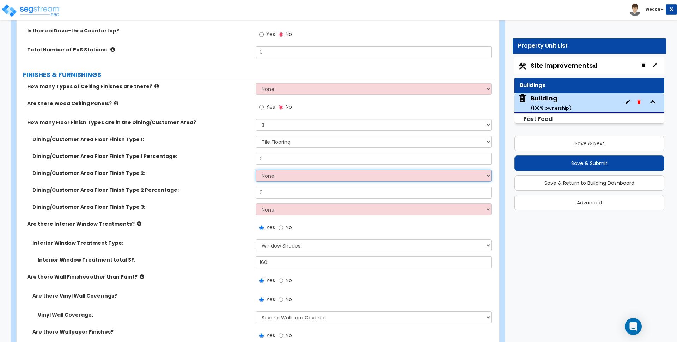
click at [323, 176] on select "None Tile Flooring Hardwood Flooring Resilient Laminate Flooring VCT Flooring S…" at bounding box center [372, 176] width 235 height 12
click at [255, 170] on select "None Tile Flooring Hardwood Flooring Resilient Laminate Flooring VCT Flooring S…" at bounding box center [372, 176] width 235 height 12
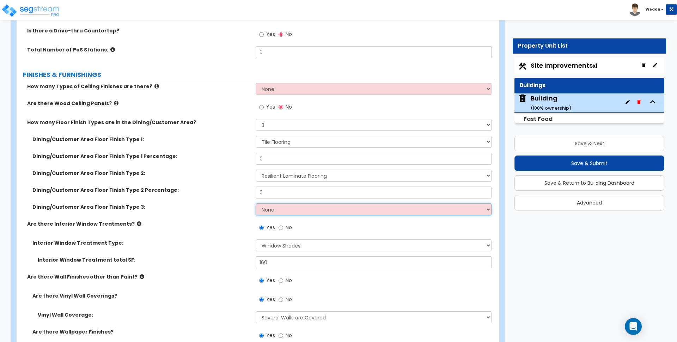
click at [277, 210] on select "None Tile Flooring Hardwood Flooring Resilient Laminate Flooring VCT Flooring S…" at bounding box center [372, 209] width 235 height 12
click at [255, 203] on select "None Tile Flooring Hardwood Flooring Resilient Laminate Flooring VCT Flooring S…" at bounding box center [372, 209] width 235 height 12
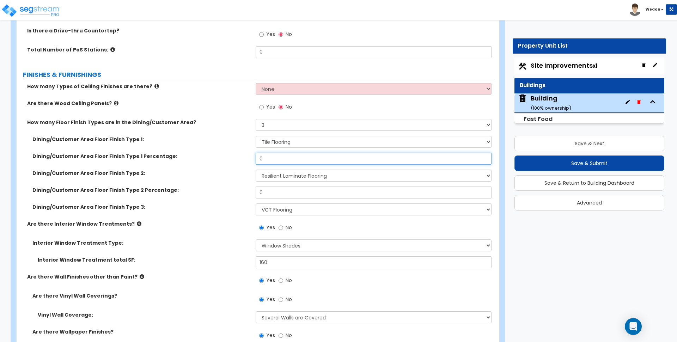
click at [269, 158] on input "0" at bounding box center [372, 159] width 235 height 12
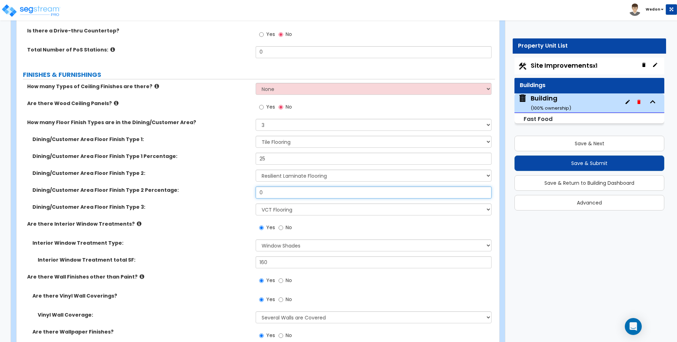
click at [266, 193] on input "0" at bounding box center [372, 192] width 235 height 12
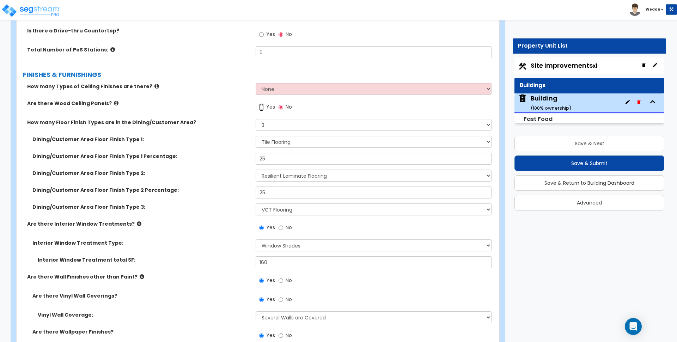
click at [262, 108] on input "Yes" at bounding box center [261, 107] width 5 height 8
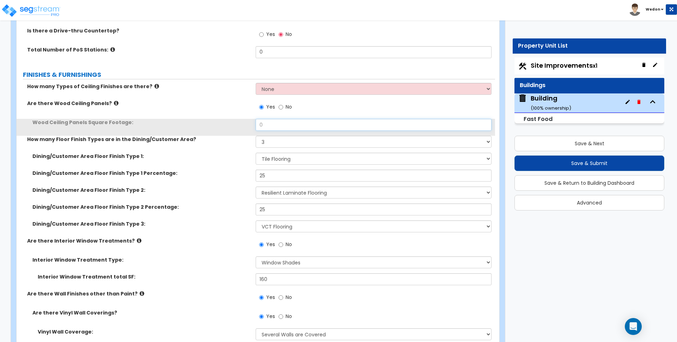
click at [280, 123] on input "0" at bounding box center [372, 125] width 235 height 12
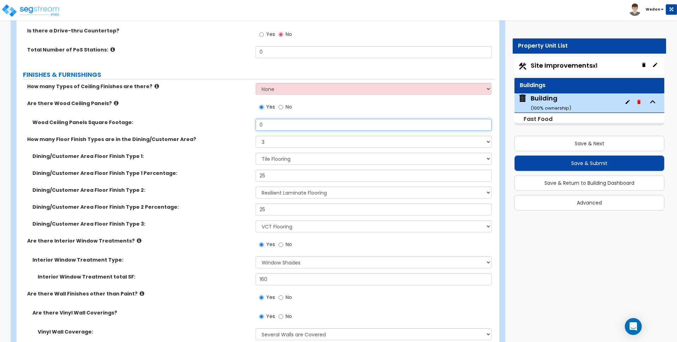
click at [280, 123] on input "0" at bounding box center [372, 125] width 235 height 12
click at [214, 183] on div "Dining/Customer Area Floor Finish Type 1 Percentage: 25" at bounding box center [256, 178] width 478 height 17
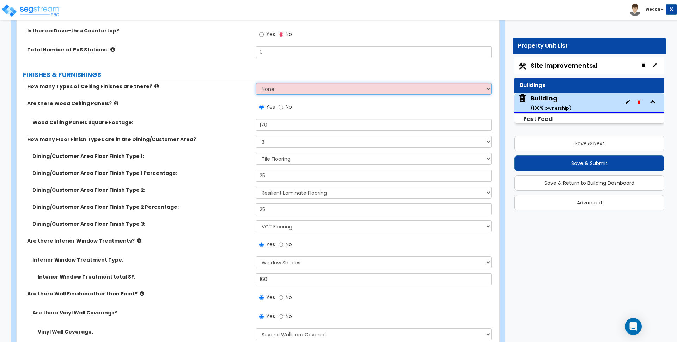
click at [333, 90] on select "None 1 2 3" at bounding box center [372, 89] width 235 height 12
click at [255, 83] on select "None 1 2 3" at bounding box center [372, 89] width 235 height 12
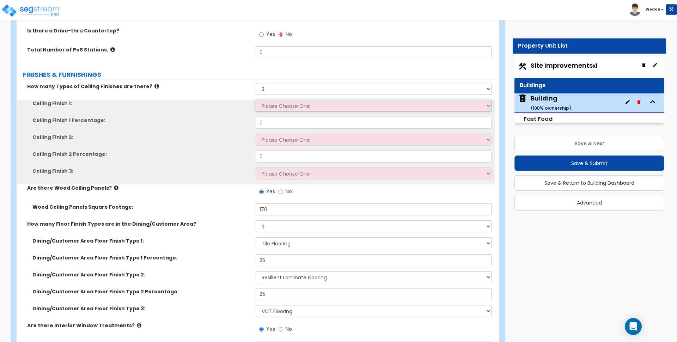
click at [325, 108] on select "Please Choose One Drop Ceiling Open Ceiling Drywall Ceiling" at bounding box center [372, 106] width 235 height 12
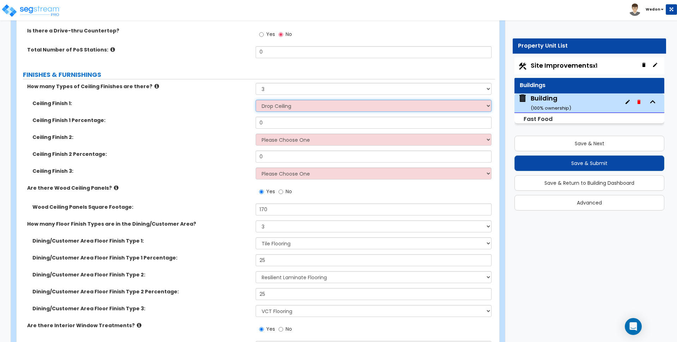
click at [255, 100] on select "Please Choose One Drop Ceiling Open Ceiling Drywall Ceiling" at bounding box center [372, 106] width 235 height 12
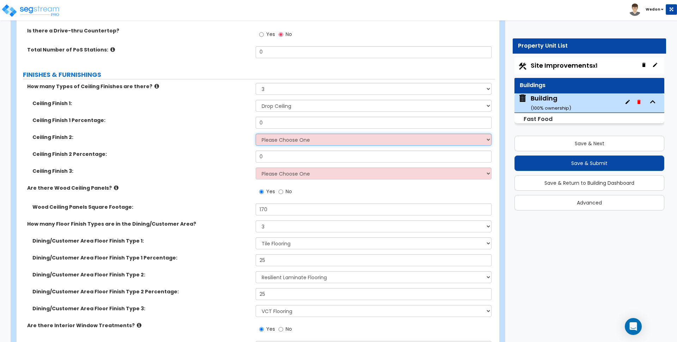
click at [274, 140] on select "Please Choose One Drop Ceiling Open Ceiling Drywall Ceiling" at bounding box center [372, 140] width 235 height 12
click at [255, 134] on select "Please Choose One Drop Ceiling Open Ceiling Drywall Ceiling" at bounding box center [372, 140] width 235 height 12
click at [276, 167] on div "Ceiling Finish 2 Percentage: 0" at bounding box center [256, 158] width 478 height 17
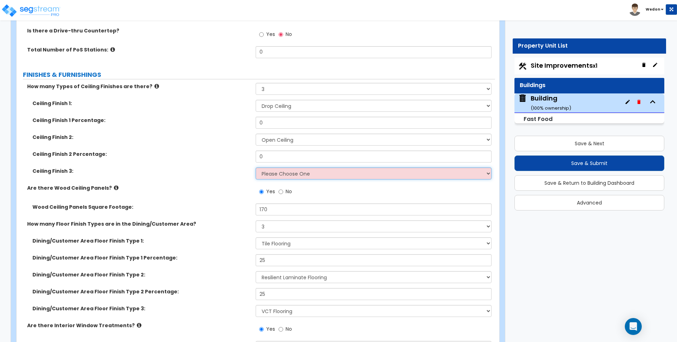
click at [290, 175] on select "Please Choose One Drop Ceiling Open Ceiling Drywall Ceiling" at bounding box center [372, 173] width 235 height 12
click at [255, 167] on select "Please Choose One Drop Ceiling Open Ceiling Drywall Ceiling" at bounding box center [372, 173] width 235 height 12
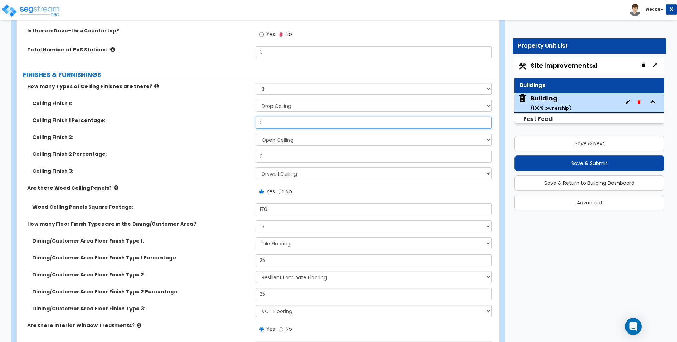
click at [277, 125] on input "0" at bounding box center [372, 123] width 235 height 12
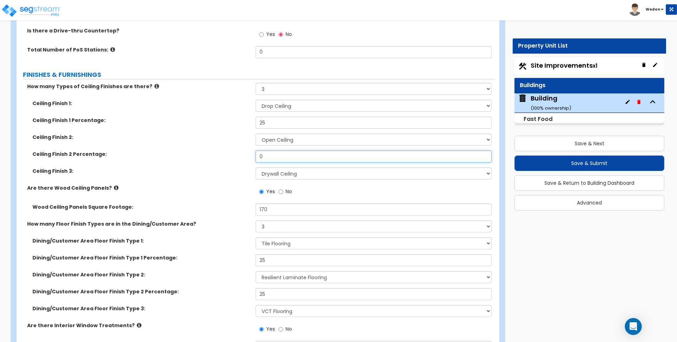
click at [266, 160] on input "0" at bounding box center [372, 156] width 235 height 12
click at [214, 159] on div "Ceiling Finish 2 Percentage: 0" at bounding box center [256, 158] width 478 height 17
click at [215, 166] on div "Ceiling Finish 2 Percentage: 25" at bounding box center [256, 158] width 478 height 17
click at [177, 174] on label "Ceiling Finish 3:" at bounding box center [141, 170] width 218 height 7
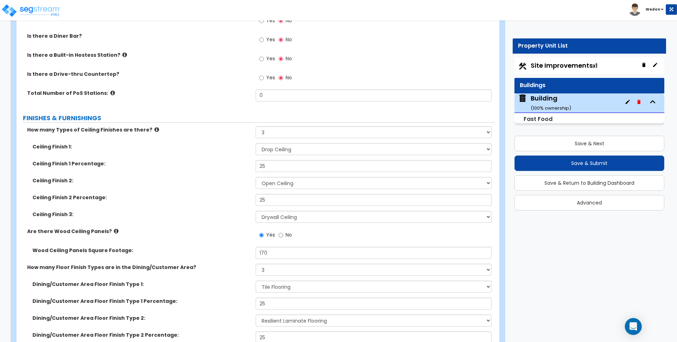
scroll to position [757, 0]
click at [272, 99] on input "0" at bounding box center [372, 96] width 235 height 12
click at [201, 115] on label "FINISHES & FURNISHINGS" at bounding box center [259, 118] width 472 height 9
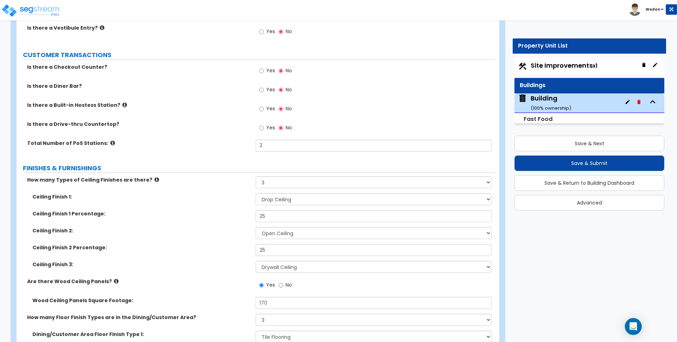
scroll to position [669, 0]
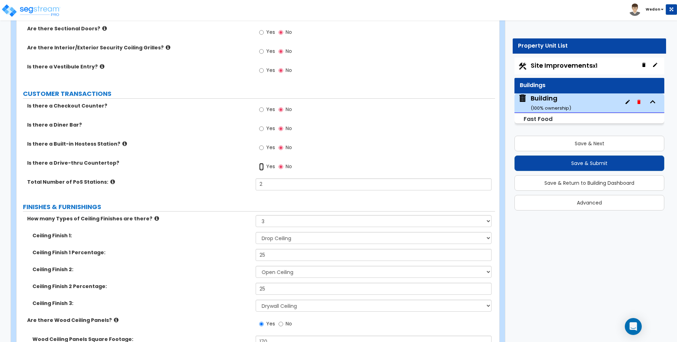
click at [263, 164] on input "Yes" at bounding box center [261, 167] width 5 height 8
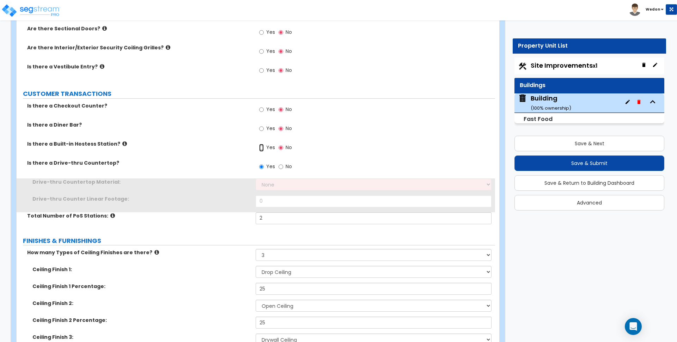
click at [263, 145] on input "Yes" at bounding box center [261, 148] width 5 height 8
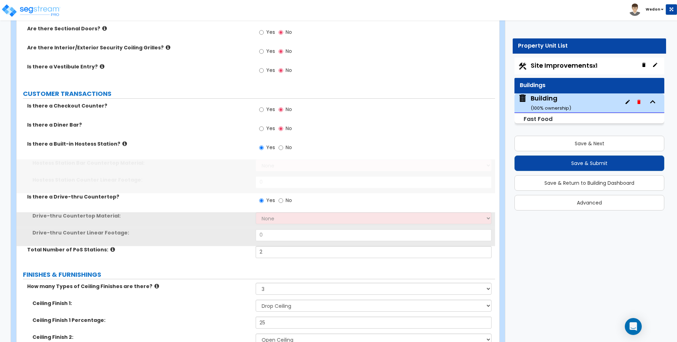
click at [266, 131] on span "Yes" at bounding box center [270, 128] width 9 height 7
click at [264, 131] on input "Yes" at bounding box center [261, 129] width 5 height 8
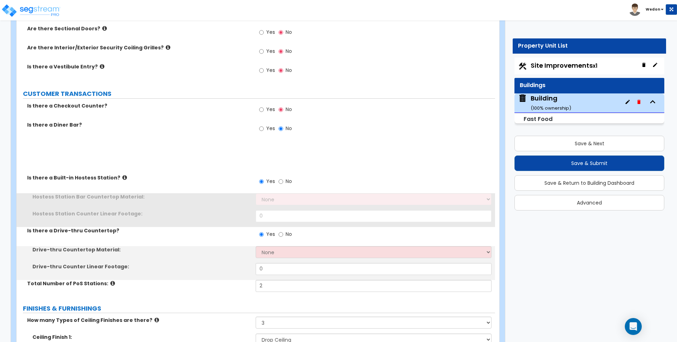
click at [270, 107] on span "Yes" at bounding box center [270, 109] width 9 height 7
click at [264, 107] on input "Yes" at bounding box center [261, 110] width 5 height 8
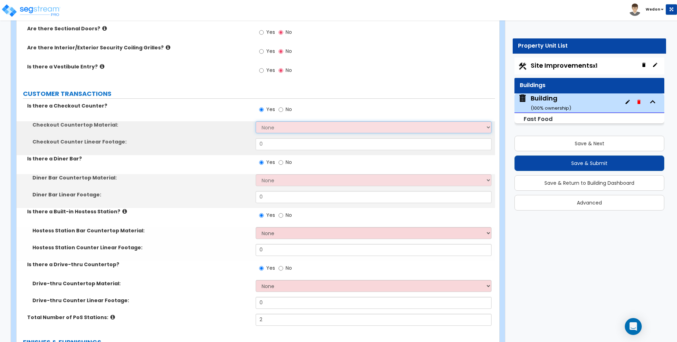
click at [282, 127] on select "None Plastic Laminate Solid Surface Stone Quartz Marble Tile Wood Stainless Ste…" at bounding box center [372, 127] width 235 height 12
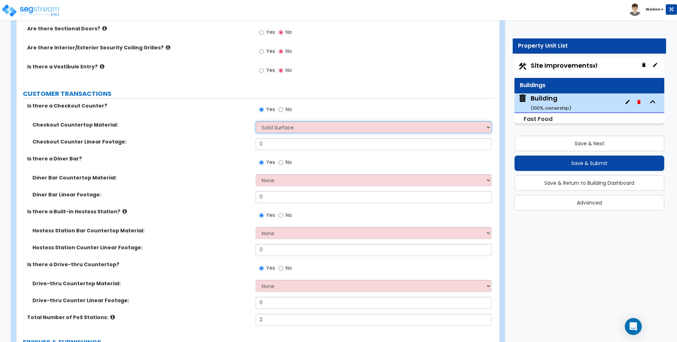
click at [255, 121] on select "None Plastic Laminate Solid Surface Stone Quartz Marble Tile Wood Stainless Ste…" at bounding box center [372, 127] width 235 height 12
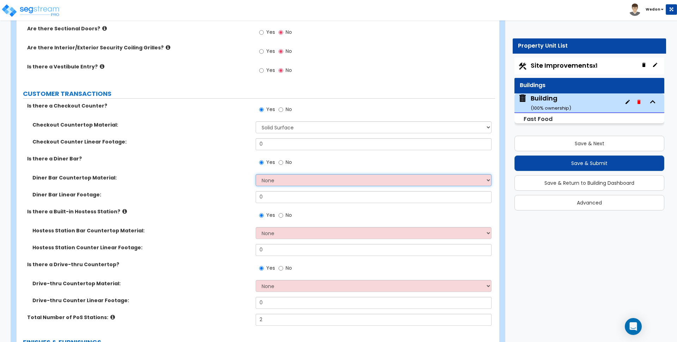
click at [278, 174] on select "None Plastic Laminate Solid Surface Stone Quartz Marble Tile Wood Stainless Ste…" at bounding box center [372, 180] width 235 height 12
click at [255, 174] on select "None Plastic Laminate Solid Surface Stone Quartz Marble Tile Wood Stainless Ste…" at bounding box center [372, 180] width 235 height 12
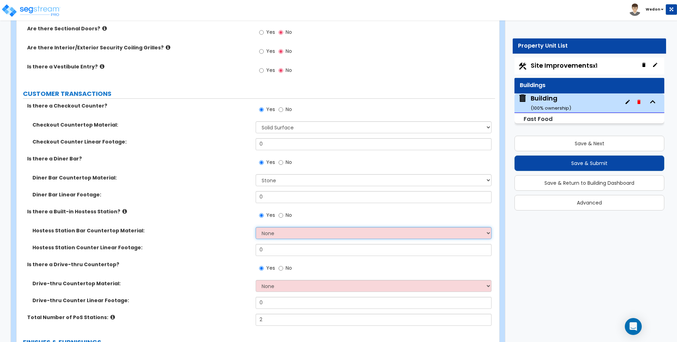
click at [290, 237] on select "None Plastic Laminate Solid Surface Stone Quartz Marble Tile Wood Stainless Ste…" at bounding box center [372, 233] width 235 height 12
click at [255, 227] on select "None Plastic Laminate Solid Surface Stone Quartz Marble Tile Wood Stainless Ste…" at bounding box center [372, 233] width 235 height 12
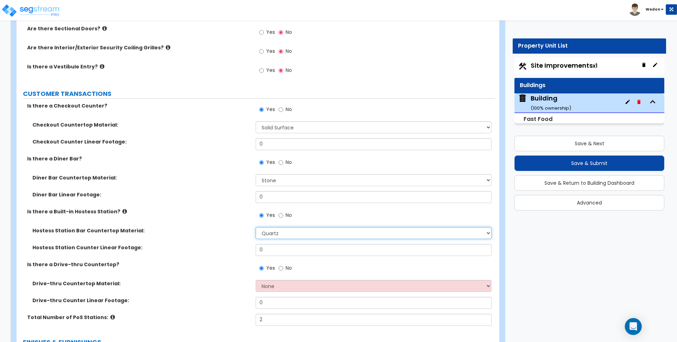
scroll to position [713, 0]
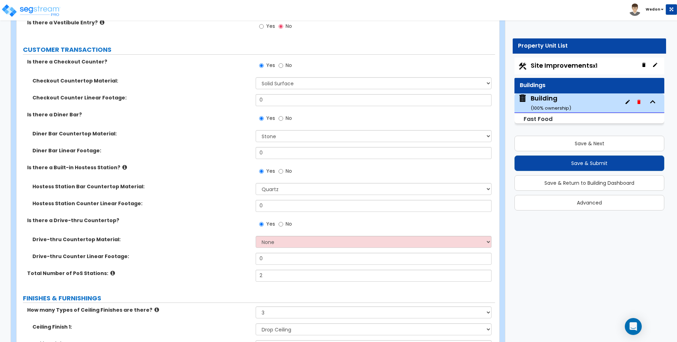
click at [211, 203] on label "Hostess Station Counter Linear Footage:" at bounding box center [141, 203] width 218 height 7
click at [291, 245] on select "None Plastic Laminate Solid Surface Stone Quartz Marble Tile Wood Stainless Ste…" at bounding box center [372, 242] width 235 height 12
click at [255, 236] on select "None Plastic Laminate Solid Surface Stone Quartz Marble Tile Wood Stainless Ste…" at bounding box center [372, 242] width 235 height 12
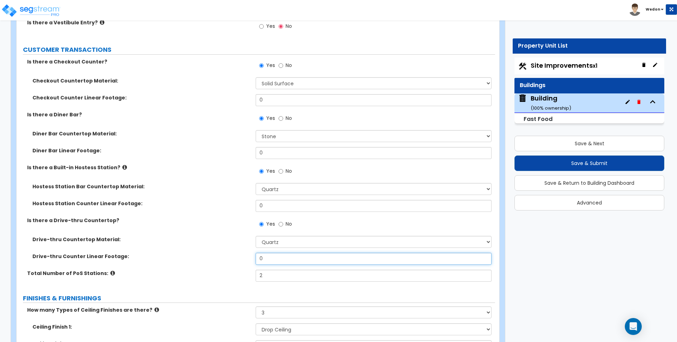
click at [294, 260] on input "0" at bounding box center [372, 259] width 235 height 12
click at [288, 277] on input "2" at bounding box center [372, 276] width 235 height 12
click at [188, 268] on div "Drive-thru Counter Linear Footage: 12" at bounding box center [256, 261] width 478 height 17
click at [279, 154] on input "0" at bounding box center [372, 153] width 235 height 12
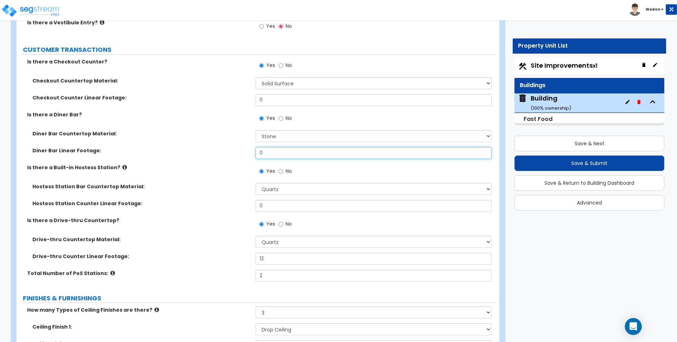
click at [279, 154] on input "0" at bounding box center [372, 153] width 235 height 12
drag, startPoint x: 272, startPoint y: 155, endPoint x: 232, endPoint y: 155, distance: 39.5
click at [232, 155] on div "Diner Bar Linear Footage: 12" at bounding box center [256, 155] width 478 height 17
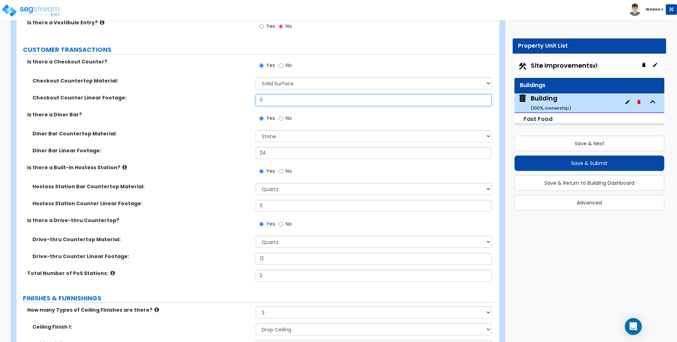
click at [269, 99] on input "0" at bounding box center [372, 100] width 235 height 12
click at [267, 99] on input "0" at bounding box center [372, 100] width 235 height 12
click at [200, 149] on label "Diner Bar Linear Footage:" at bounding box center [141, 150] width 218 height 7
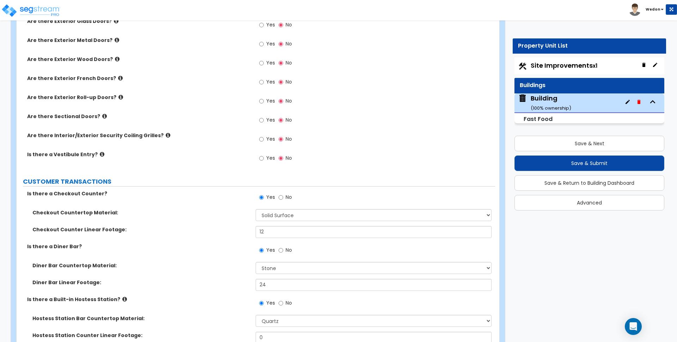
scroll to position [581, 0]
click at [264, 158] on label "Yes" at bounding box center [267, 159] width 16 height 12
click at [264, 158] on input "Yes" at bounding box center [261, 159] width 5 height 8
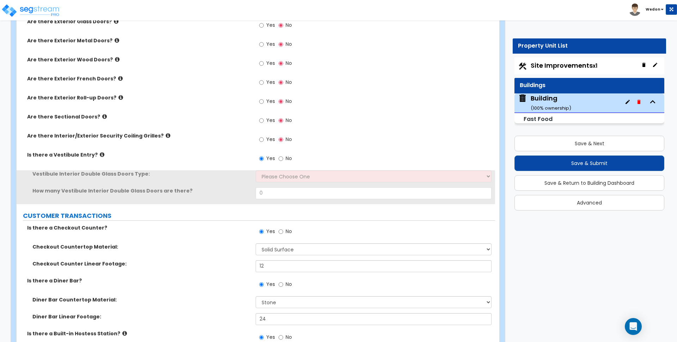
click at [324, 183] on div "Vestibule Interior Double Glass Doors Type: Please Choose One Hinged Sliding" at bounding box center [256, 178] width 478 height 17
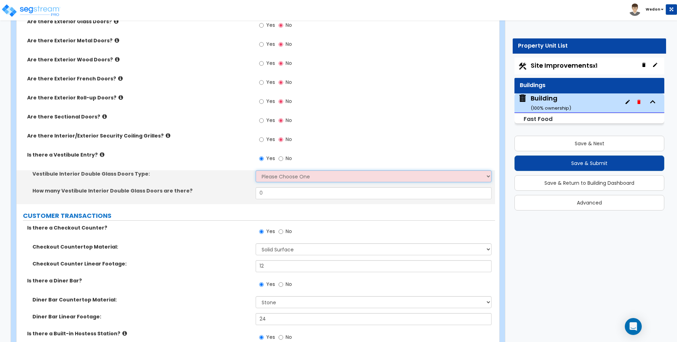
click at [328, 176] on select "Please Choose One Hinged Sliding" at bounding box center [372, 176] width 235 height 12
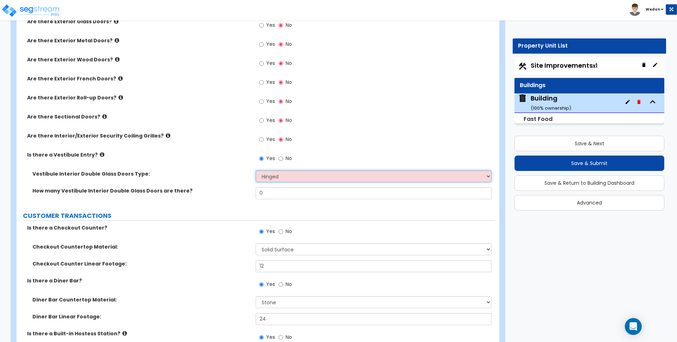
click at [255, 170] on select "Please Choose One Hinged Sliding" at bounding box center [372, 176] width 235 height 12
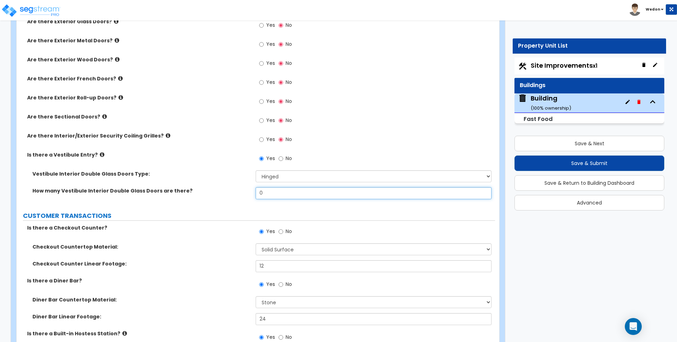
click at [287, 194] on input "0" at bounding box center [372, 193] width 235 height 12
click at [218, 190] on label "How many Vestibule Interior Double Glass Doors are there?" at bounding box center [141, 190] width 218 height 7
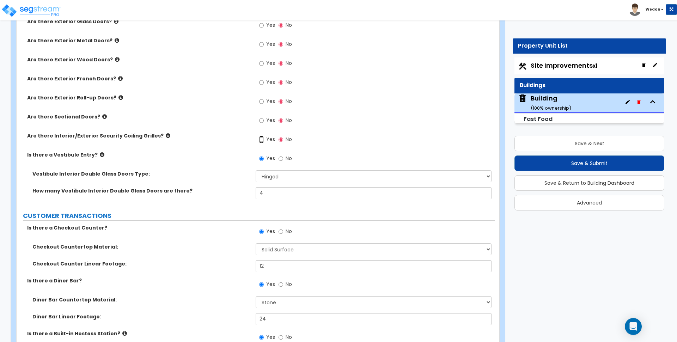
click at [262, 138] on input "Yes" at bounding box center [261, 140] width 5 height 8
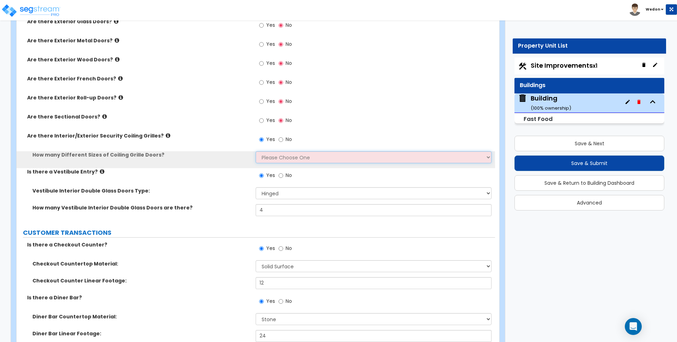
click at [281, 158] on select "Please Choose One 1 2 3 4" at bounding box center [372, 157] width 235 height 12
click at [255, 151] on select "Please Choose One 1 2 3 4" at bounding box center [372, 157] width 235 height 12
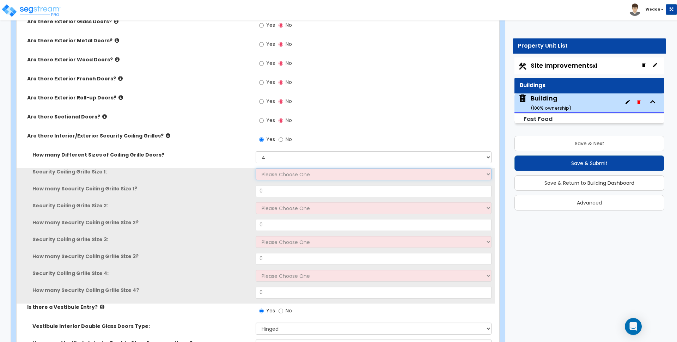
click at [291, 177] on select "Please Choose One 4 feet x 8 feet 6 feet x 12 feet 8 feet x 18 feet 12 feet x 1…" at bounding box center [372, 174] width 235 height 12
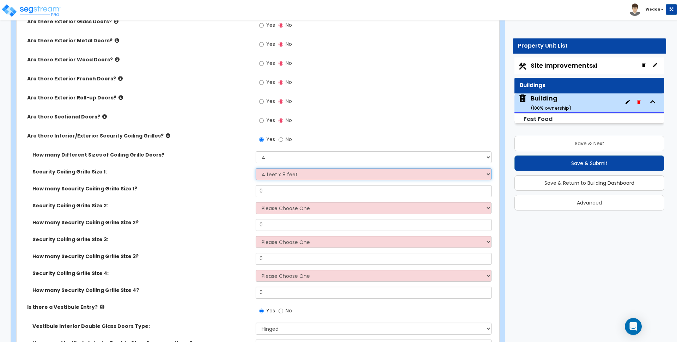
click at [255, 168] on select "Please Choose One 4 feet x 8 feet 6 feet x 12 feet 8 feet x 18 feet 12 feet x 1…" at bounding box center [372, 174] width 235 height 12
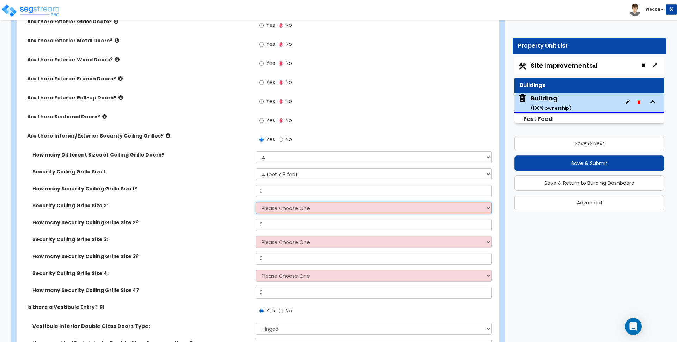
click at [280, 207] on select "Please Choose One 4 feet x 8 feet 6 feet x 12 feet 8 feet x 18 feet 12 feet x 1…" at bounding box center [372, 208] width 235 height 12
click at [255, 202] on select "Please Choose One 4 feet x 8 feet 6 feet x 12 feet 8 feet x 18 feet 12 feet x 1…" at bounding box center [372, 208] width 235 height 12
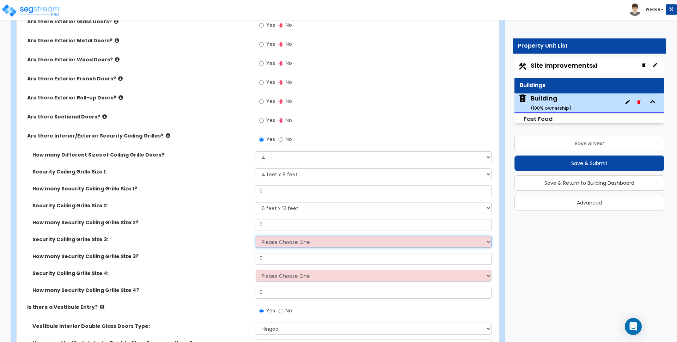
click at [283, 240] on select "Please Choose One 4 feet x 8 feet 6 feet x 12 feet 8 feet x 18 feet 12 feet x 1…" at bounding box center [372, 242] width 235 height 12
click at [255, 236] on select "Please Choose One 4 feet x 8 feet 6 feet x 12 feet 8 feet x 18 feet 12 feet x 1…" at bounding box center [372, 242] width 235 height 12
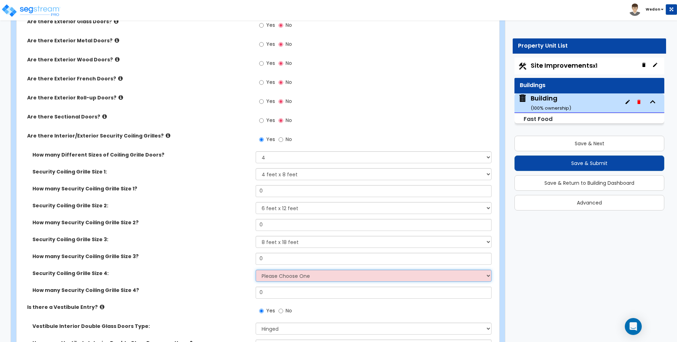
click at [283, 275] on select "Please Choose One 4 feet x 8 feet 6 feet x 12 feet 8 feet x 18 feet 12 feet x 1…" at bounding box center [372, 276] width 235 height 12
click at [255, 270] on select "Please Choose One 4 feet x 8 feet 6 feet x 12 feet 8 feet x 18 feet 12 feet x 1…" at bounding box center [372, 276] width 235 height 12
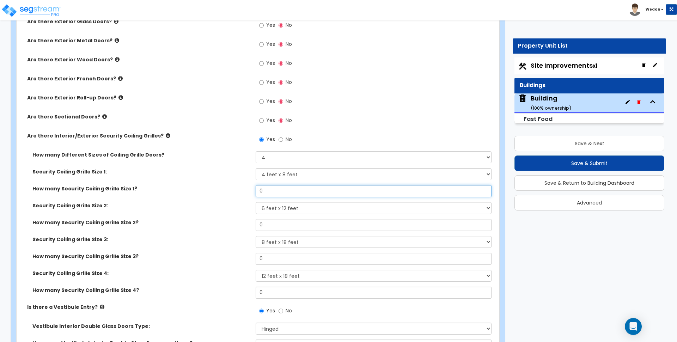
click at [267, 190] on input "0" at bounding box center [372, 191] width 235 height 12
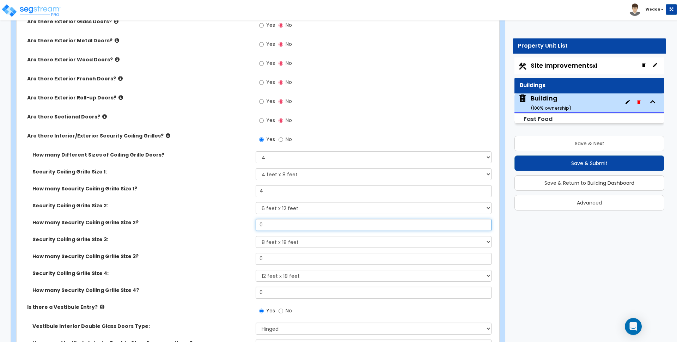
drag, startPoint x: 277, startPoint y: 228, endPoint x: 240, endPoint y: 227, distance: 37.0
click at [240, 227] on div "How many Security Coiling Grille Size 2? 0" at bounding box center [256, 227] width 478 height 17
drag, startPoint x: 227, startPoint y: 257, endPoint x: 224, endPoint y: 260, distance: 4.5
click at [219, 257] on div "How many Security Coiling Grille Size 3? 0" at bounding box center [256, 261] width 478 height 17
click at [222, 296] on div "How many Security Coiling Grille Size 4? 0" at bounding box center [256, 295] width 478 height 17
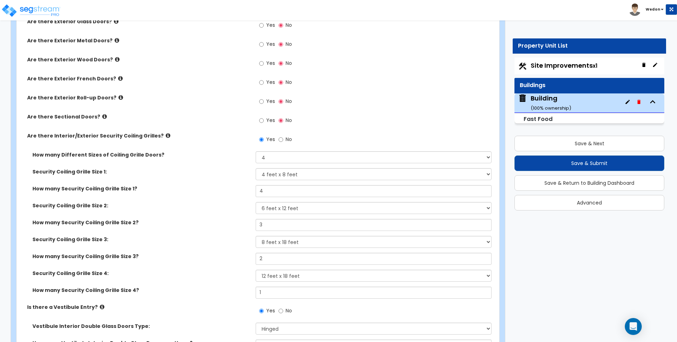
click at [182, 180] on div "Security Coiling Grille Size 1: Please Choose One 4 feet x 8 feet 6 feet x 12 f…" at bounding box center [256, 176] width 478 height 17
click at [265, 121] on label "Yes" at bounding box center [267, 121] width 16 height 12
click at [264, 121] on input "Yes" at bounding box center [261, 121] width 5 height 8
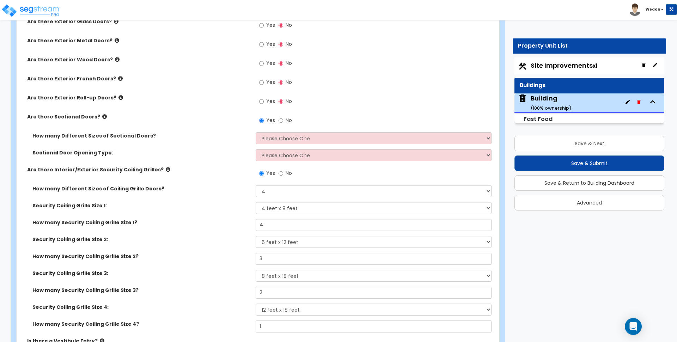
click at [301, 146] on div "How many Different Sizes of Sectional Doors? Please Choose One 1 2 3" at bounding box center [256, 140] width 478 height 17
click at [302, 141] on select "Please Choose One 1 2 3" at bounding box center [372, 138] width 235 height 12
click at [255, 132] on select "Please Choose One 1 2 3" at bounding box center [372, 138] width 235 height 12
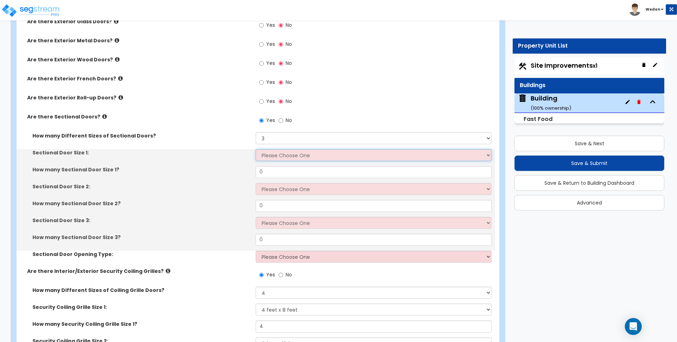
click at [273, 153] on select "Please Choose One 8' x 8' 10' x 10' 12' x 12' 20' x 14'" at bounding box center [372, 155] width 235 height 12
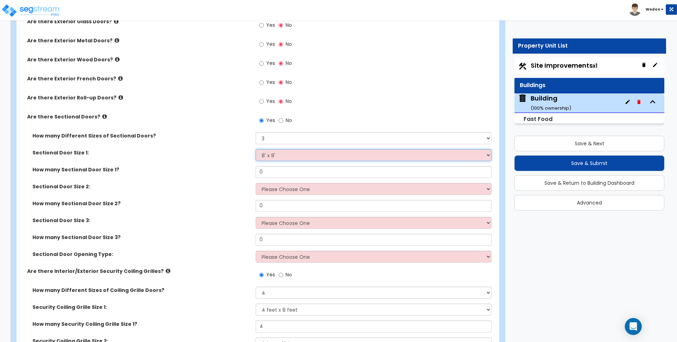
click at [255, 149] on select "Please Choose One 8' x 8' 10' x 10' 12' x 12' 20' x 14'" at bounding box center [372, 155] width 235 height 12
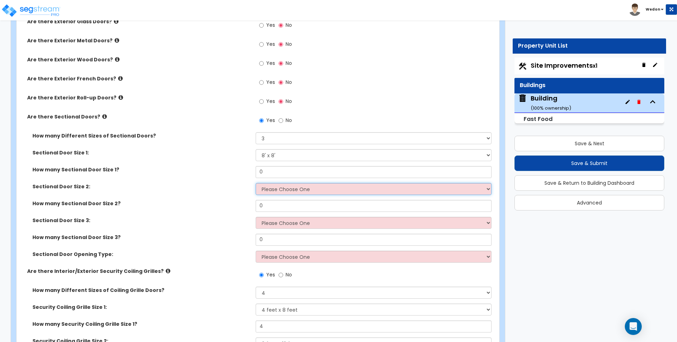
click at [274, 187] on select "Please Choose One 8' x 8' 10' x 10' 12' x 12' 20' x 14'" at bounding box center [372, 189] width 235 height 12
click at [255, 183] on select "Please Choose One 8' x 8' 10' x 10' 12' x 12' 20' x 14'" at bounding box center [372, 189] width 235 height 12
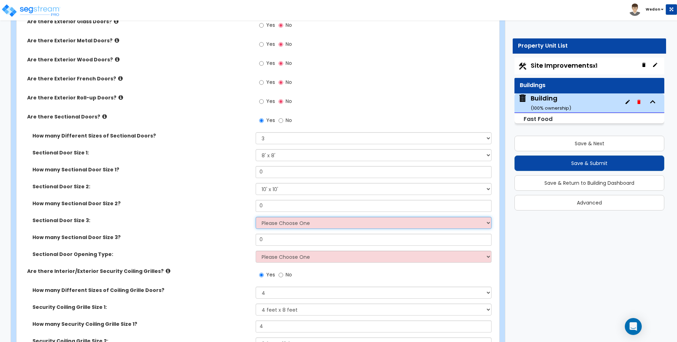
click at [277, 224] on select "Please Choose One 8' x 8' 10' x 10' 12' x 12' 20' x 14'" at bounding box center [372, 223] width 235 height 12
click at [255, 217] on select "Please Choose One 8' x 8' 10' x 10' 12' x 12' 20' x 14'" at bounding box center [372, 223] width 235 height 12
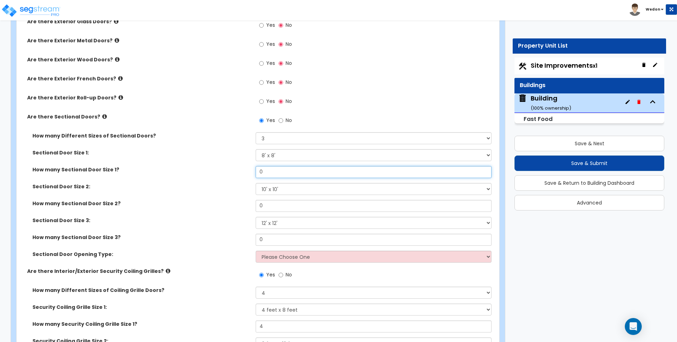
click at [276, 173] on input "0" at bounding box center [372, 172] width 235 height 12
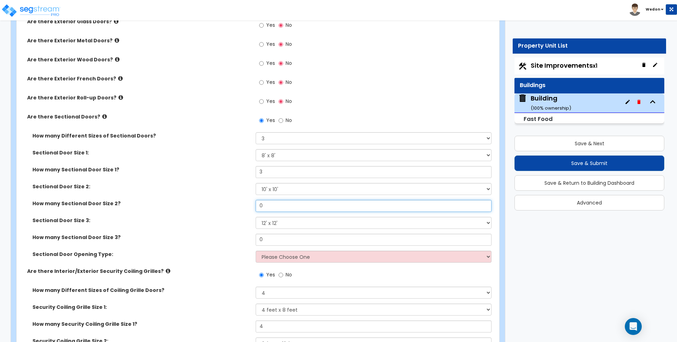
click at [283, 209] on input "0" at bounding box center [372, 206] width 235 height 12
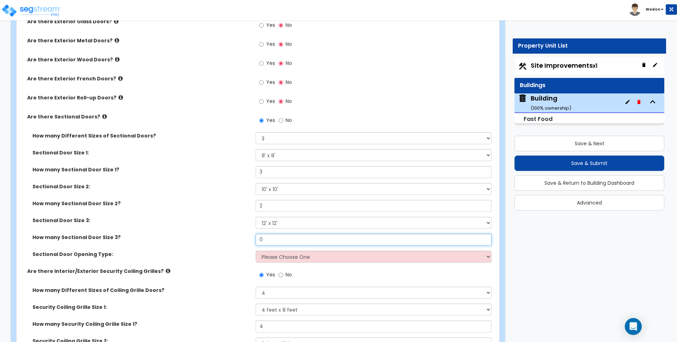
click at [275, 244] on input "0" at bounding box center [372, 240] width 235 height 12
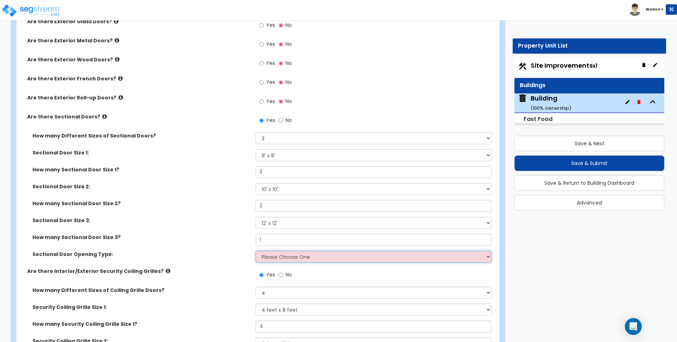
click at [278, 257] on select "Please Choose One All Manual All Motorized Some are Motorized" at bounding box center [372, 257] width 235 height 12
click at [255, 251] on select "Please Choose One All Manual All Motorized Some are Motorized" at bounding box center [372, 257] width 235 height 12
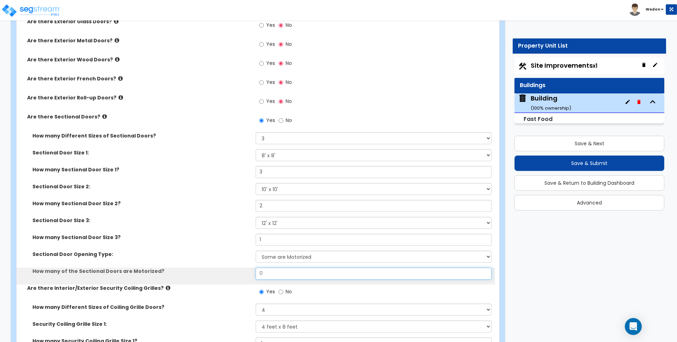
drag, startPoint x: 283, startPoint y: 275, endPoint x: 184, endPoint y: 277, distance: 98.7
click at [184, 277] on div "How many of the Sectional Doors are Motorized? 0" at bounding box center [256, 275] width 478 height 17
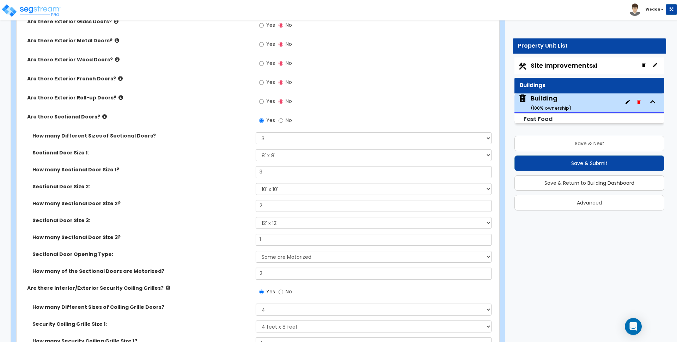
click at [202, 162] on div "Sectional Door Size 1: Please Choose One 8' x 8' 10' x 10' 12' x 12' 20' x 14'" at bounding box center [256, 157] width 478 height 17
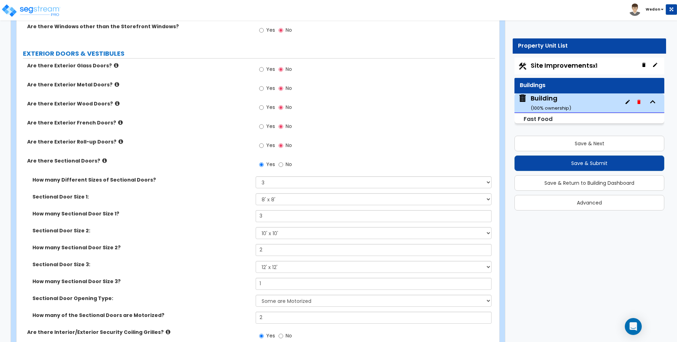
click at [263, 140] on div "Yes No" at bounding box center [275, 146] width 40 height 16
click at [264, 143] on label "Yes" at bounding box center [267, 146] width 16 height 12
click at [264, 143] on input "Yes" at bounding box center [261, 146] width 5 height 8
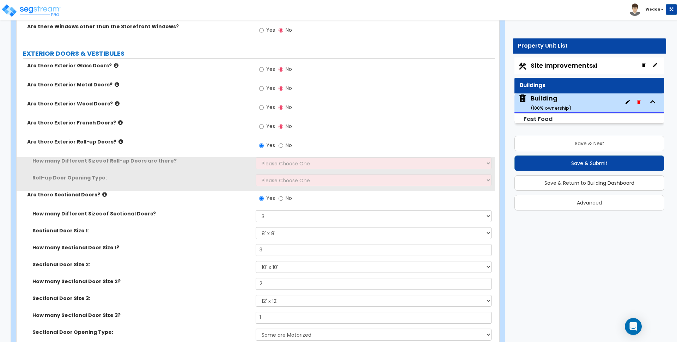
click at [266, 127] on span "Yes" at bounding box center [270, 126] width 9 height 7
click at [264, 127] on input "Yes" at bounding box center [261, 127] width 5 height 8
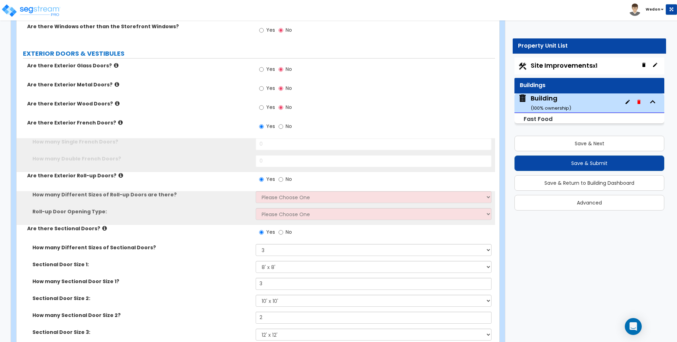
click at [268, 109] on span "Yes" at bounding box center [270, 107] width 9 height 7
click at [264, 109] on input "Yes" at bounding box center [261, 108] width 5 height 8
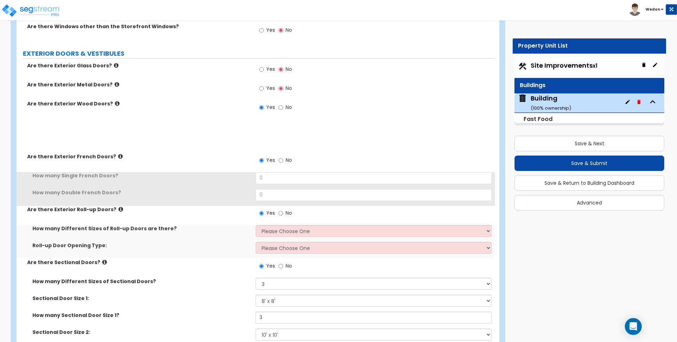
click at [269, 89] on span "Yes" at bounding box center [270, 88] width 9 height 7
click at [264, 89] on input "Yes" at bounding box center [261, 89] width 5 height 8
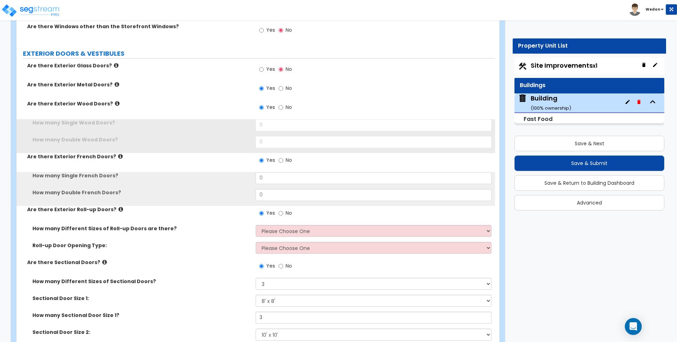
click at [268, 65] on label "Yes" at bounding box center [267, 70] width 16 height 12
click at [264, 66] on input "Yes" at bounding box center [261, 70] width 5 height 8
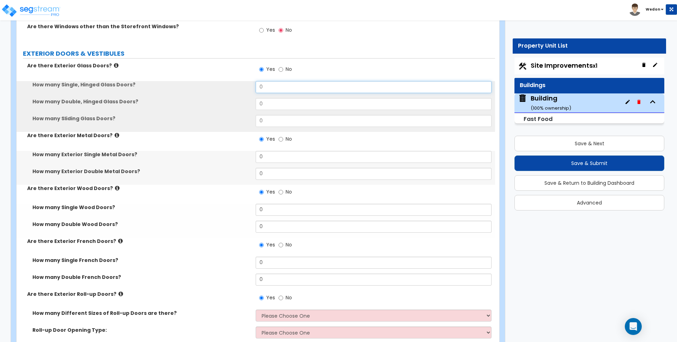
click at [279, 84] on input "0" at bounding box center [372, 87] width 235 height 12
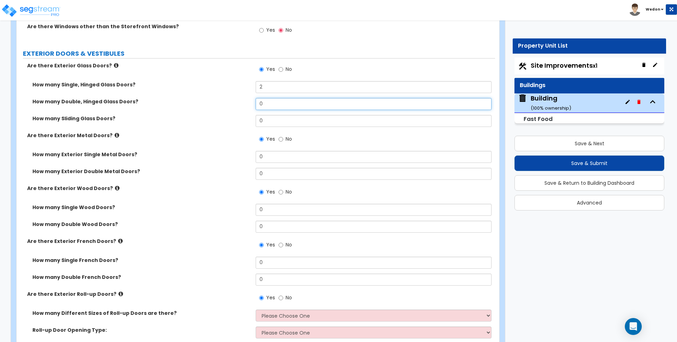
click at [283, 100] on input "0" at bounding box center [372, 104] width 235 height 12
click at [286, 124] on input "0" at bounding box center [372, 121] width 235 height 12
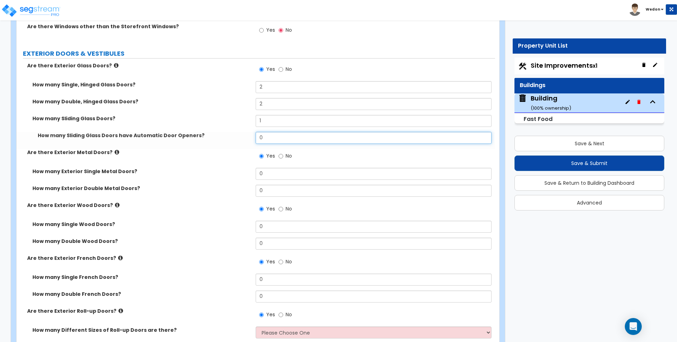
click at [278, 136] on input "0" at bounding box center [372, 138] width 235 height 12
click at [217, 112] on div "How many Double, Hinged Glass Doors? 2" at bounding box center [256, 106] width 478 height 17
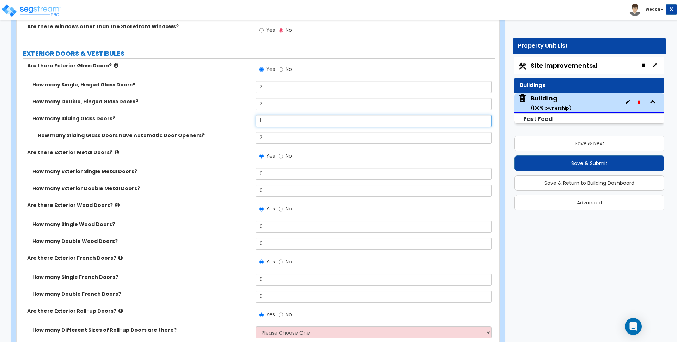
drag, startPoint x: 262, startPoint y: 119, endPoint x: 200, endPoint y: 119, distance: 62.4
click at [200, 119] on div "How many Sliding Glass Doors? 1" at bounding box center [256, 123] width 478 height 17
click at [233, 158] on div "Are there Exterior Metal Doors? Yes No" at bounding box center [256, 158] width 478 height 19
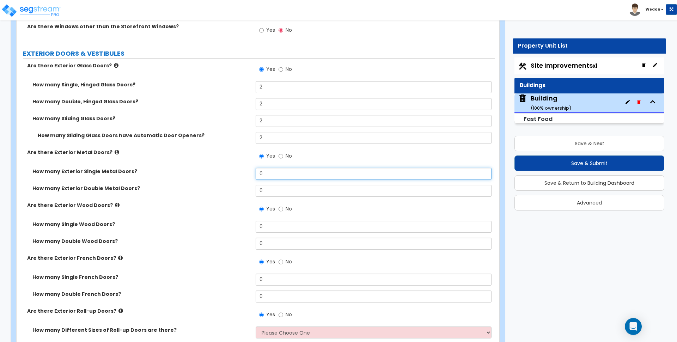
click at [292, 171] on input "0" at bounding box center [372, 174] width 235 height 12
click at [291, 171] on input "0" at bounding box center [372, 174] width 235 height 12
click at [286, 190] on input "0" at bounding box center [372, 191] width 235 height 12
click at [275, 233] on div "How many Single Wood Doors? 0" at bounding box center [256, 229] width 478 height 17
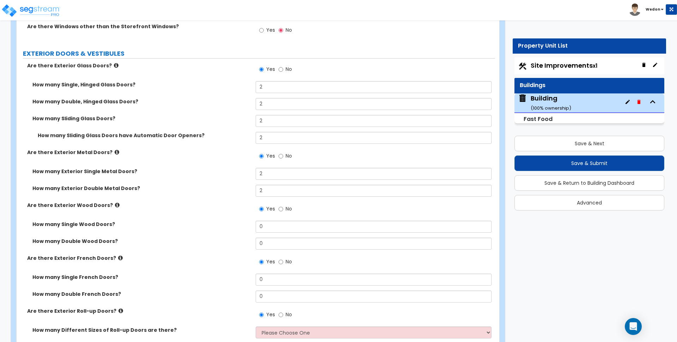
click at [275, 233] on div "How many Single Wood Doors? 0" at bounding box center [256, 229] width 478 height 17
click at [278, 229] on input "0" at bounding box center [372, 227] width 235 height 12
click at [274, 242] on input "0" at bounding box center [372, 244] width 235 height 12
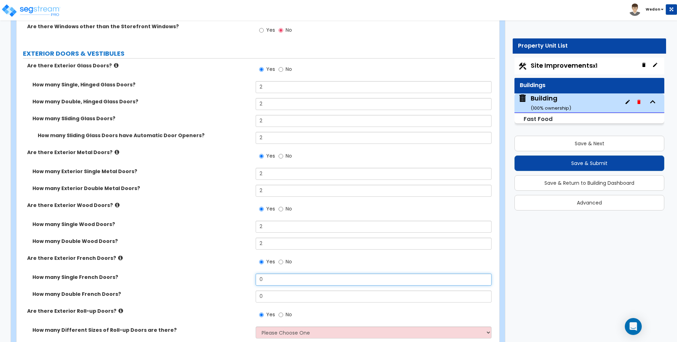
click at [267, 274] on input "0" at bounding box center [372, 279] width 235 height 12
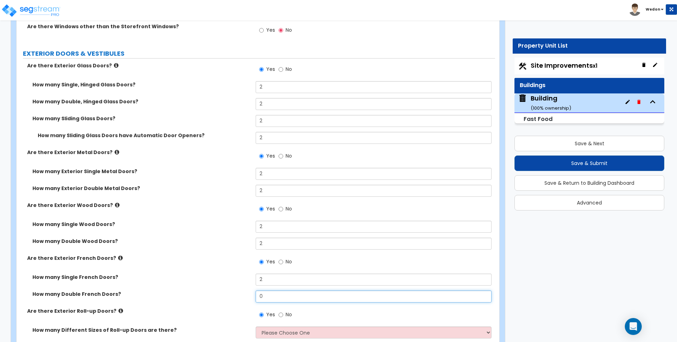
click at [267, 298] on input "0" at bounding box center [372, 296] width 235 height 12
click at [222, 209] on label "Are there Exterior Wood Doors?" at bounding box center [138, 205] width 223 height 7
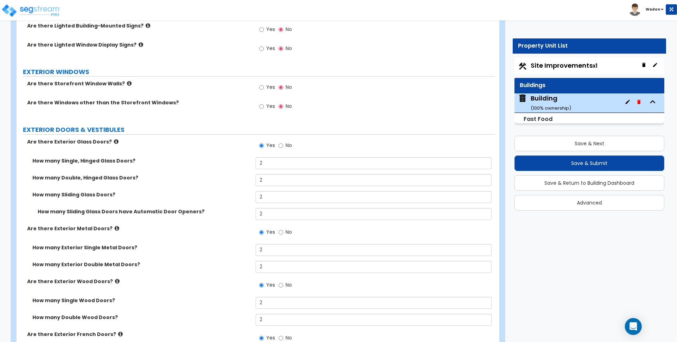
scroll to position [625, 0]
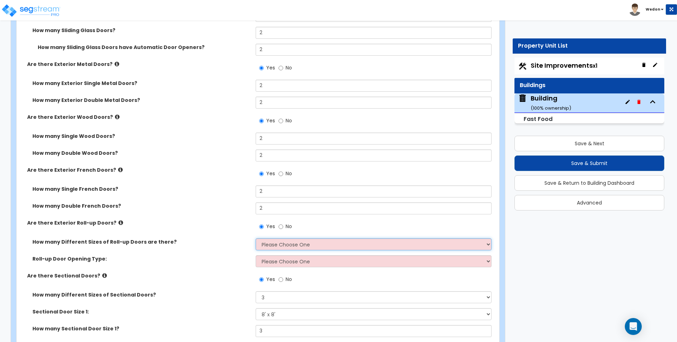
click at [300, 249] on select "Please Choose One 1 2 3" at bounding box center [372, 244] width 235 height 12
click at [255, 238] on select "Please Choose One 1 2 3" at bounding box center [372, 244] width 235 height 12
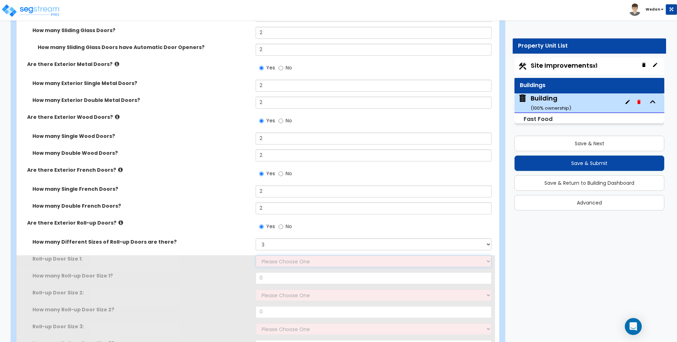
click at [285, 262] on select "Please Choose One 8' x 8' 10' x 10' 12' x 12' 14' x 14' 20' x 12' 20' x 16'" at bounding box center [372, 261] width 235 height 12
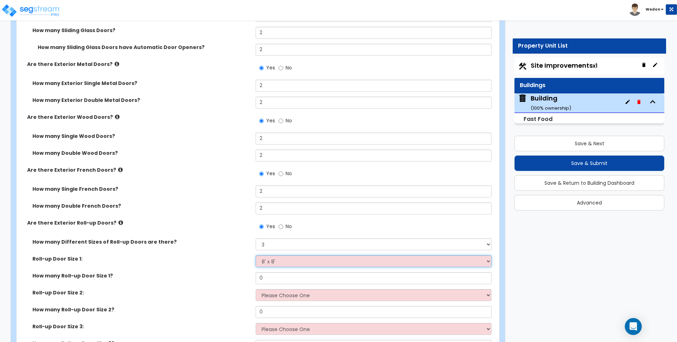
click at [255, 255] on select "Please Choose One 8' x 8' 10' x 10' 12' x 12' 14' x 14' 20' x 12' 20' x 16'" at bounding box center [372, 261] width 235 height 12
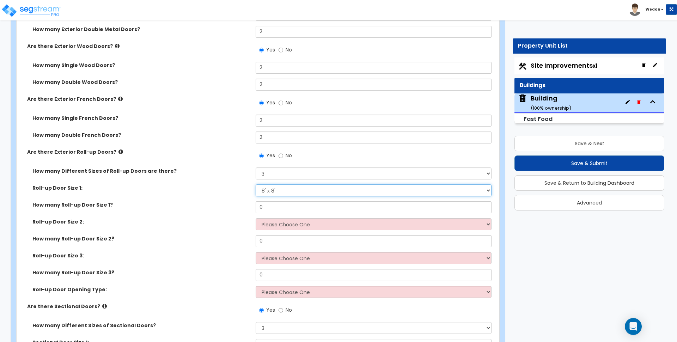
scroll to position [713, 0]
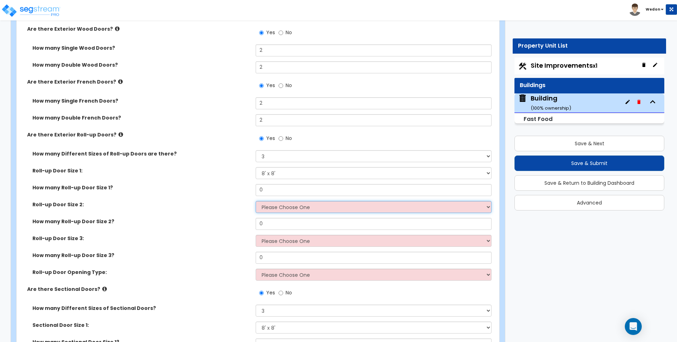
click at [282, 206] on select "Please Choose One 8' x 8' 10' x 10' 12' x 12' 14' x 14' 20' x 12' 20' x 16'" at bounding box center [372, 207] width 235 height 12
click at [255, 201] on select "Please Choose One 8' x 8' 10' x 10' 12' x 12' 14' x 14' 20' x 12' 20' x 16'" at bounding box center [372, 207] width 235 height 12
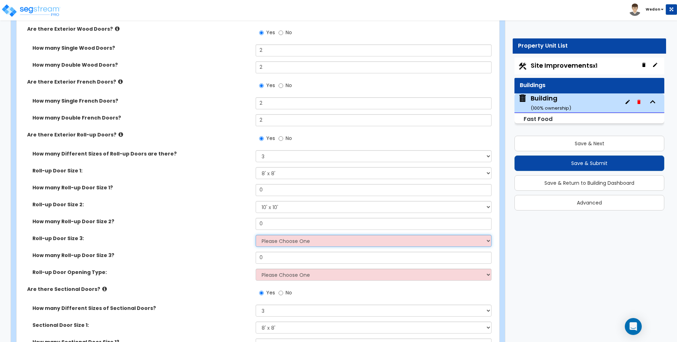
click at [281, 238] on select "Please Choose One 8' x 8' 10' x 10' 12' x 12' 14' x 14' 20' x 12' 20' x 16'" at bounding box center [372, 241] width 235 height 12
click at [255, 235] on select "Please Choose One 8' x 8' 10' x 10' 12' x 12' 14' x 14' 20' x 12' 20' x 16'" at bounding box center [372, 241] width 235 height 12
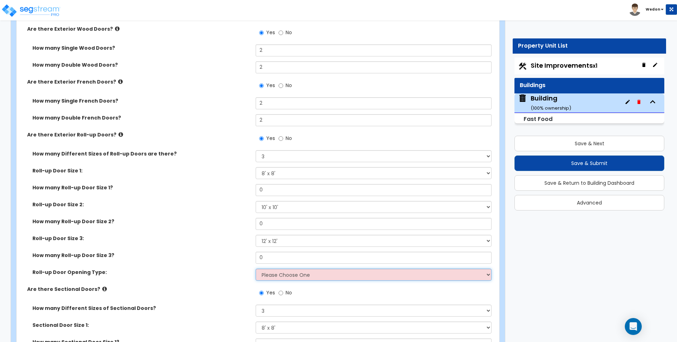
click at [277, 276] on select "Please Choose One All Manual All Motorized Some are Motorized" at bounding box center [372, 275] width 235 height 12
click at [255, 269] on select "Please Choose One All Manual All Motorized Some are Motorized" at bounding box center [372, 275] width 235 height 12
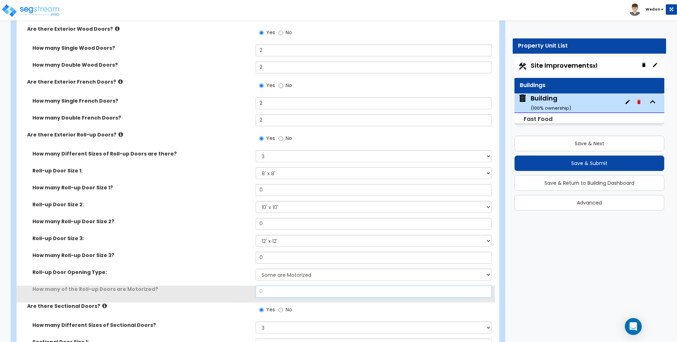
click at [275, 290] on input "0" at bounding box center [372, 291] width 235 height 12
click at [270, 290] on input "0" at bounding box center [372, 291] width 235 height 12
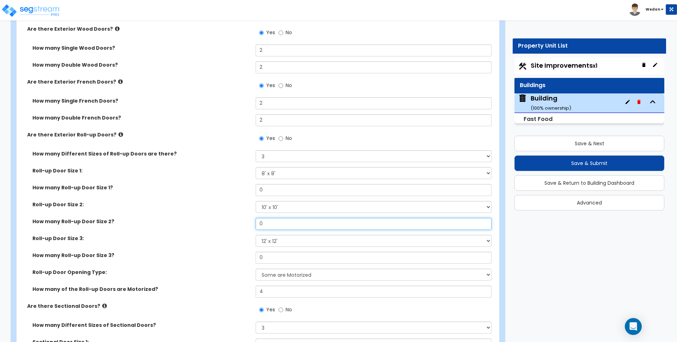
click at [272, 227] on input "0" at bounding box center [372, 224] width 235 height 12
click at [273, 187] on input "0" at bounding box center [372, 190] width 235 height 12
click at [269, 222] on input "0" at bounding box center [372, 224] width 235 height 12
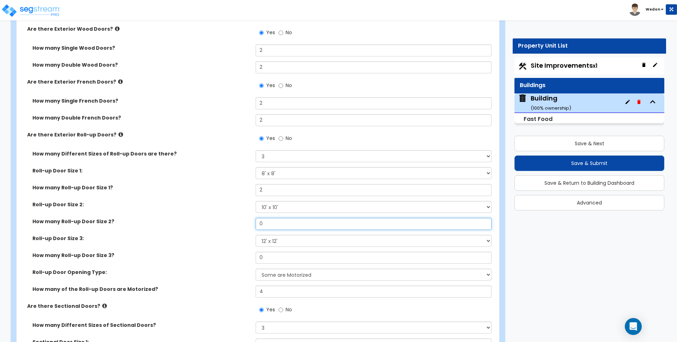
click at [269, 222] on input "0" at bounding box center [372, 224] width 235 height 12
click at [272, 254] on input "0" at bounding box center [372, 258] width 235 height 12
click at [204, 238] on label "Roll-up Door Size 3:" at bounding box center [141, 238] width 218 height 7
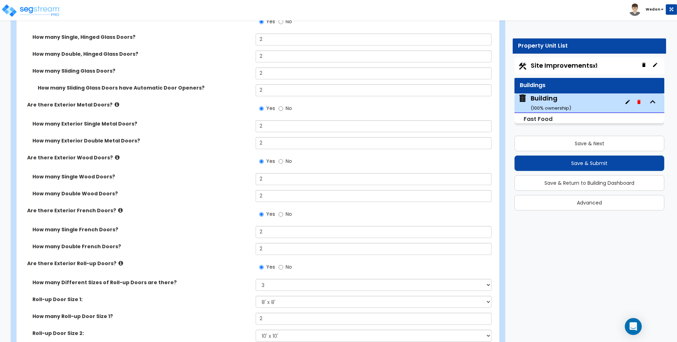
click at [195, 248] on label "How many Double French Doors?" at bounding box center [141, 246] width 218 height 7
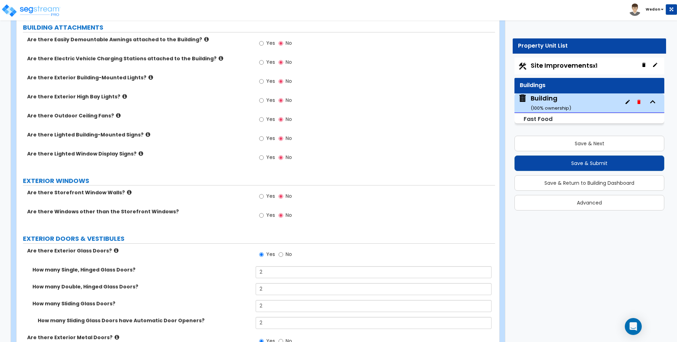
click at [208, 227] on div "Are there Storefront Window Walls? Yes No Are there Windows other than the Stor…" at bounding box center [256, 208] width 468 height 38
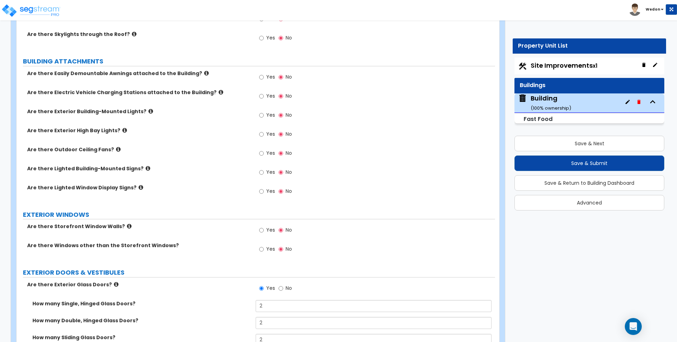
scroll to position [317, 0]
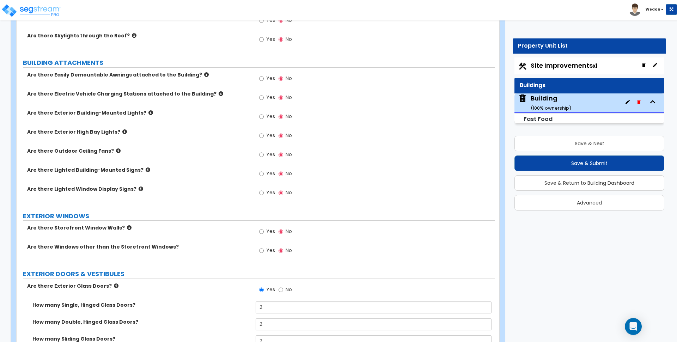
click at [267, 248] on span "Yes" at bounding box center [270, 250] width 9 height 7
click at [264, 248] on input "Yes" at bounding box center [261, 251] width 5 height 8
click at [260, 228] on input "Yes" at bounding box center [261, 232] width 5 height 8
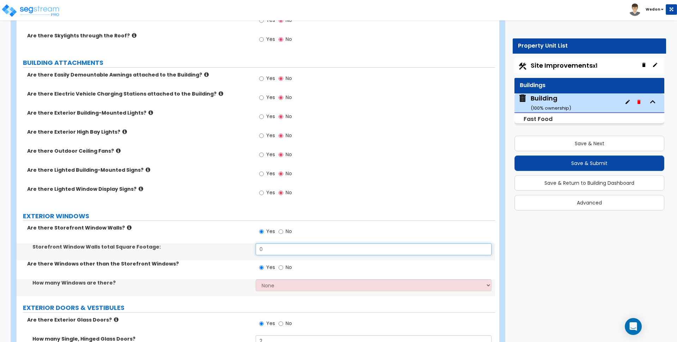
click at [276, 247] on input "0" at bounding box center [372, 249] width 235 height 12
click at [275, 247] on input "0" at bounding box center [372, 249] width 235 height 12
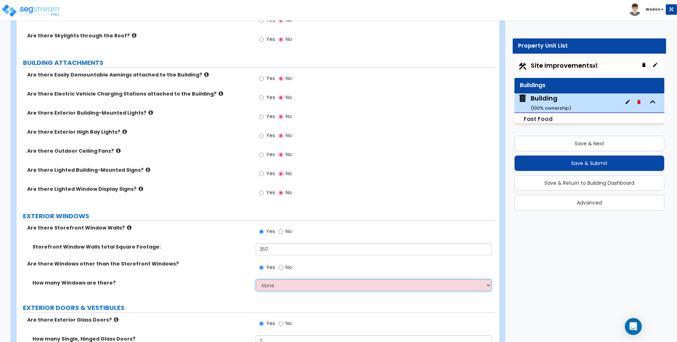
click at [282, 283] on select "None I want to enter a Percentage of the Exterior Windows I want to enter the N…" at bounding box center [372, 285] width 235 height 12
click at [255, 279] on select "None I want to enter a Percentage of the Exterior Windows I want to enter the N…" at bounding box center [372, 285] width 235 height 12
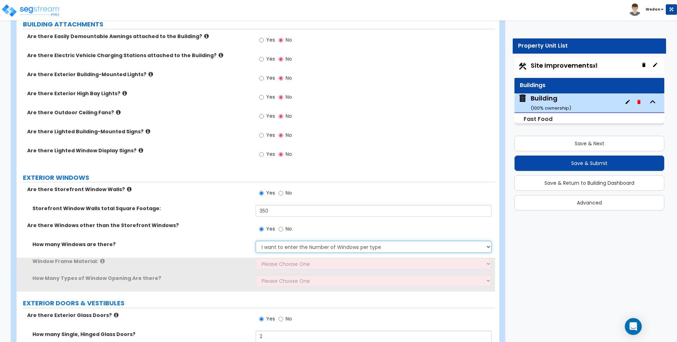
scroll to position [405, 0]
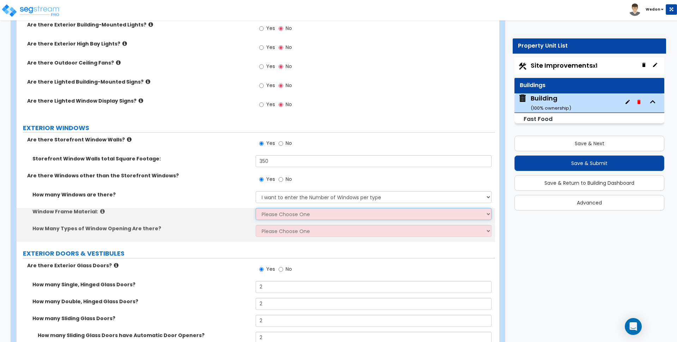
click at [282, 215] on select "Please Choose One Vinyl Aluminum Wood" at bounding box center [372, 214] width 235 height 12
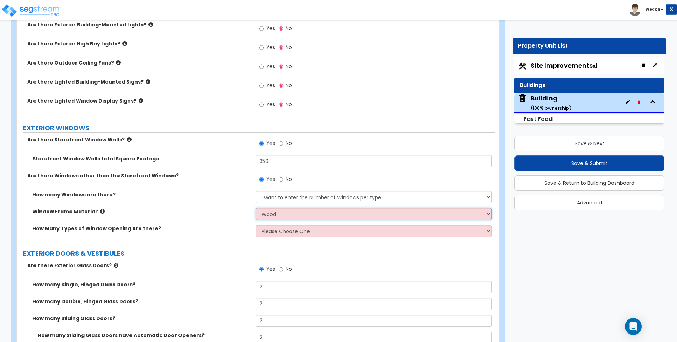
click at [255, 208] on select "Please Choose One Vinyl Aluminum Wood" at bounding box center [372, 214] width 235 height 12
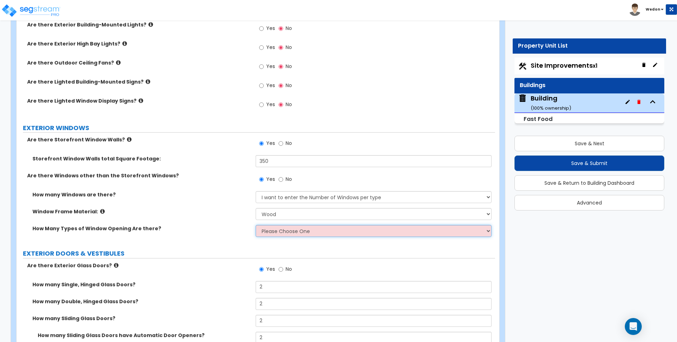
click at [288, 233] on select "Please Choose One 1 2 3 4" at bounding box center [372, 231] width 235 height 12
click at [255, 225] on select "Please Choose One 1 2 3 4" at bounding box center [372, 231] width 235 height 12
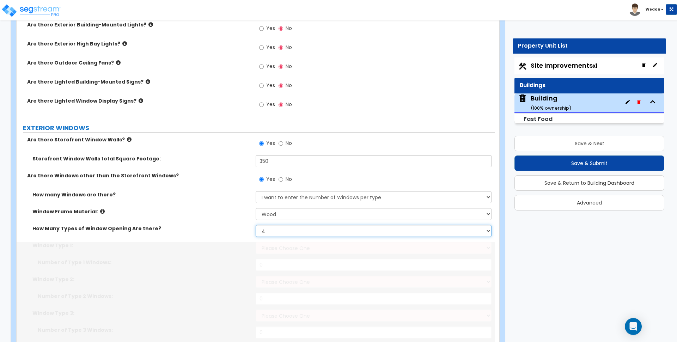
scroll to position [449, 0]
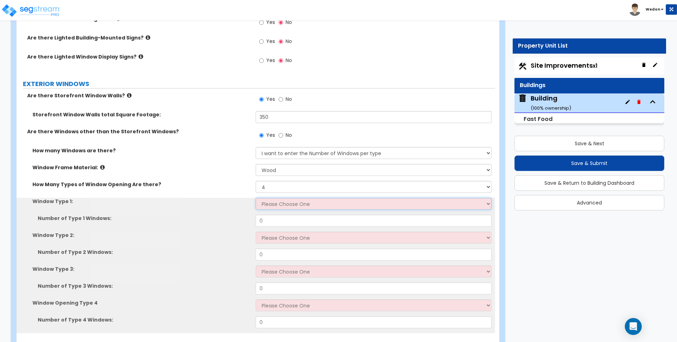
click at [281, 204] on select "Please Choose One Sliding Picture/Fixed Double/Single Hung Awning Swing" at bounding box center [372, 204] width 235 height 12
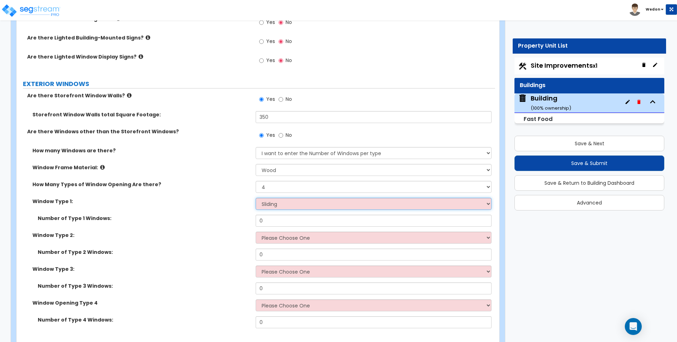
click at [255, 198] on select "Please Choose One Sliding Picture/Fixed Double/Single Hung Awning Swing" at bounding box center [372, 204] width 235 height 12
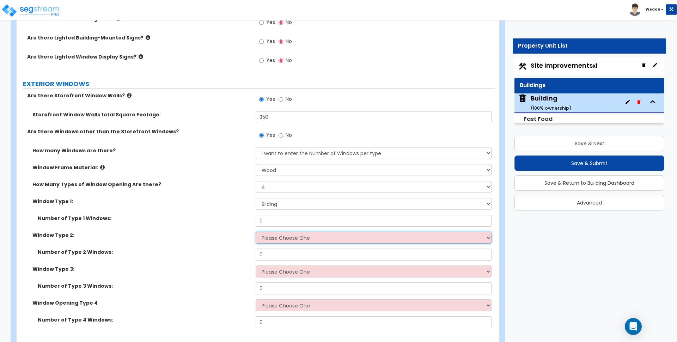
click at [283, 240] on select "Please Choose One Sliding Picture/Fixed Double/Single Hung Awning Swing" at bounding box center [372, 238] width 235 height 12
click at [255, 232] on select "Please Choose One Sliding Picture/Fixed Double/Single Hung Awning Swing" at bounding box center [372, 238] width 235 height 12
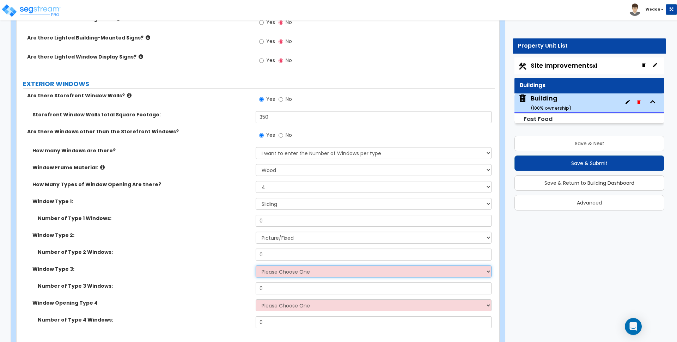
click at [307, 271] on select "Please Choose One Sliding Picture/Fixed Double/Single Hung Awning Swing" at bounding box center [372, 271] width 235 height 12
click at [255, 265] on select "Please Choose One Sliding Picture/Fixed Double/Single Hung Awning Swing" at bounding box center [372, 271] width 235 height 12
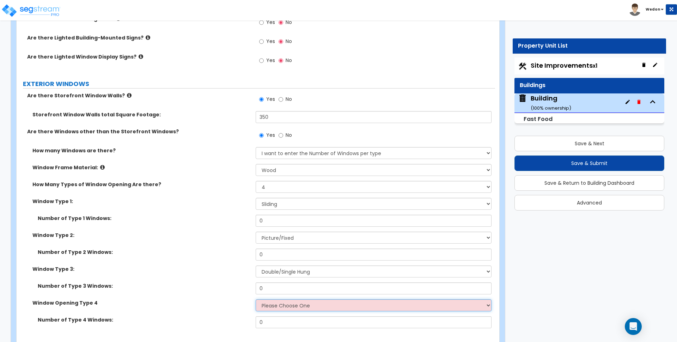
click at [291, 303] on select "Please Choose One Sliding Picture/Fixed Double/Single Hung Awning Swing" at bounding box center [372, 305] width 235 height 12
click at [255, 299] on select "Please Choose One Sliding Picture/Fixed Double/Single Hung Awning Swing" at bounding box center [372, 305] width 235 height 12
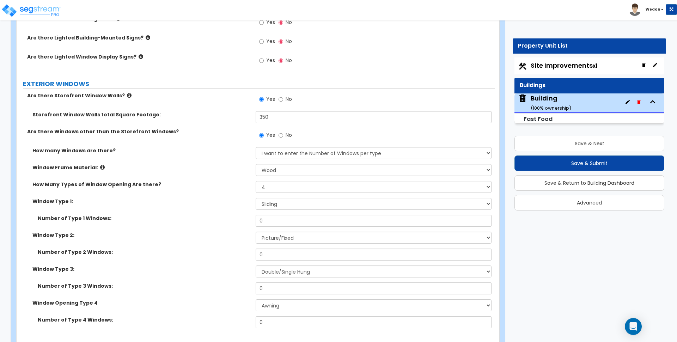
click at [209, 276] on div "Window Type 3: Please Choose One Sliding Picture/Fixed Double/Single Hung Awnin…" at bounding box center [256, 273] width 478 height 17
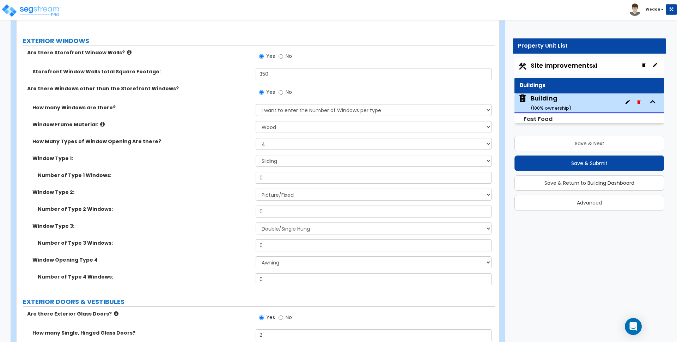
scroll to position [493, 0]
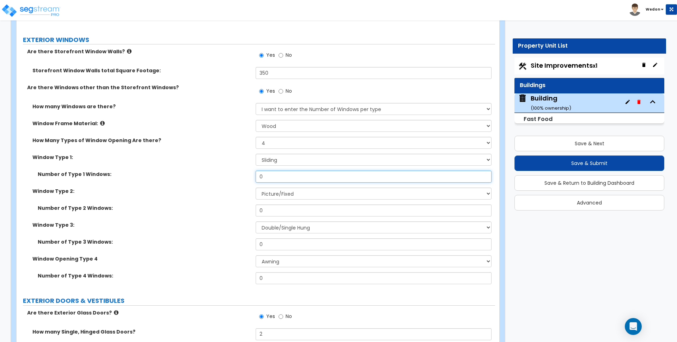
click at [284, 181] on input "0" at bounding box center [372, 177] width 235 height 12
click at [226, 171] on label "Number of Type 1 Windows:" at bounding box center [144, 174] width 213 height 7
click at [278, 182] on input "0" at bounding box center [372, 177] width 235 height 12
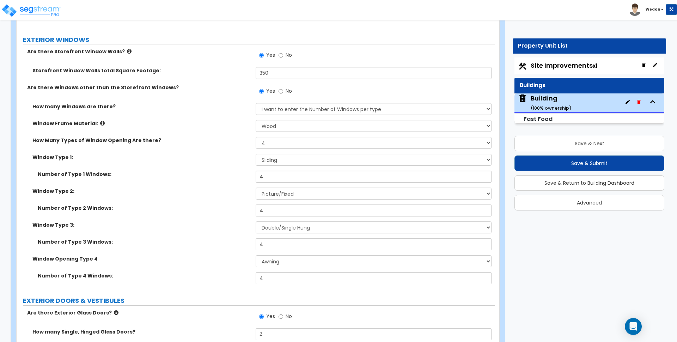
click at [191, 209] on label "Number of Type 2 Windows:" at bounding box center [144, 207] width 213 height 7
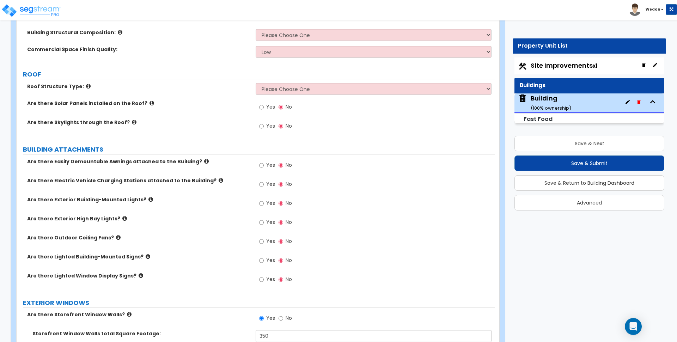
scroll to position [229, 0]
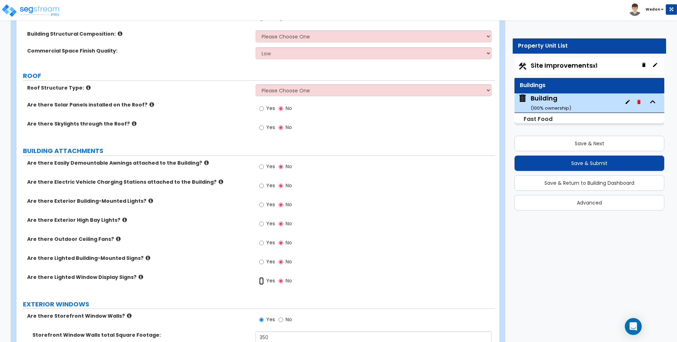
click at [263, 279] on input "Yes" at bounding box center [261, 281] width 5 height 8
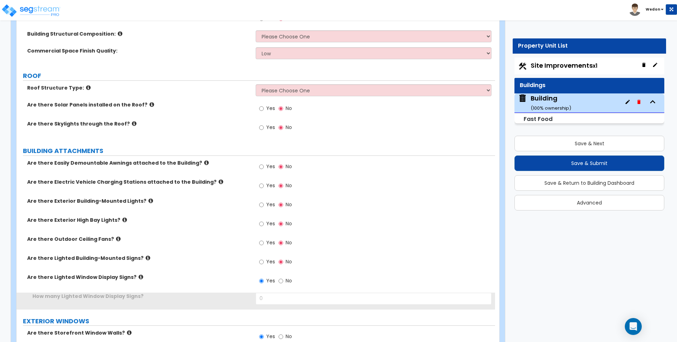
click at [267, 261] on span "Yes" at bounding box center [270, 261] width 9 height 7
click at [264, 261] on input "Yes" at bounding box center [261, 262] width 5 height 8
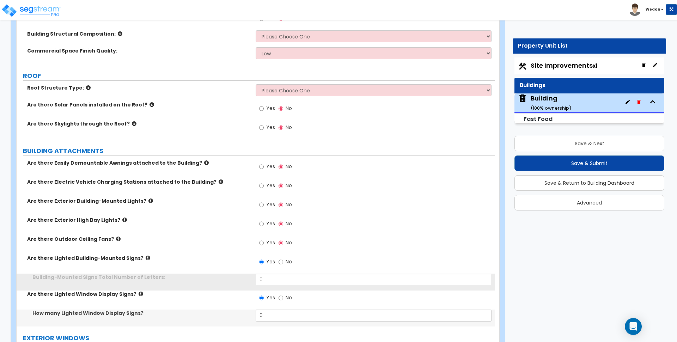
click at [264, 240] on label "Yes" at bounding box center [267, 244] width 16 height 12
click at [264, 240] on input "Yes" at bounding box center [261, 243] width 5 height 8
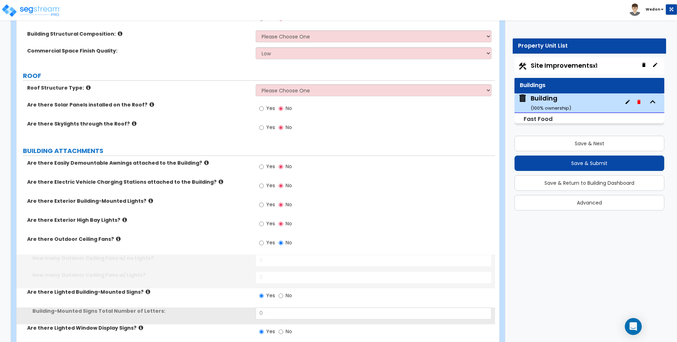
click at [264, 225] on label "Yes" at bounding box center [267, 224] width 16 height 12
click at [264, 225] on input "Yes" at bounding box center [261, 224] width 5 height 8
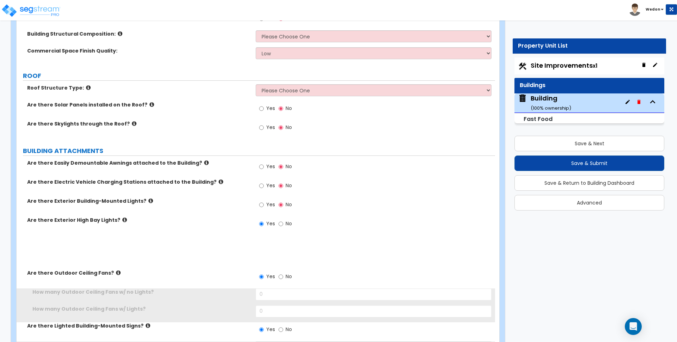
click at [266, 204] on span "Yes" at bounding box center [270, 204] width 9 height 7
click at [264, 204] on input "Yes" at bounding box center [261, 205] width 5 height 8
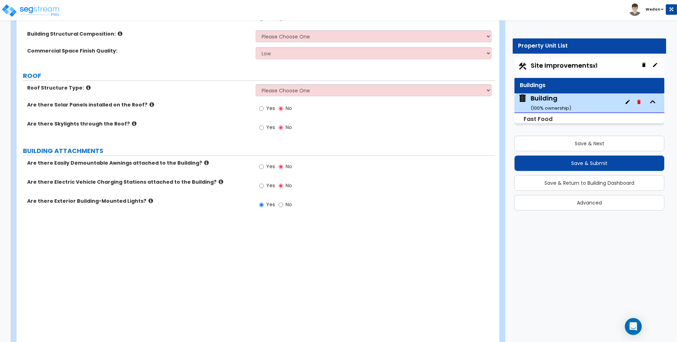
click at [268, 182] on span "Yes" at bounding box center [270, 185] width 9 height 7
click at [264, 182] on input "Yes" at bounding box center [261, 186] width 5 height 8
click at [269, 167] on span "Yes" at bounding box center [270, 166] width 9 height 7
click at [264, 167] on input "Yes" at bounding box center [261, 167] width 5 height 8
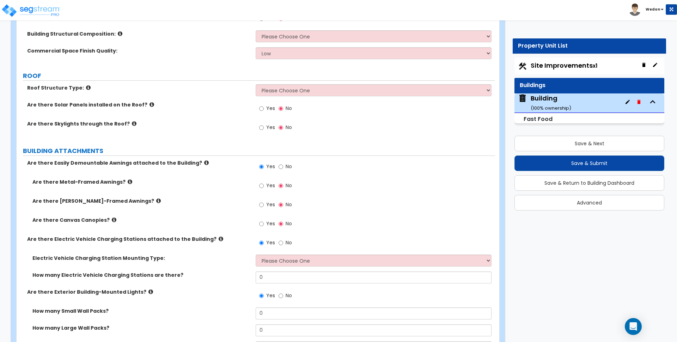
click at [270, 222] on span "Yes" at bounding box center [270, 223] width 9 height 7
click at [264, 222] on input "Yes" at bounding box center [261, 224] width 5 height 8
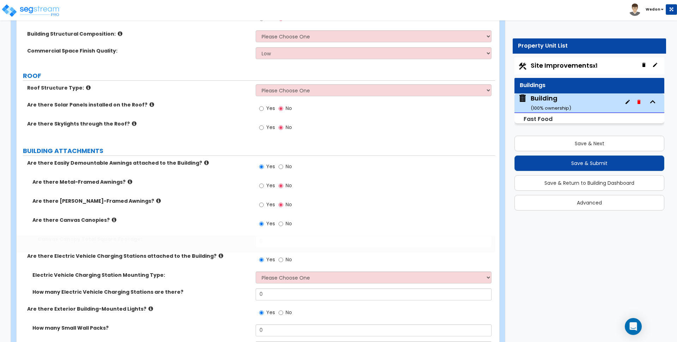
click at [266, 208] on span "Yes" at bounding box center [270, 204] width 9 height 7
click at [264, 208] on input "Yes" at bounding box center [261, 205] width 5 height 8
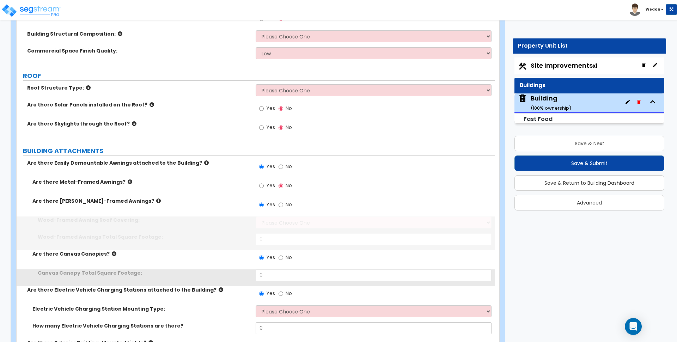
click at [265, 185] on label "Yes" at bounding box center [267, 186] width 16 height 12
click at [264, 185] on input "Yes" at bounding box center [261, 186] width 5 height 8
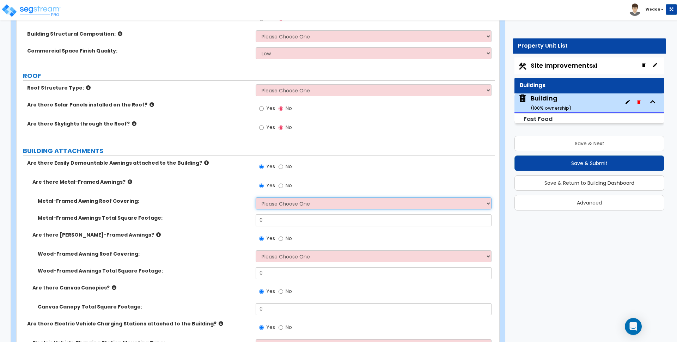
click at [307, 198] on select "Please Choose One Plastic Metal Glass" at bounding box center [372, 203] width 235 height 12
click at [255, 197] on select "Please Choose One Plastic Metal Glass" at bounding box center [372, 203] width 235 height 12
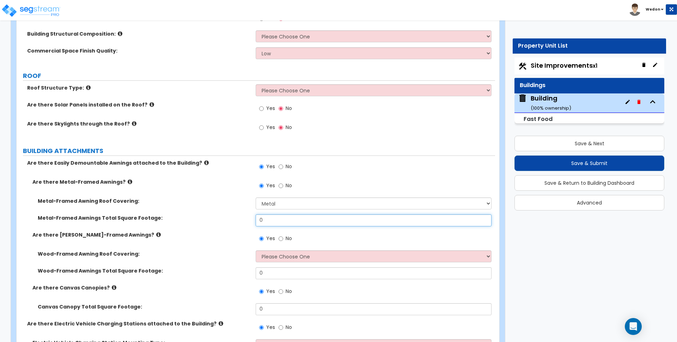
click at [269, 220] on input "0" at bounding box center [372, 220] width 235 height 12
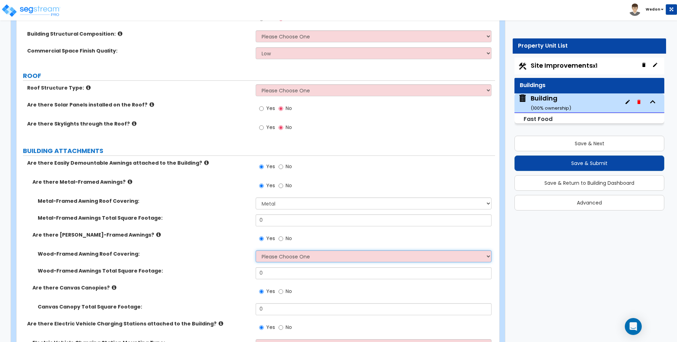
click at [294, 252] on select "Please Choose One Asphalt Shingle Clay Tile Wood Shingle Metal Shingle Standing…" at bounding box center [372, 256] width 235 height 12
click at [255, 250] on select "Please Choose One Asphalt Shingle Clay Tile Wood Shingle Metal Shingle Standing…" at bounding box center [372, 256] width 235 height 12
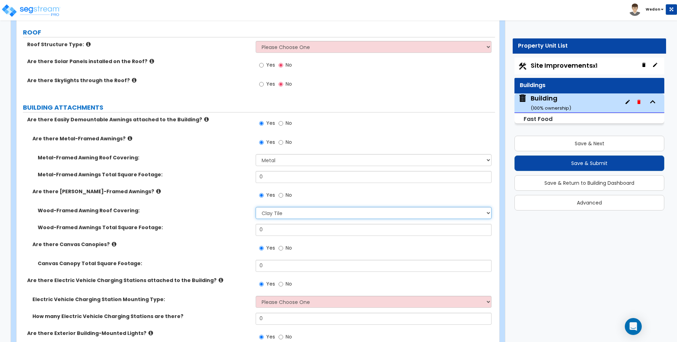
scroll to position [273, 0]
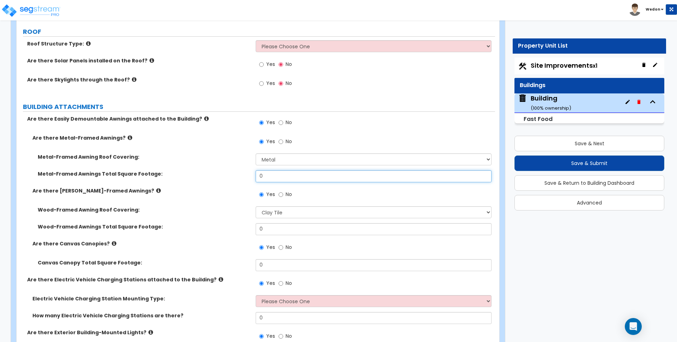
click at [275, 173] on input "0" at bounding box center [372, 176] width 235 height 12
drag, startPoint x: 263, startPoint y: 223, endPoint x: 253, endPoint y: 225, distance: 10.3
click at [253, 225] on div "Wood-Framed Awnings Total Square Footage: 0" at bounding box center [256, 231] width 478 height 17
click at [252, 225] on div "Wood-Framed Awnings Total Square Footage:" at bounding box center [136, 226] width 239 height 7
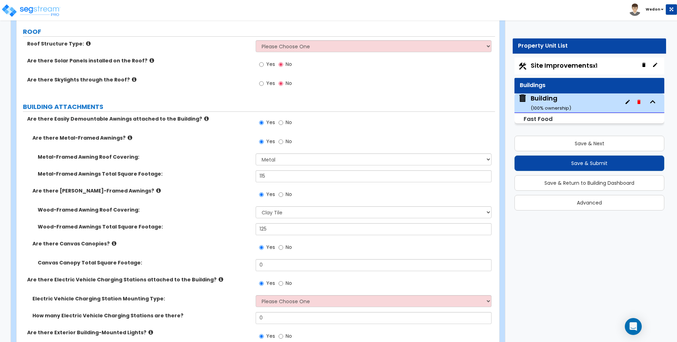
click at [237, 207] on label "Wood-Framed Awning Roof Covering:" at bounding box center [144, 209] width 213 height 7
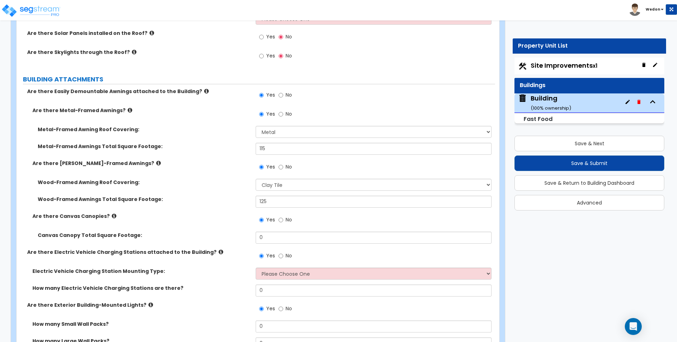
scroll to position [361, 0]
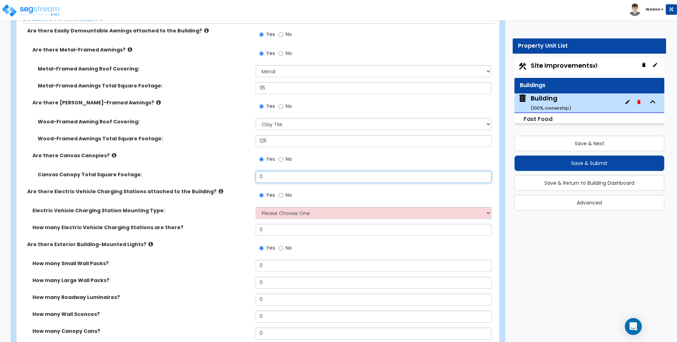
click at [237, 174] on div "Canvas Canopy Total Square Footage: 0" at bounding box center [256, 179] width 478 height 17
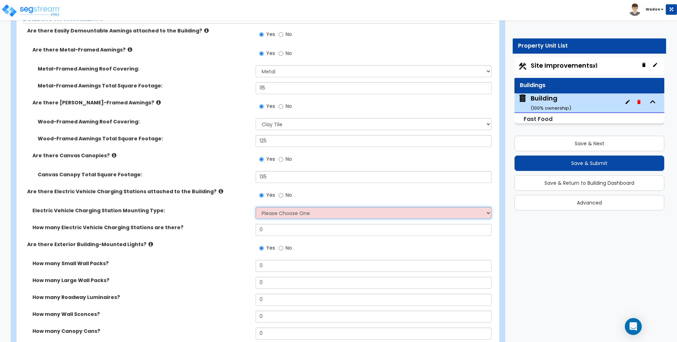
click at [293, 214] on select "Please Choose One Freestanding Wall-mounted" at bounding box center [372, 213] width 235 height 12
click at [255, 207] on select "Please Choose One Freestanding Wall-mounted" at bounding box center [372, 213] width 235 height 12
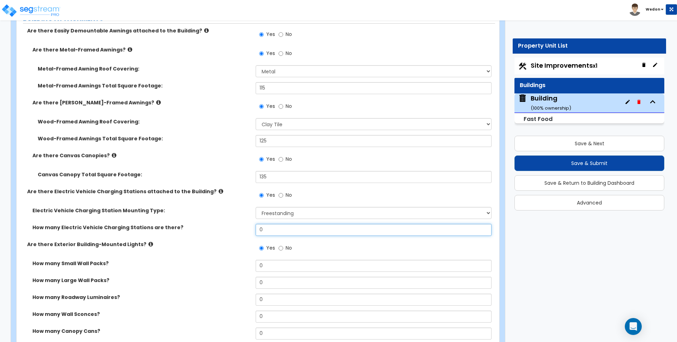
click at [275, 232] on input "0" at bounding box center [372, 230] width 235 height 12
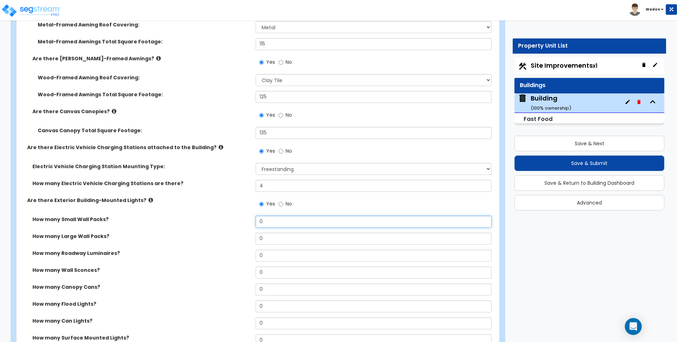
drag, startPoint x: 284, startPoint y: 221, endPoint x: 217, endPoint y: 213, distance: 67.8
click at [217, 213] on div "Are there Easily Demountable Awnings attached to the Building? Yes No Are there…" at bounding box center [256, 264] width 468 height 562
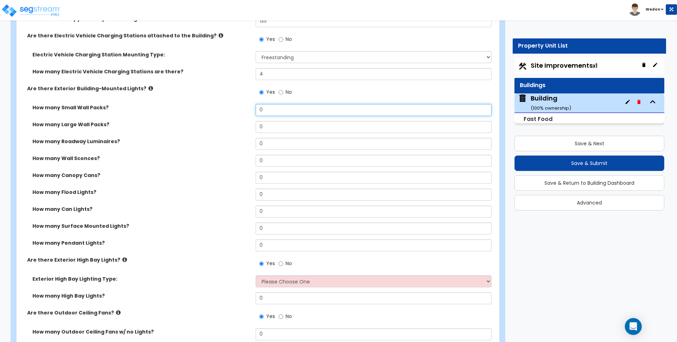
scroll to position [537, 0]
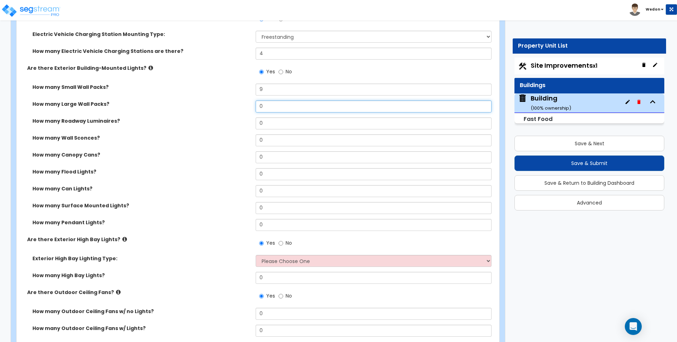
drag, startPoint x: 270, startPoint y: 105, endPoint x: 214, endPoint y: 99, distance: 56.7
click at [208, 100] on div "How many Small Wall Packs? 9 How many Large Wall Packs? 0 How many Roadway Lumi…" at bounding box center [256, 160] width 468 height 152
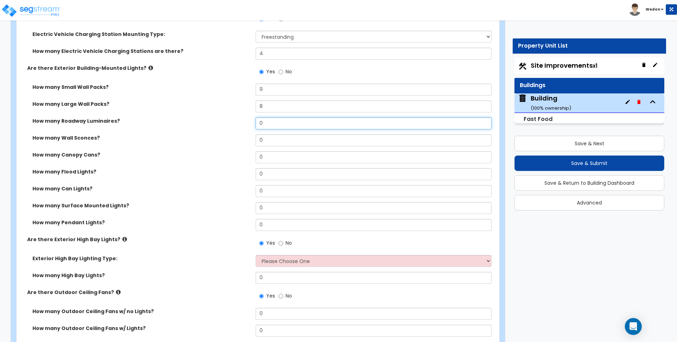
click at [240, 118] on div "How many Roadway Luminaires? 0" at bounding box center [256, 125] width 478 height 17
drag, startPoint x: 270, startPoint y: 141, endPoint x: 242, endPoint y: 138, distance: 28.7
click at [242, 138] on div "How many Wall Sconces? 0" at bounding box center [256, 142] width 478 height 17
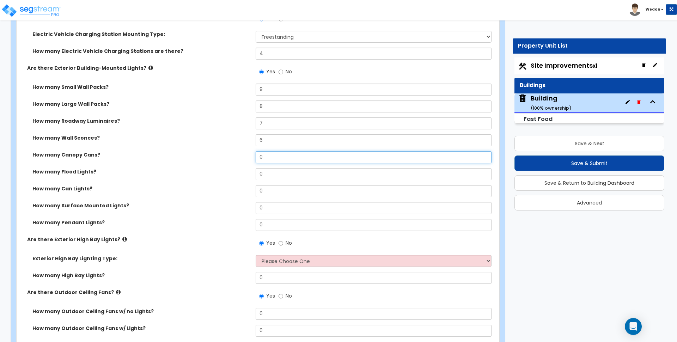
drag, startPoint x: 270, startPoint y: 155, endPoint x: 251, endPoint y: 156, distance: 19.1
click at [251, 156] on div "How many Canopy Cans? 0" at bounding box center [256, 159] width 478 height 17
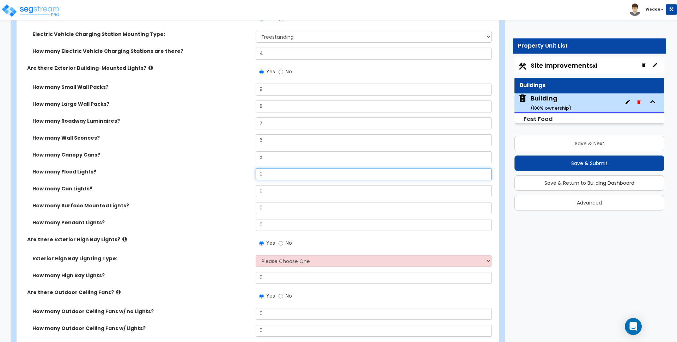
drag, startPoint x: 269, startPoint y: 174, endPoint x: 244, endPoint y: 174, distance: 24.7
click at [244, 174] on div "How many Flood Lights? 0" at bounding box center [256, 176] width 478 height 17
drag, startPoint x: 271, startPoint y: 191, endPoint x: 254, endPoint y: 189, distance: 17.0
click at [254, 189] on div "How many Can Lights? 0" at bounding box center [256, 193] width 478 height 17
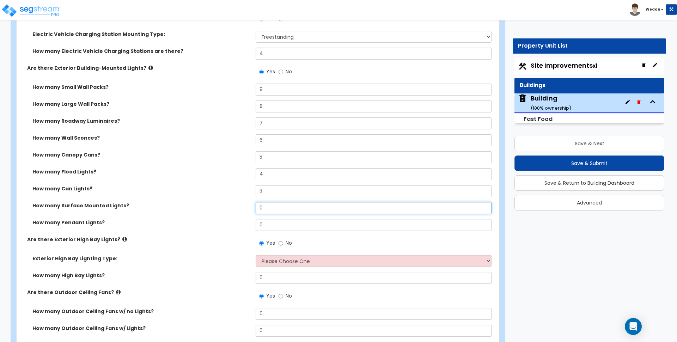
click at [255, 208] on input "0" at bounding box center [372, 208] width 235 height 12
click at [247, 228] on div "How many Pendant Lights? 0" at bounding box center [256, 227] width 478 height 17
click at [207, 230] on div "How many Pendant Lights? 1" at bounding box center [256, 227] width 478 height 17
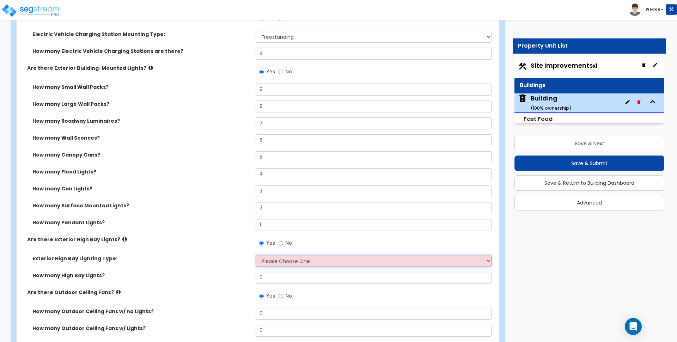
click at [283, 263] on select "Please Choose One High Intensity Discharge (HID) Lighting High Bay LED High Bay…" at bounding box center [372, 261] width 235 height 12
click at [255, 255] on select "Please Choose One High Intensity Discharge (HID) Lighting High Bay LED High Bay…" at bounding box center [372, 261] width 235 height 12
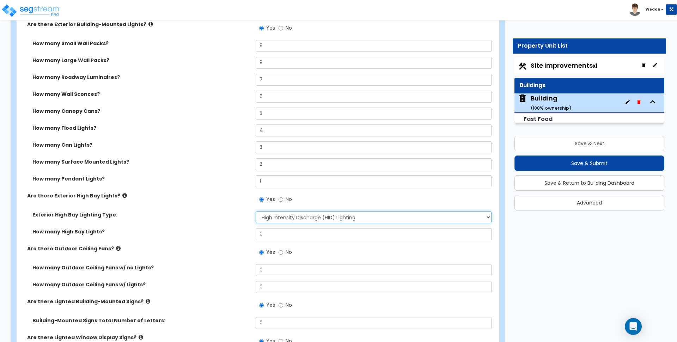
scroll to position [581, 0]
click at [271, 235] on input "0" at bounding box center [372, 234] width 235 height 12
click at [200, 218] on div "Exterior High Bay Lighting Type: Please Choose One High Intensity Discharge (HI…" at bounding box center [256, 219] width 478 height 17
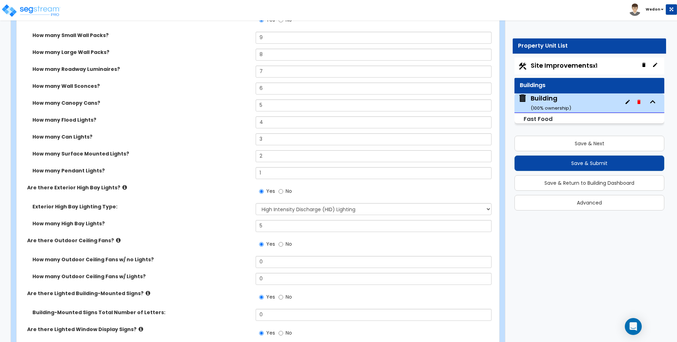
scroll to position [669, 0]
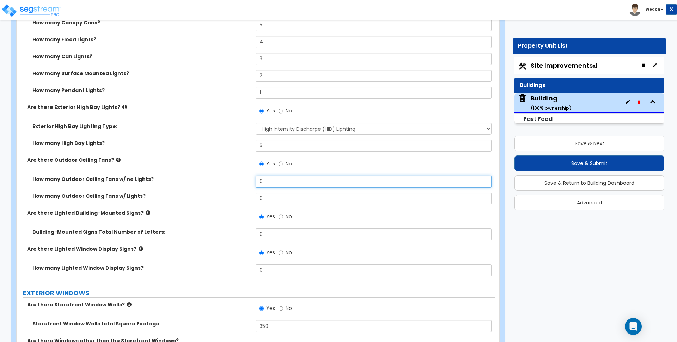
click at [287, 182] on input "0" at bounding box center [372, 181] width 235 height 12
click at [279, 199] on input "0" at bounding box center [372, 198] width 235 height 12
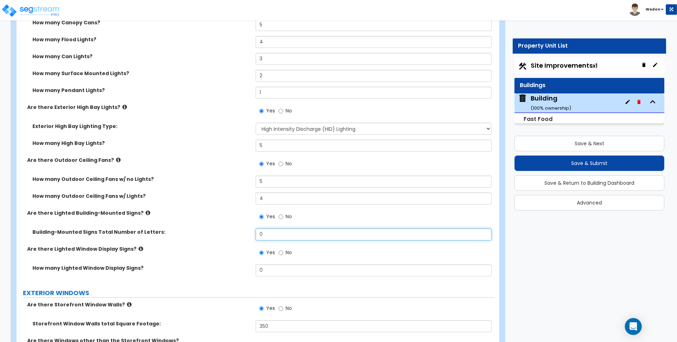
click at [271, 233] on input "0" at bounding box center [372, 234] width 235 height 12
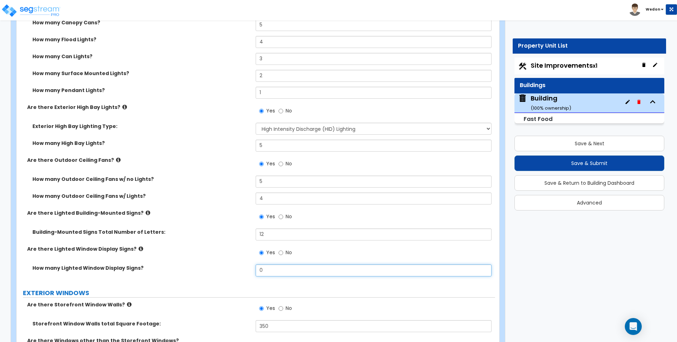
click at [276, 271] on input "0" at bounding box center [372, 270] width 235 height 12
click at [228, 203] on div "How many Outdoor Ceiling Fans w/ Lights? 4" at bounding box center [256, 200] width 478 height 17
click at [275, 268] on input "1" at bounding box center [372, 270] width 235 height 12
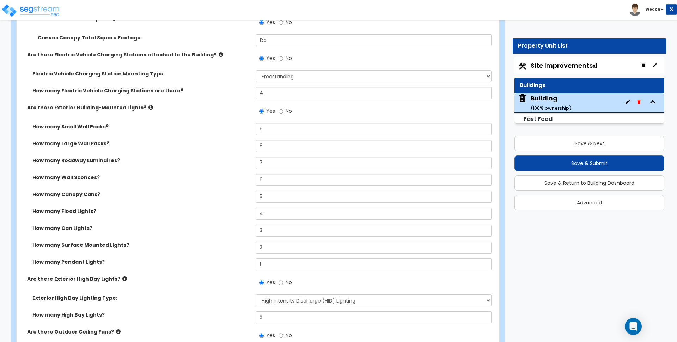
click at [226, 140] on div "How many Small Wall Packs? 9" at bounding box center [256, 131] width 478 height 17
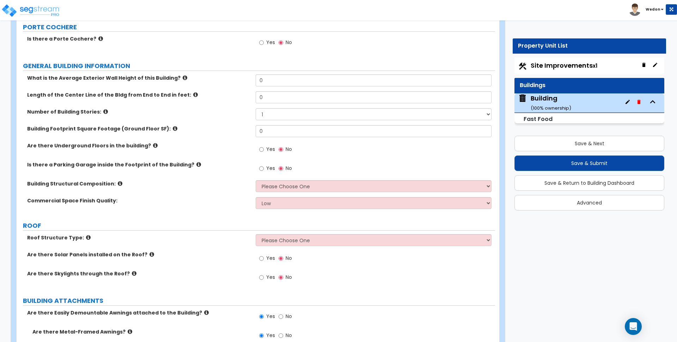
scroll to position [88, 0]
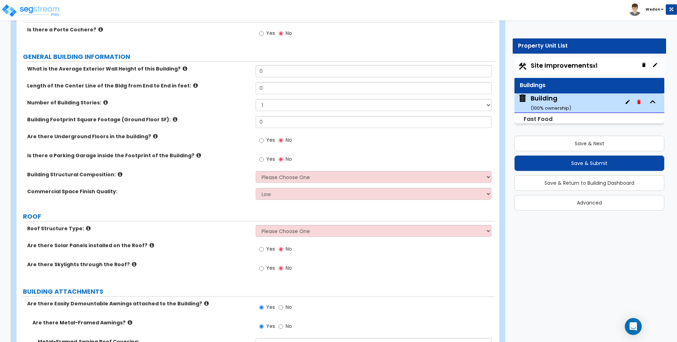
click at [270, 265] on span "Yes" at bounding box center [270, 267] width 9 height 7
click at [264, 265] on input "Yes" at bounding box center [261, 268] width 5 height 8
click at [270, 250] on span "Yes" at bounding box center [270, 248] width 9 height 7
click at [264, 250] on input "Yes" at bounding box center [261, 249] width 5 height 8
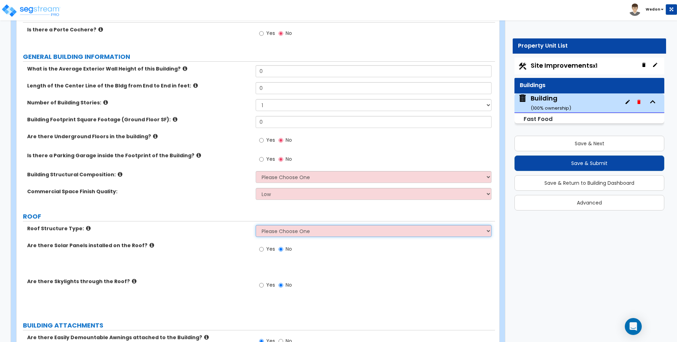
click at [286, 230] on select "Please Choose One [PERSON_NAME] Roof Flat Roof Hybrid [PERSON_NAME] & Flat Roof" at bounding box center [372, 231] width 235 height 12
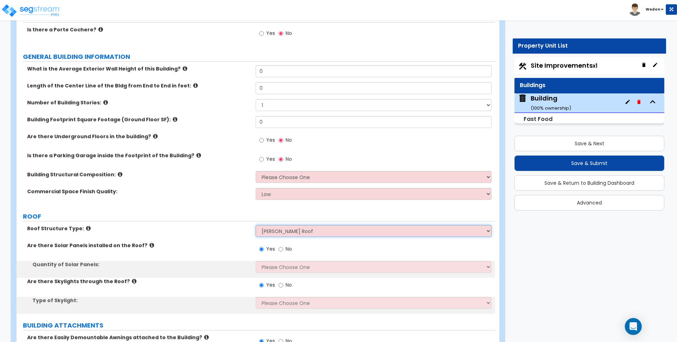
click at [255, 225] on select "Please Choose One [PERSON_NAME] Roof Flat Roof Hybrid [PERSON_NAME] & Flat Roof" at bounding box center [372, 231] width 235 height 12
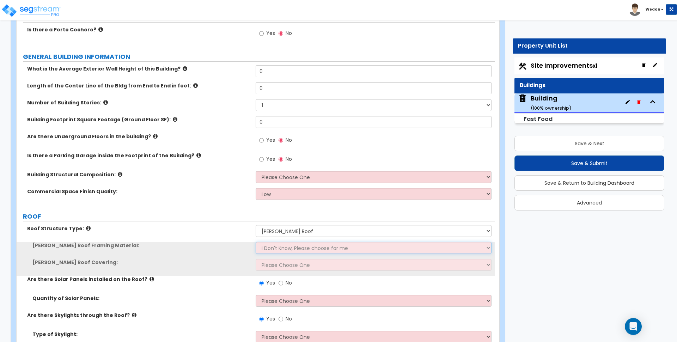
click at [271, 245] on select "I Don't Know, Please choose for me Metal Wood" at bounding box center [372, 248] width 235 height 12
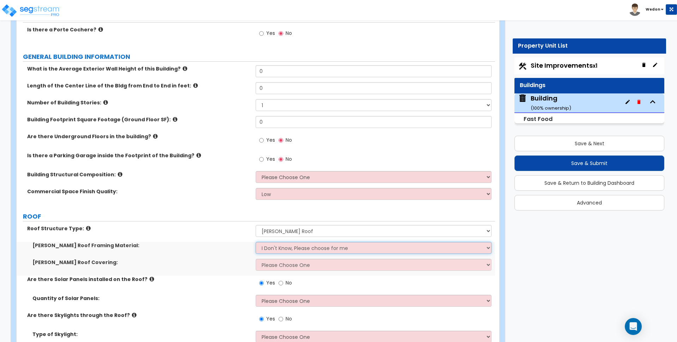
click at [297, 247] on select "I Don't Know, Please choose for me Metal Wood" at bounding box center [372, 248] width 235 height 12
click at [298, 267] on select "Please Choose One Asphalt Shingle Clay Tile Wood Shingle Metal Shingle Standing…" at bounding box center [372, 265] width 235 height 12
click at [255, 259] on select "Please Choose One Asphalt Shingle Clay Tile Wood Shingle Metal Shingle Standing…" at bounding box center [372, 265] width 235 height 12
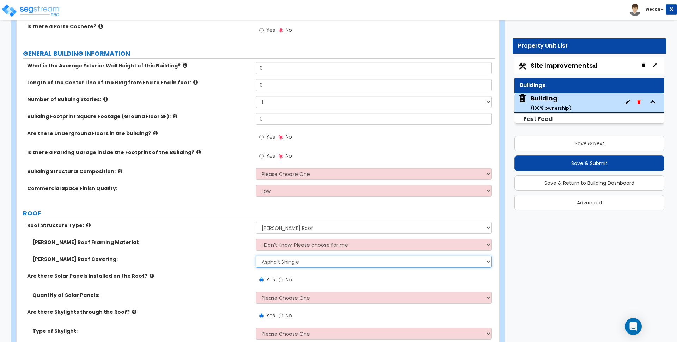
scroll to position [176, 0]
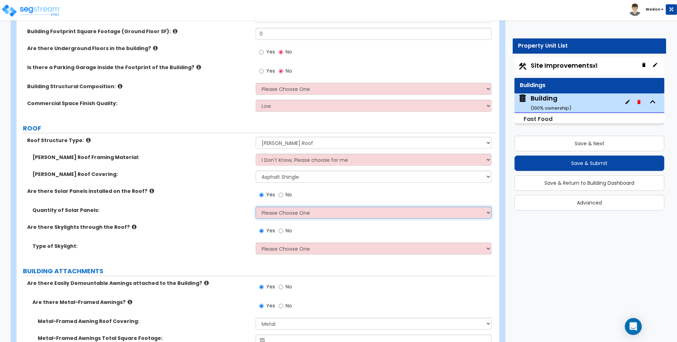
click at [290, 214] on select "Please Choose One Enter the Percentage of Roof Covered by Solar Panels Enter th…" at bounding box center [372, 213] width 235 height 12
click at [255, 207] on select "Please Choose One Enter the Percentage of Roof Covered by Solar Panels Enter th…" at bounding box center [372, 213] width 235 height 12
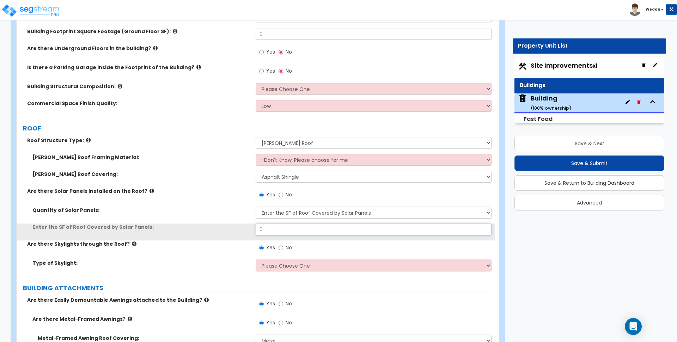
click at [220, 229] on div "Enter the SF of Roof Covered by Solar Panels: 0" at bounding box center [256, 231] width 478 height 17
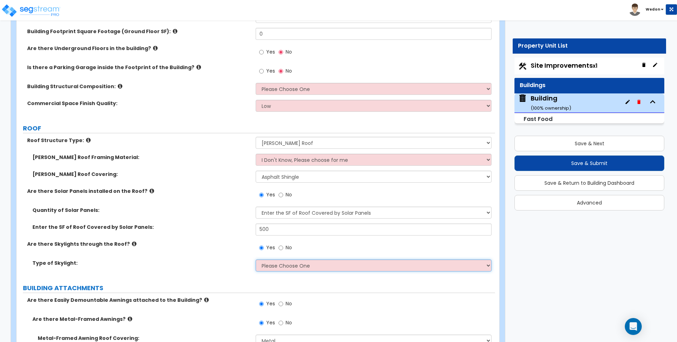
click at [294, 268] on select "Please Choose One Sandwich Panels Fixed Rectangular Glass Barrel Vault Dome Squ…" at bounding box center [372, 265] width 235 height 12
click at [255, 259] on select "Please Choose One Sandwich Panels Fixed Rectangular Glass Barrel Vault Dome Squ…" at bounding box center [372, 265] width 235 height 12
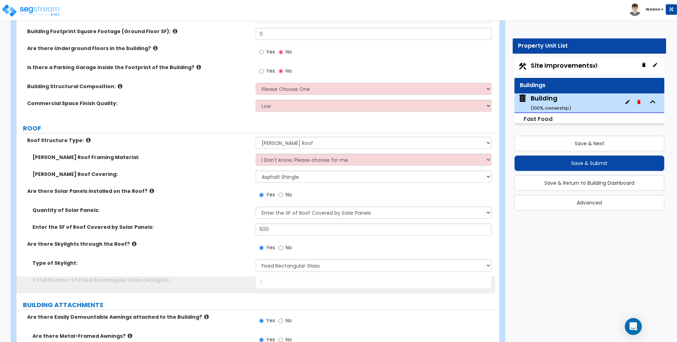
click at [193, 234] on div "Enter the SF of Roof Covered by Solar Panels: 500" at bounding box center [256, 231] width 478 height 17
click at [276, 278] on input "0" at bounding box center [372, 282] width 235 height 12
click at [183, 225] on label "Enter the SF of Roof Covered by Solar Panels:" at bounding box center [141, 226] width 218 height 7
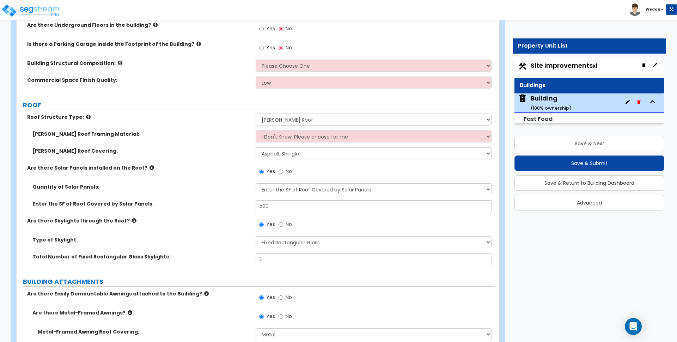
scroll to position [220, 0]
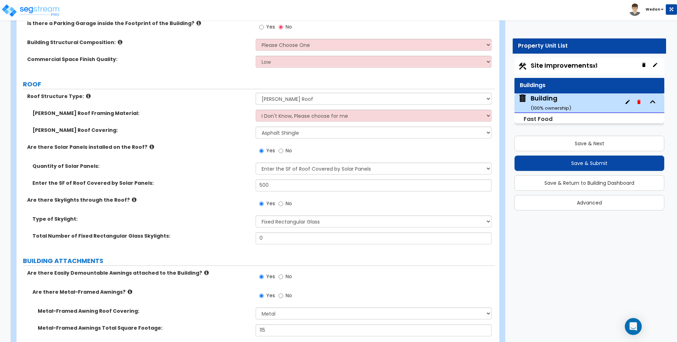
click at [208, 149] on label "Are there Solar Panels installed on the Roof?" at bounding box center [138, 146] width 223 height 7
click at [262, 235] on input "0" at bounding box center [372, 238] width 235 height 12
click at [200, 191] on div "Enter the SF of Roof Covered by Solar Panels: 500" at bounding box center [256, 187] width 478 height 17
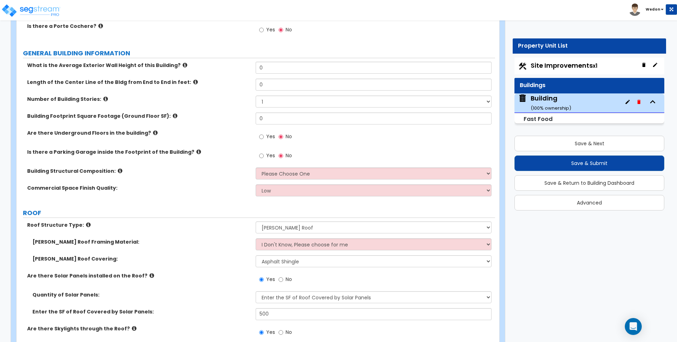
scroll to position [88, 0]
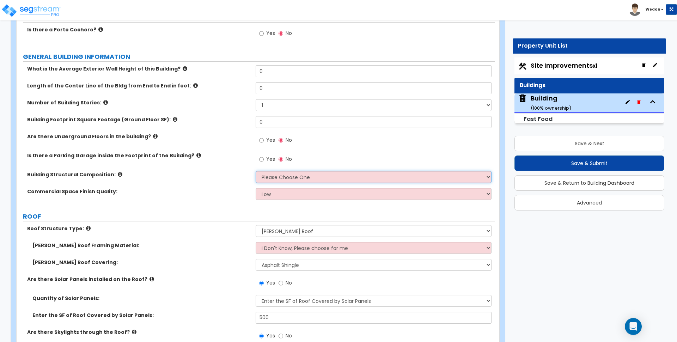
click at [294, 175] on select "Please Choose One Tilt-up Wall Construction Reinforced Concrete Structural Stee…" at bounding box center [372, 177] width 235 height 12
click at [255, 171] on select "Please Choose One Tilt-up Wall Construction Reinforced Concrete Structural Stee…" at bounding box center [372, 177] width 235 height 12
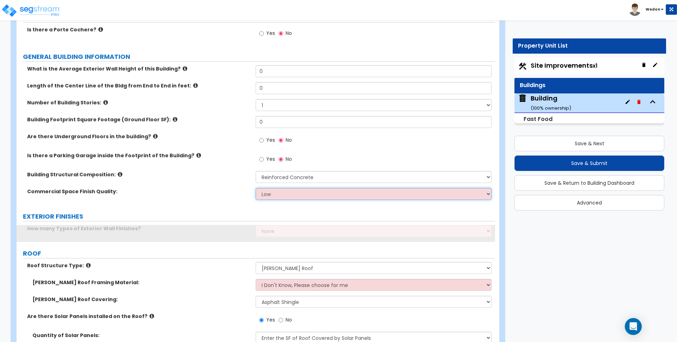
click at [277, 197] on select "Low Average High" at bounding box center [372, 194] width 235 height 12
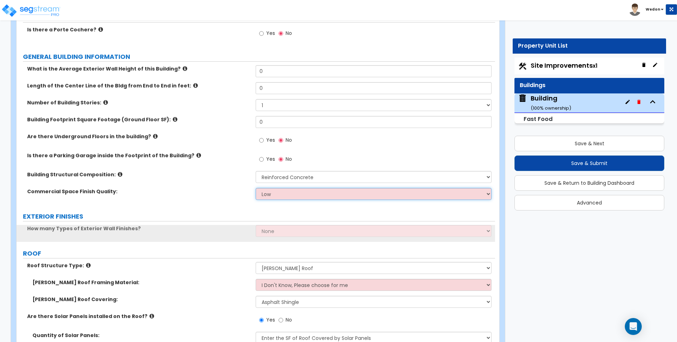
click at [283, 198] on select "Low Average High" at bounding box center [372, 194] width 235 height 12
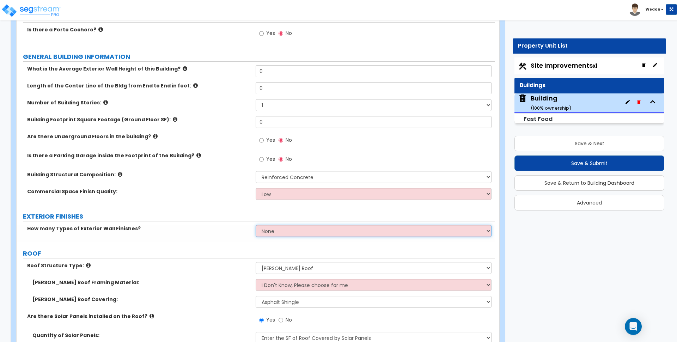
click at [289, 236] on select "None 1 2 3" at bounding box center [372, 231] width 235 height 12
click at [255, 225] on select "None 1 2 3" at bounding box center [372, 231] width 235 height 12
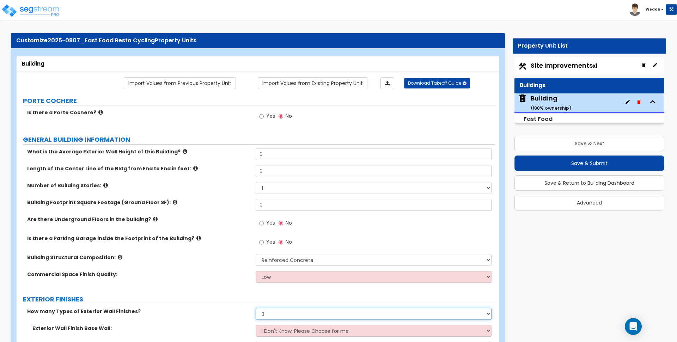
scroll to position [0, 0]
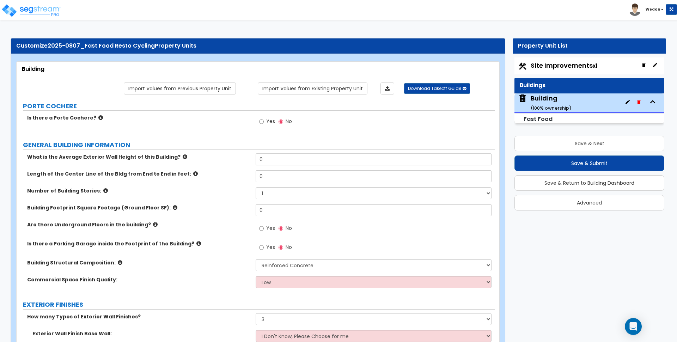
click at [266, 243] on label "Yes" at bounding box center [267, 248] width 16 height 12
click at [264, 244] on input "Yes" at bounding box center [261, 248] width 5 height 8
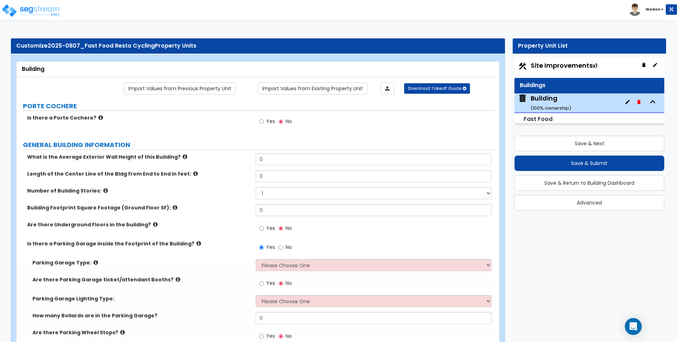
click at [287, 248] on span "No" at bounding box center [288, 247] width 6 height 7
click at [283, 248] on input "No" at bounding box center [280, 248] width 5 height 8
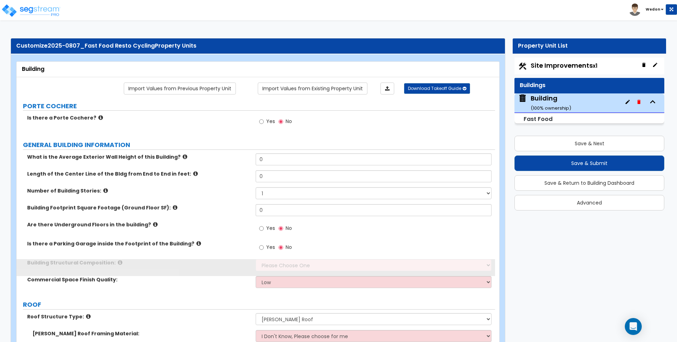
click at [270, 245] on span "Yes" at bounding box center [270, 247] width 9 height 7
click at [264, 245] on input "Yes" at bounding box center [261, 248] width 5 height 8
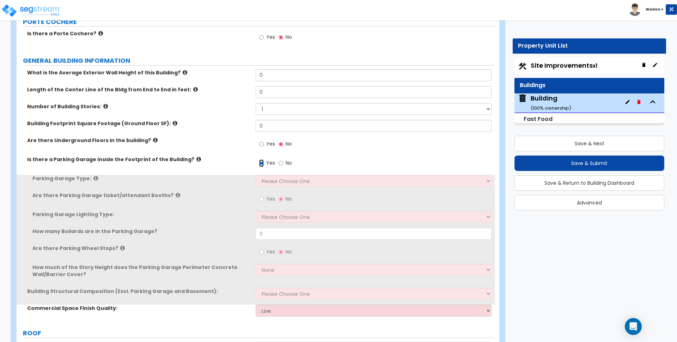
scroll to position [88, 0]
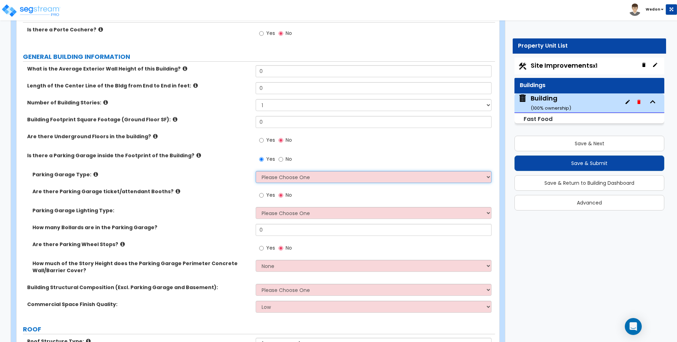
click at [297, 178] on select "Please Choose One Concrete Parking Stilt Parking Rooftop Parking" at bounding box center [372, 177] width 235 height 12
click at [255, 171] on select "Please Choose One Concrete Parking Stilt Parking Rooftop Parking" at bounding box center [372, 177] width 235 height 12
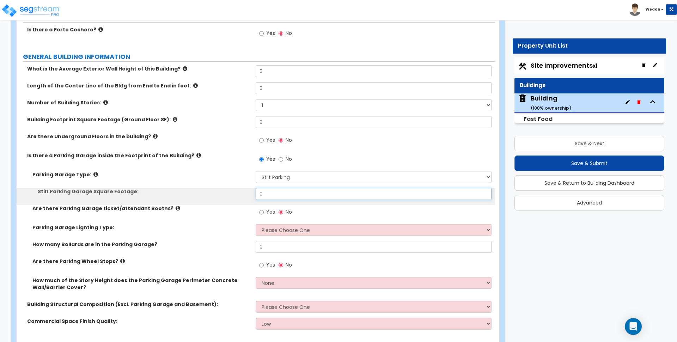
click at [276, 195] on input "0" at bounding box center [372, 194] width 235 height 12
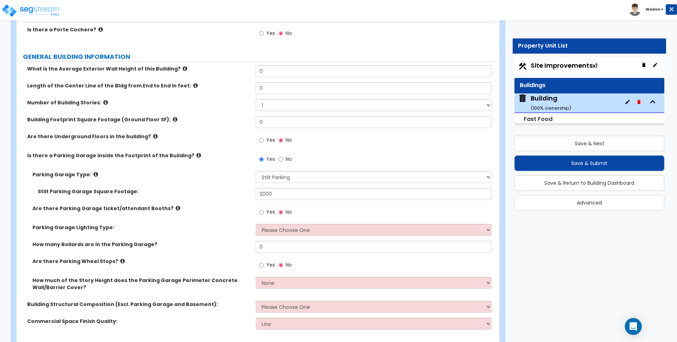
click at [269, 209] on span "Yes" at bounding box center [270, 211] width 9 height 7
click at [264, 209] on input "Yes" at bounding box center [261, 212] width 5 height 8
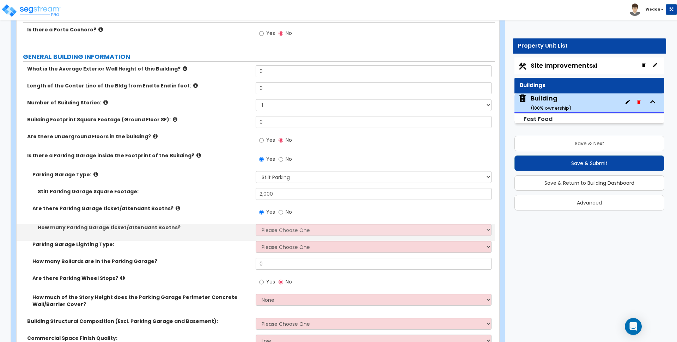
click at [272, 212] on span "Yes" at bounding box center [270, 211] width 9 height 7
click at [264, 212] on input "Yes" at bounding box center [261, 212] width 5 height 8
click at [286, 229] on select "Please Choose One 1 2 3 4 5" at bounding box center [372, 230] width 235 height 12
click at [255, 224] on select "Please Choose One 1 2 3 4 5" at bounding box center [372, 230] width 235 height 12
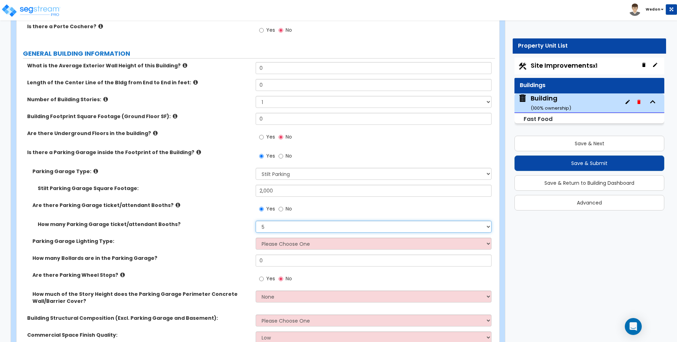
scroll to position [132, 0]
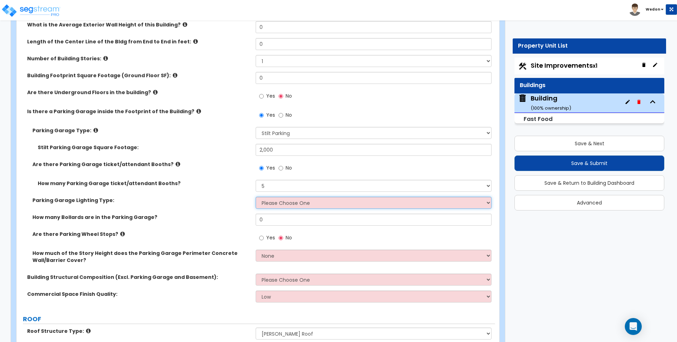
click at [292, 203] on select "Please Choose One Bay Lighting Strip Lighting" at bounding box center [372, 203] width 235 height 12
click at [255, 197] on select "Please Choose One Bay Lighting Strip Lighting" at bounding box center [372, 203] width 235 height 12
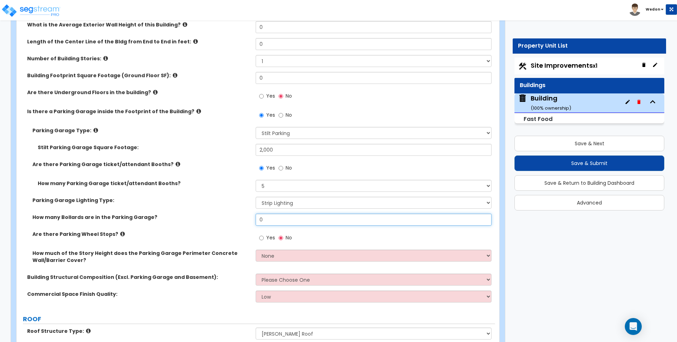
click at [270, 223] on input "0" at bounding box center [372, 220] width 235 height 12
click at [231, 214] on label "How many Bollards are in the Parking Garage?" at bounding box center [141, 217] width 218 height 7
click at [255, 214] on input "0" at bounding box center [372, 220] width 235 height 12
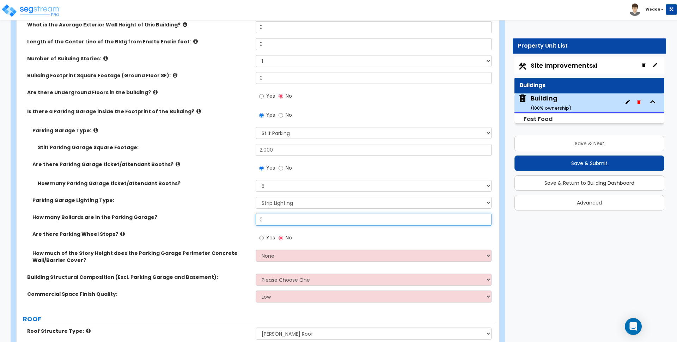
click at [278, 218] on input "0" at bounding box center [372, 220] width 235 height 12
click at [269, 233] on label "Yes" at bounding box center [267, 239] width 16 height 12
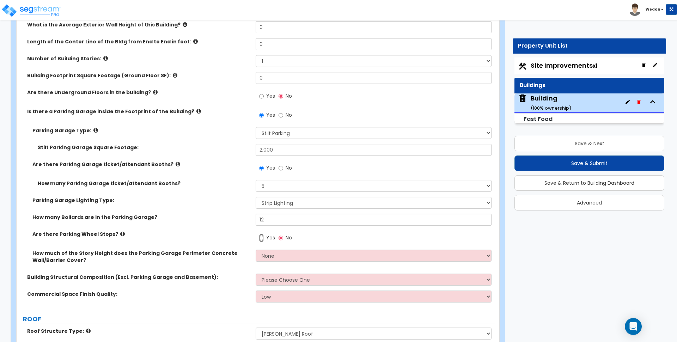
click at [264, 234] on input "Yes" at bounding box center [261, 238] width 5 height 8
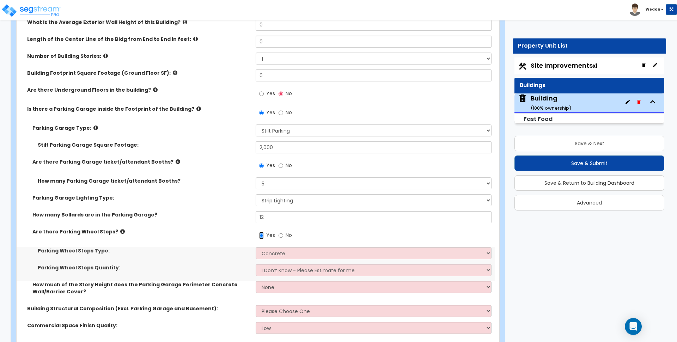
scroll to position [220, 0]
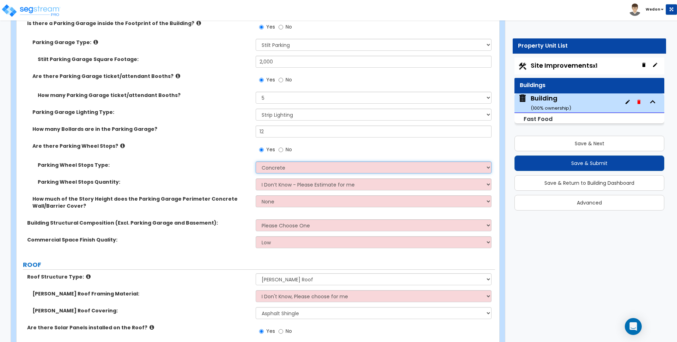
click at [300, 167] on select "Concrete Rubber/Plastic" at bounding box center [372, 167] width 235 height 12
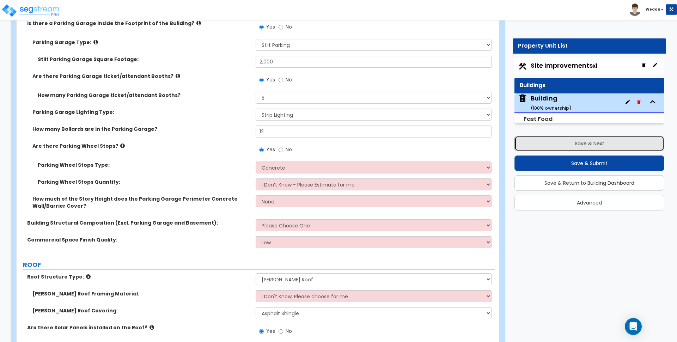
click at [587, 140] on button "Save & Next" at bounding box center [589, 144] width 150 height 16
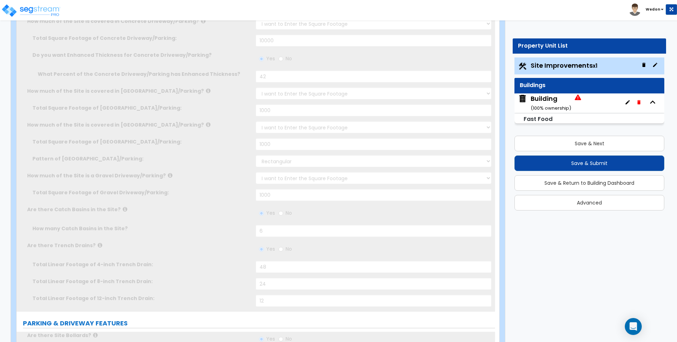
scroll to position [0, 0]
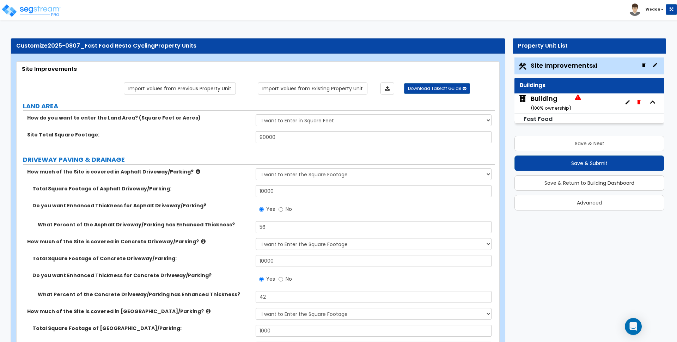
click at [577, 97] on icon at bounding box center [577, 97] width 6 height 6
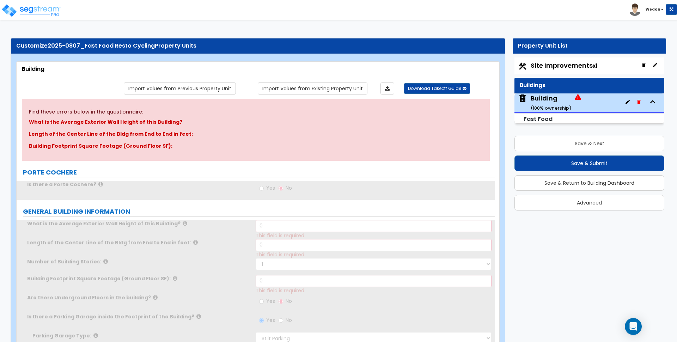
scroll to position [44, 0]
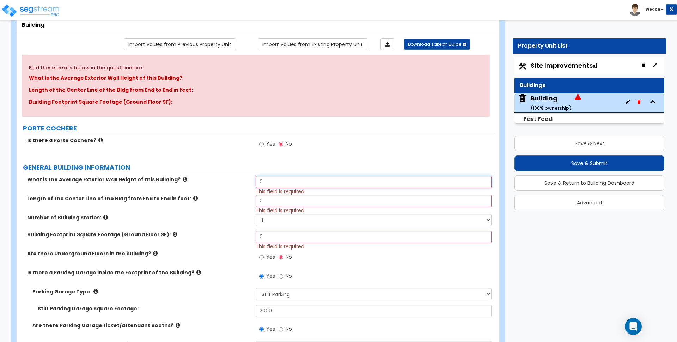
click at [270, 182] on input "0" at bounding box center [372, 182] width 235 height 12
click at [269, 205] on input "0" at bounding box center [372, 201] width 235 height 12
click at [271, 203] on input "0" at bounding box center [372, 201] width 235 height 12
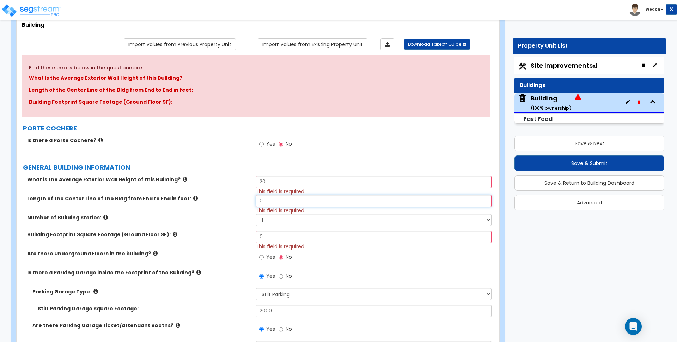
click at [271, 203] on input "0" at bounding box center [372, 201] width 235 height 12
drag, startPoint x: 276, startPoint y: 240, endPoint x: 210, endPoint y: 238, distance: 65.9
click at [210, 238] on div "Building Footprint Square Footage (Ground Floor SF): 0 This field is required" at bounding box center [256, 240] width 478 height 19
drag, startPoint x: 288, startPoint y: 216, endPoint x: 312, endPoint y: 218, distance: 23.7
click at [288, 216] on select "1 2 3 4 5" at bounding box center [372, 220] width 235 height 12
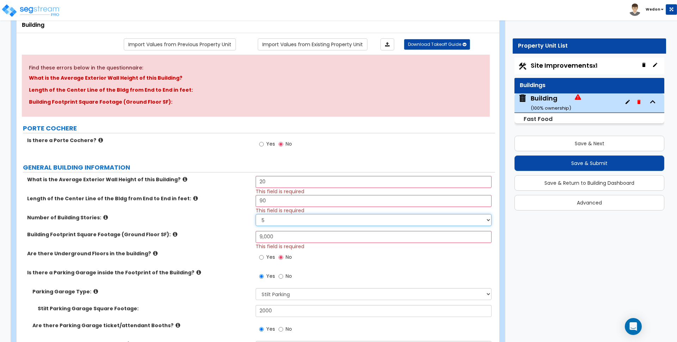
click at [255, 214] on select "1 2 3 4 5" at bounding box center [372, 220] width 235 height 12
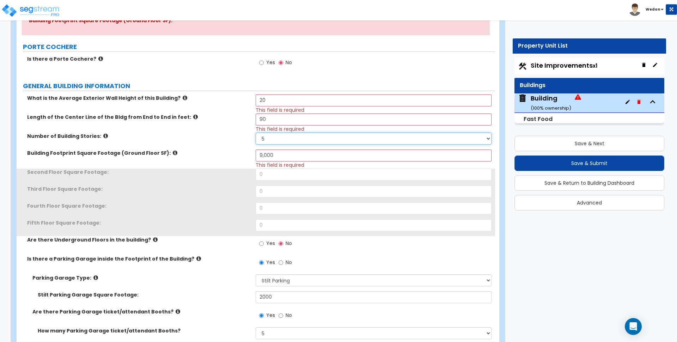
scroll to position [176, 0]
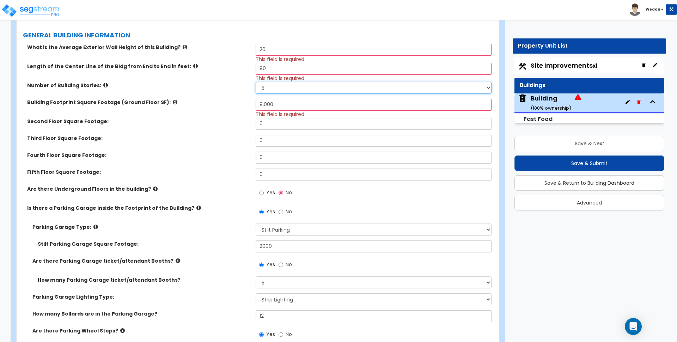
click at [271, 91] on select "1 2 3 4 5" at bounding box center [372, 88] width 235 height 12
click at [255, 82] on select "1 2 3 4 5" at bounding box center [372, 88] width 235 height 12
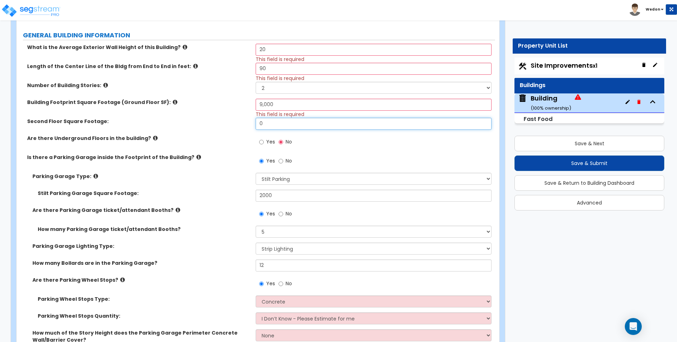
drag, startPoint x: 256, startPoint y: 123, endPoint x: 238, endPoint y: 123, distance: 17.6
click at [238, 123] on div "Second Floor Square Footage: 0" at bounding box center [256, 126] width 478 height 17
click at [229, 154] on label "Is there a Parking Garage inside the Footprint of the Building?" at bounding box center [138, 157] width 223 height 7
click at [266, 142] on span "Yes" at bounding box center [270, 141] width 9 height 7
click at [264, 142] on input "Yes" at bounding box center [261, 142] width 5 height 8
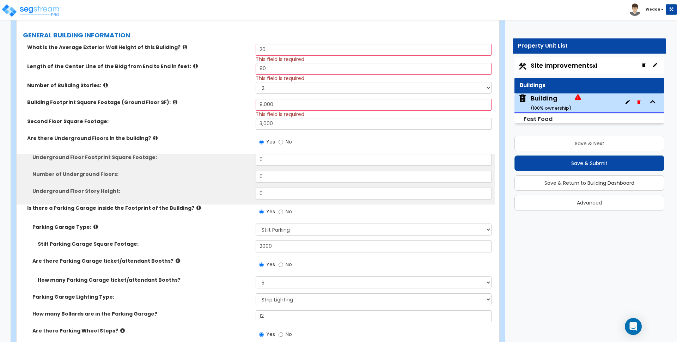
click at [284, 147] on label "No" at bounding box center [284, 143] width 13 height 12
click at [283, 146] on input "No" at bounding box center [280, 142] width 5 height 8
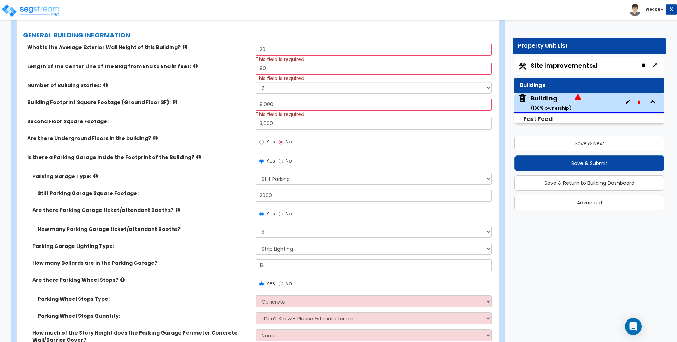
click at [264, 138] on label "Yes" at bounding box center [267, 143] width 16 height 12
click at [264, 138] on input "Yes" at bounding box center [261, 142] width 5 height 8
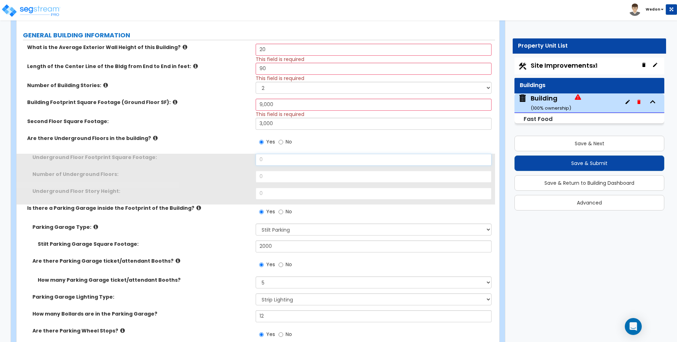
click at [267, 162] on input "0" at bounding box center [372, 160] width 235 height 12
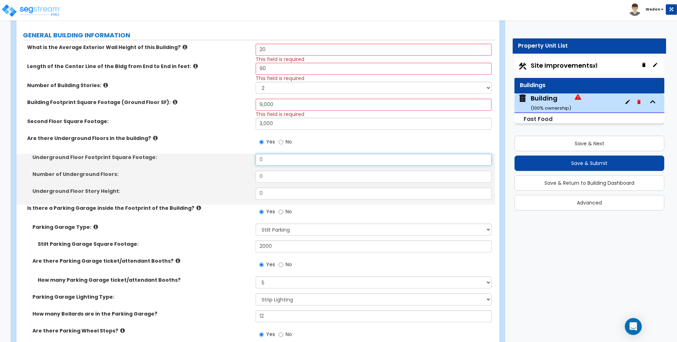
click at [267, 162] on input "0" at bounding box center [372, 160] width 235 height 12
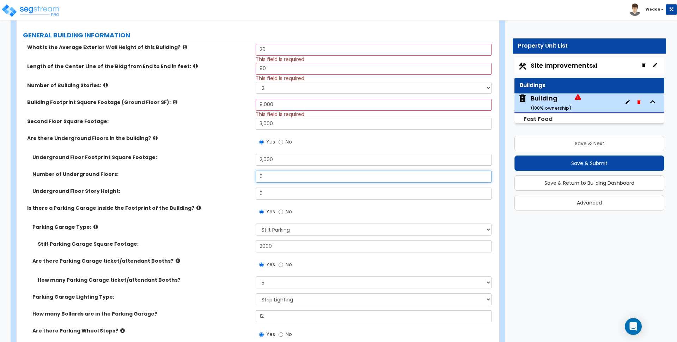
click at [270, 173] on input "0" at bounding box center [372, 177] width 235 height 12
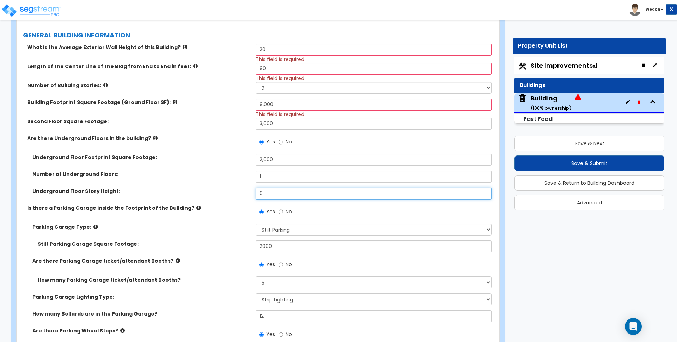
click at [268, 197] on input "0" at bounding box center [372, 193] width 235 height 12
click at [211, 205] on label "Is there a Parking Garage inside the Footprint of the Building?" at bounding box center [138, 207] width 223 height 7
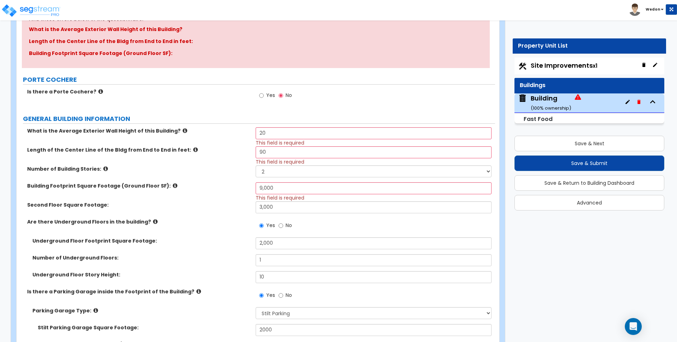
scroll to position [0, 0]
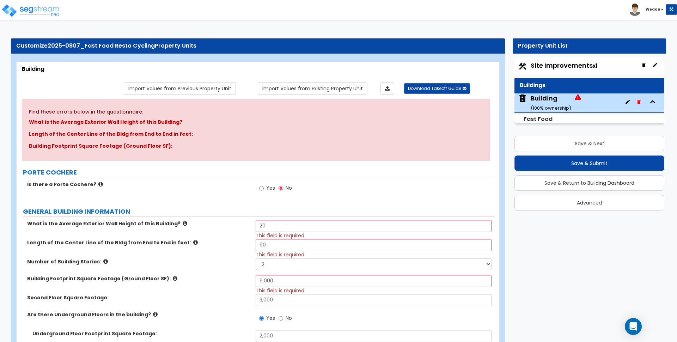
click at [266, 187] on label "Yes" at bounding box center [267, 189] width 16 height 12
click at [264, 187] on input "Yes" at bounding box center [261, 188] width 5 height 8
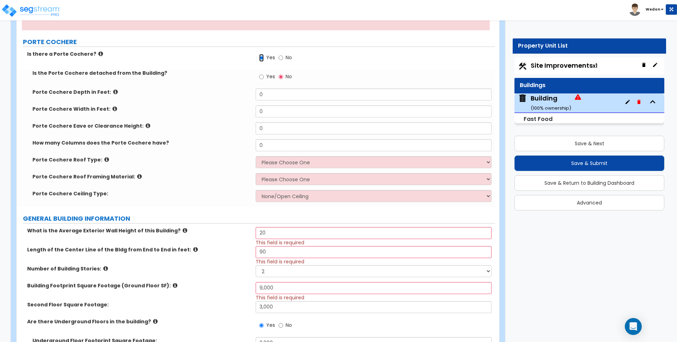
scroll to position [132, 0]
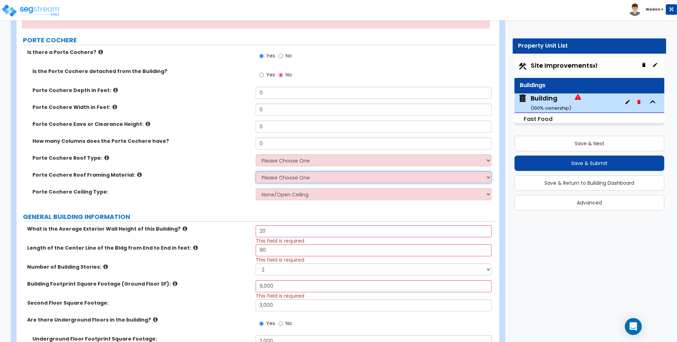
click at [286, 171] on select "Please Choose One Wood Metal" at bounding box center [372, 177] width 235 height 12
click at [286, 164] on select "Please Choose One Gabled Roof Flat Roof" at bounding box center [372, 160] width 235 height 12
click at [255, 154] on select "Please Choose One Gabled Roof Flat Roof" at bounding box center [372, 160] width 235 height 12
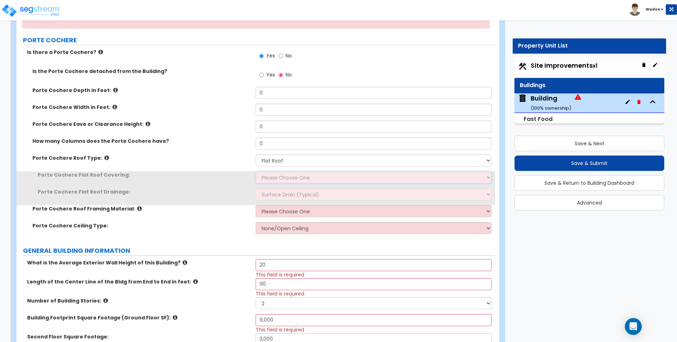
click at [284, 183] on select "Please Choose One Rolled Asphalt Plastic Membrane Asphalt Flood Coat" at bounding box center [372, 177] width 235 height 12
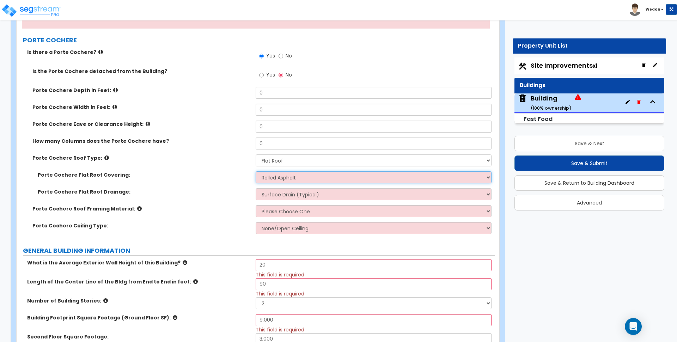
click at [255, 171] on select "Please Choose One Rolled Asphalt Plastic Membrane Asphalt Flood Coat" at bounding box center [372, 177] width 235 height 12
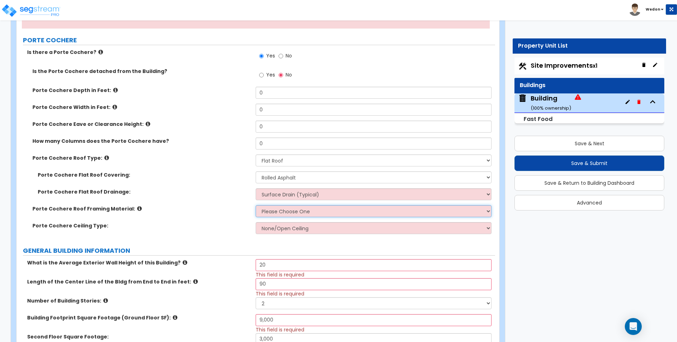
click at [275, 210] on select "Please Choose One Wood Metal" at bounding box center [372, 211] width 235 height 12
click at [255, 205] on select "Please Choose One Wood Metal" at bounding box center [372, 211] width 235 height 12
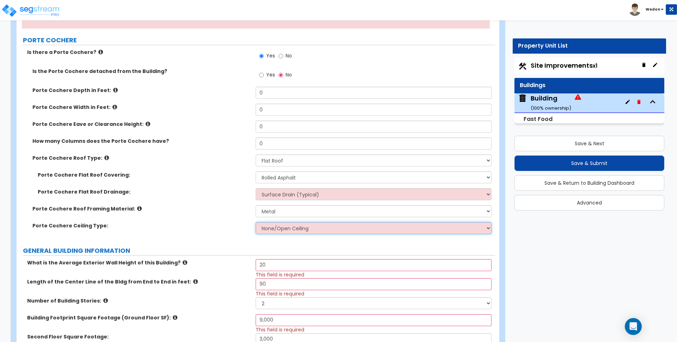
drag, startPoint x: 299, startPoint y: 229, endPoint x: 326, endPoint y: 225, distance: 27.8
click at [299, 229] on select "None/Open Ceiling Drywall Ceiling Suspended Metal Ceiling" at bounding box center [372, 228] width 235 height 12
click at [255, 222] on select "None/Open Ceiling Drywall Ceiling Suspended Metal Ceiling" at bounding box center [372, 228] width 235 height 12
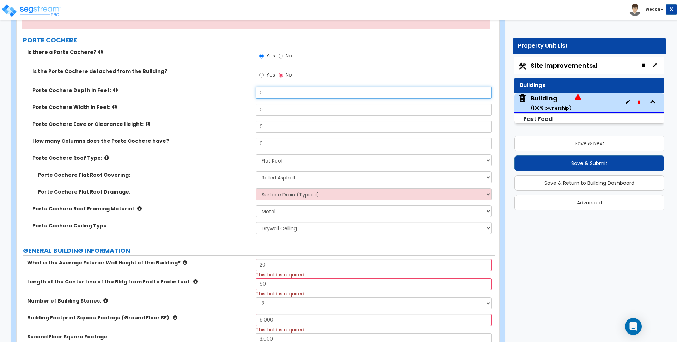
click at [271, 90] on input "0" at bounding box center [372, 93] width 235 height 12
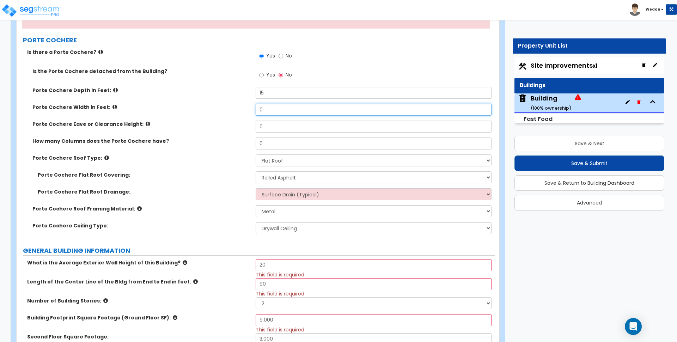
click at [286, 110] on input "0" at bounding box center [372, 110] width 235 height 12
click at [270, 72] on span "Yes" at bounding box center [270, 74] width 9 height 7
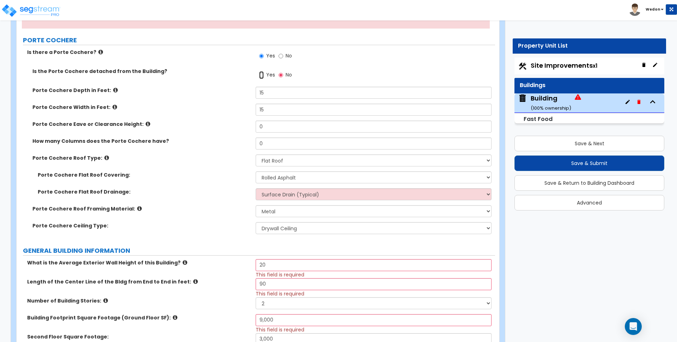
click at [264, 72] on input "Yes" at bounding box center [261, 75] width 5 height 8
click at [284, 72] on label "No" at bounding box center [284, 76] width 13 height 12
click at [283, 72] on input "No" at bounding box center [280, 75] width 5 height 8
click at [275, 124] on input "0" at bounding box center [372, 127] width 235 height 12
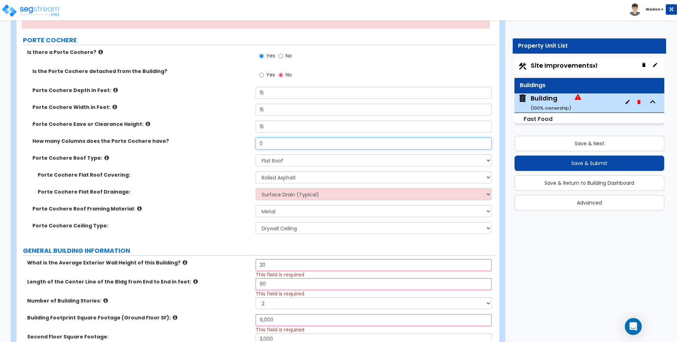
click at [278, 141] on input "0" at bounding box center [372, 143] width 235 height 12
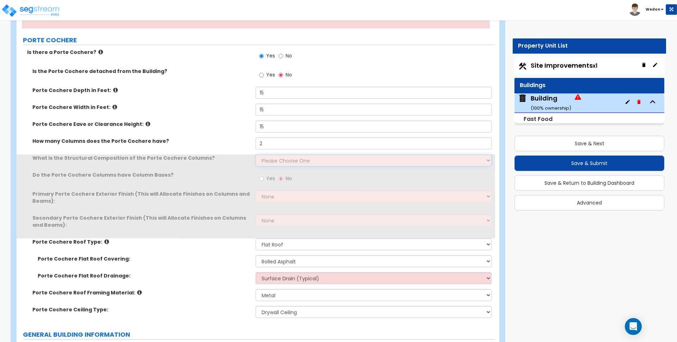
click at [278, 161] on select "Please Choose One Wood Steel Concrete" at bounding box center [372, 160] width 235 height 12
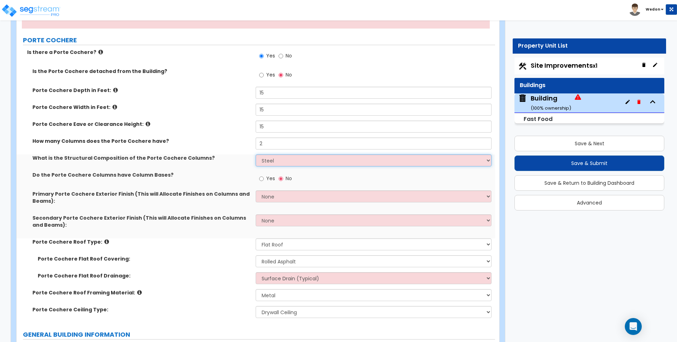
click at [255, 154] on select "Please Choose One Wood Steel Concrete" at bounding box center [372, 160] width 235 height 12
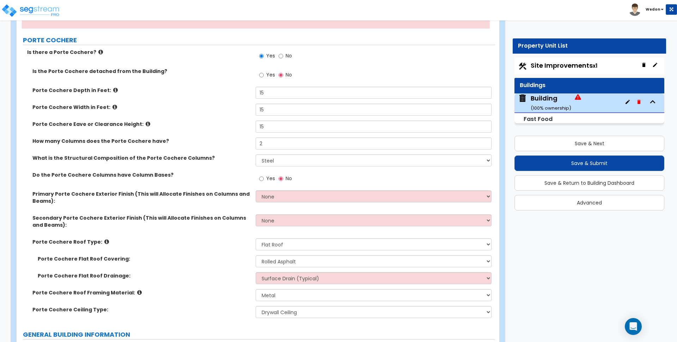
click at [272, 180] on span "Yes" at bounding box center [270, 178] width 9 height 7
click at [264, 180] on input "Yes" at bounding box center [261, 179] width 5 height 8
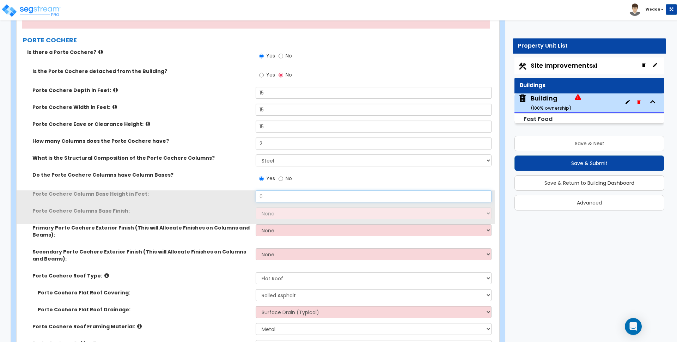
click at [288, 198] on input "0" at bounding box center [372, 196] width 235 height 12
click at [290, 197] on input "0" at bounding box center [372, 196] width 235 height 12
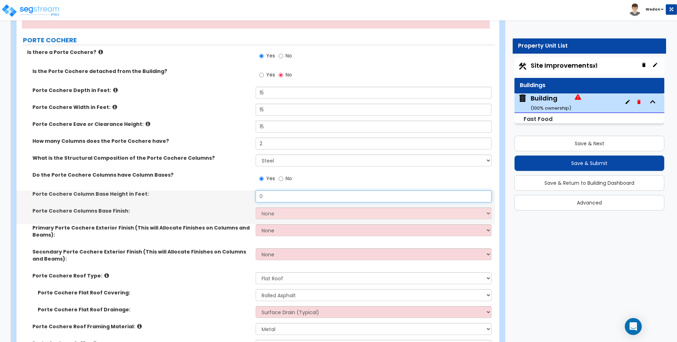
click at [290, 197] on input "0" at bounding box center [372, 196] width 235 height 12
click at [279, 215] on select "None Paint Finish Stucco Finish Tile Finish Brick Veneer Stone Veneer Metal Com…" at bounding box center [372, 213] width 235 height 12
click at [255, 207] on select "None Paint Finish Stucco Finish Tile Finish Brick Veneer Stone Veneer Metal Com…" at bounding box center [372, 213] width 235 height 12
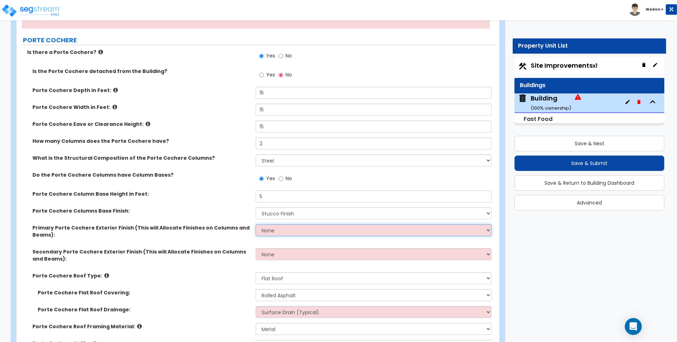
click at [287, 233] on select "None Paint Finish Stucco Finish Tile Finish Brick Veneer Stone Veneer Metal Com…" at bounding box center [372, 230] width 235 height 12
click at [255, 224] on select "None Paint Finish Stucco Finish Tile Finish Brick Veneer Stone Veneer Metal Com…" at bounding box center [372, 230] width 235 height 12
drag, startPoint x: 285, startPoint y: 231, endPoint x: 285, endPoint y: 235, distance: 4.6
click at [285, 231] on select "None Paint Finish Stucco Finish Tile Finish Brick Veneer Stone Veneer Metal Com…" at bounding box center [372, 230] width 235 height 12
click at [255, 224] on select "None Paint Finish Stucco Finish Tile Finish Brick Veneer Stone Veneer Metal Com…" at bounding box center [372, 230] width 235 height 12
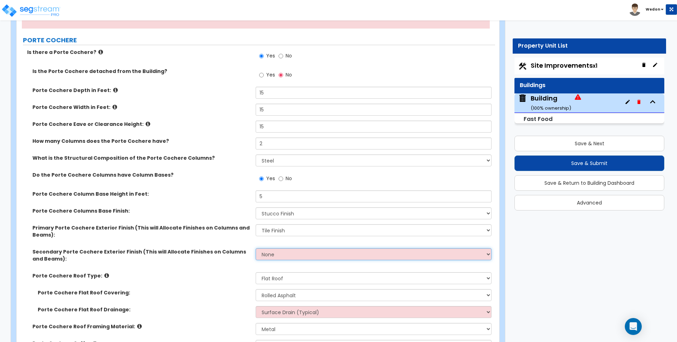
click at [283, 256] on select "None Paint Finish Stucco Finish Tile Finish Brick Veneer Stone Veneer Metal Com…" at bounding box center [372, 254] width 235 height 12
click at [255, 248] on select "None Paint Finish Stucco Finish Tile Finish Brick Veneer Stone Veneer Metal Com…" at bounding box center [372, 254] width 235 height 12
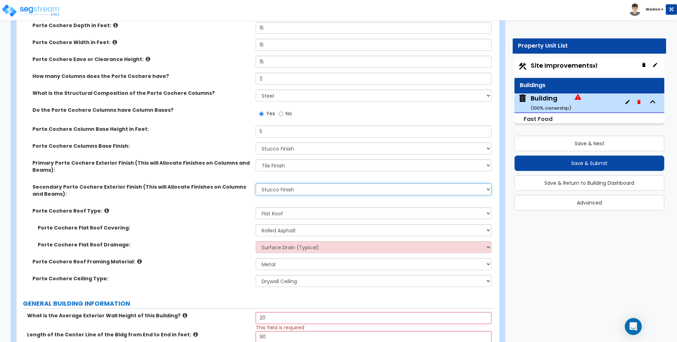
scroll to position [220, 0]
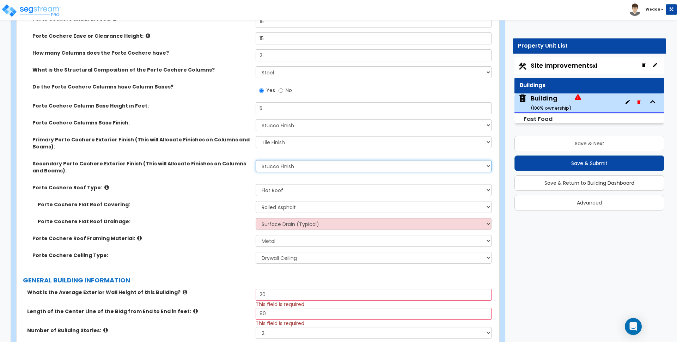
drag, startPoint x: 291, startPoint y: 166, endPoint x: 297, endPoint y: 168, distance: 6.2
click at [291, 166] on select "None Paint Finish Stucco Finish Tile Finish Brick Veneer Stone Veneer Metal Com…" at bounding box center [372, 166] width 235 height 12
click at [281, 166] on select "None Paint Finish Stucco Finish Tile Finish Brick Veneer Stone Veneer Metal Com…" at bounding box center [372, 166] width 235 height 12
click at [255, 160] on select "None Paint Finish Stucco Finish Tile Finish Brick Veneer Stone Veneer Metal Com…" at bounding box center [372, 166] width 235 height 12
click at [222, 193] on div "Porte Cochere Roof Type: Please Choose One Gabled Roof Flat Roof" at bounding box center [256, 192] width 478 height 17
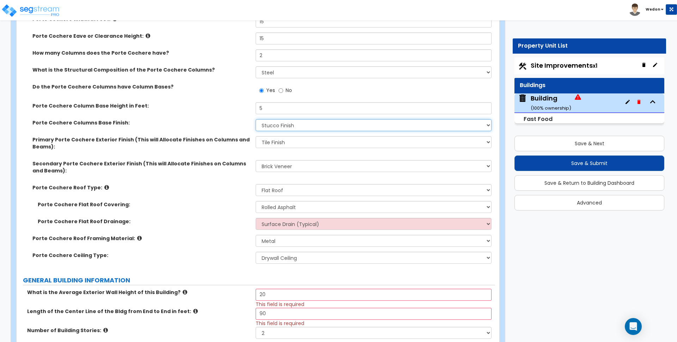
click at [283, 124] on select "None Paint Finish Stucco Finish Tile Finish Brick Veneer Stone Veneer Metal Com…" at bounding box center [372, 125] width 235 height 12
drag, startPoint x: 283, startPoint y: 123, endPoint x: 297, endPoint y: 121, distance: 14.4
click at [283, 123] on select "None Paint Finish Stucco Finish Tile Finish Brick Veneer Stone Veneer Metal Com…" at bounding box center [372, 125] width 235 height 12
click at [207, 205] on label "Porte Cochere Flat Roof Covering:" at bounding box center [144, 204] width 213 height 7
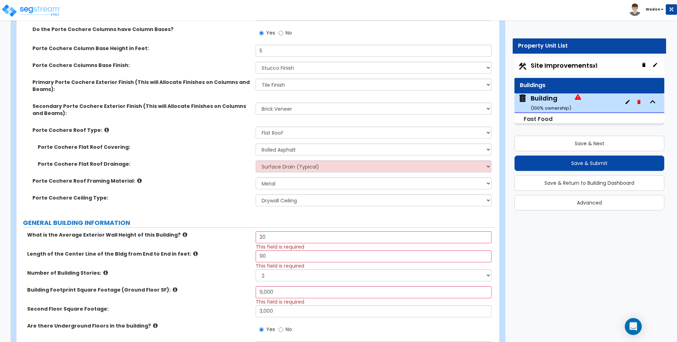
scroll to position [441, 0]
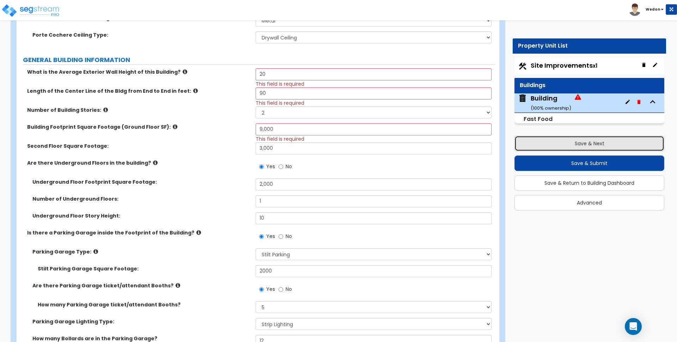
click at [561, 143] on button "Save & Next" at bounding box center [589, 144] width 150 height 16
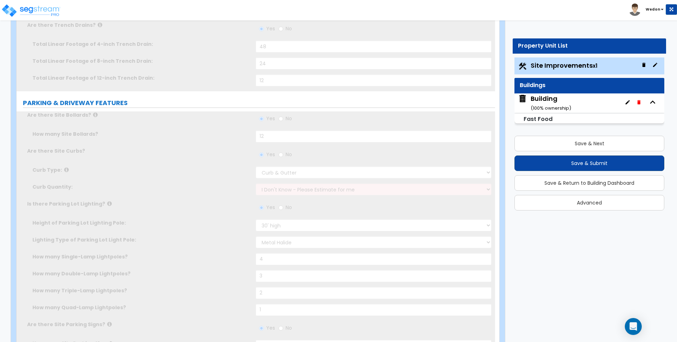
scroll to position [0, 0]
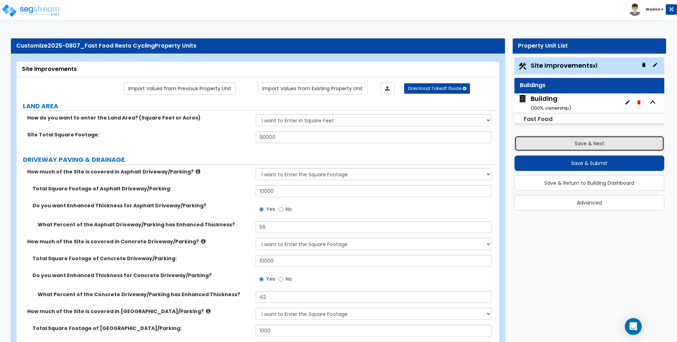
click at [586, 140] on button "Save & Next" at bounding box center [589, 144] width 150 height 16
